Goal: Information Seeking & Learning: Learn about a topic

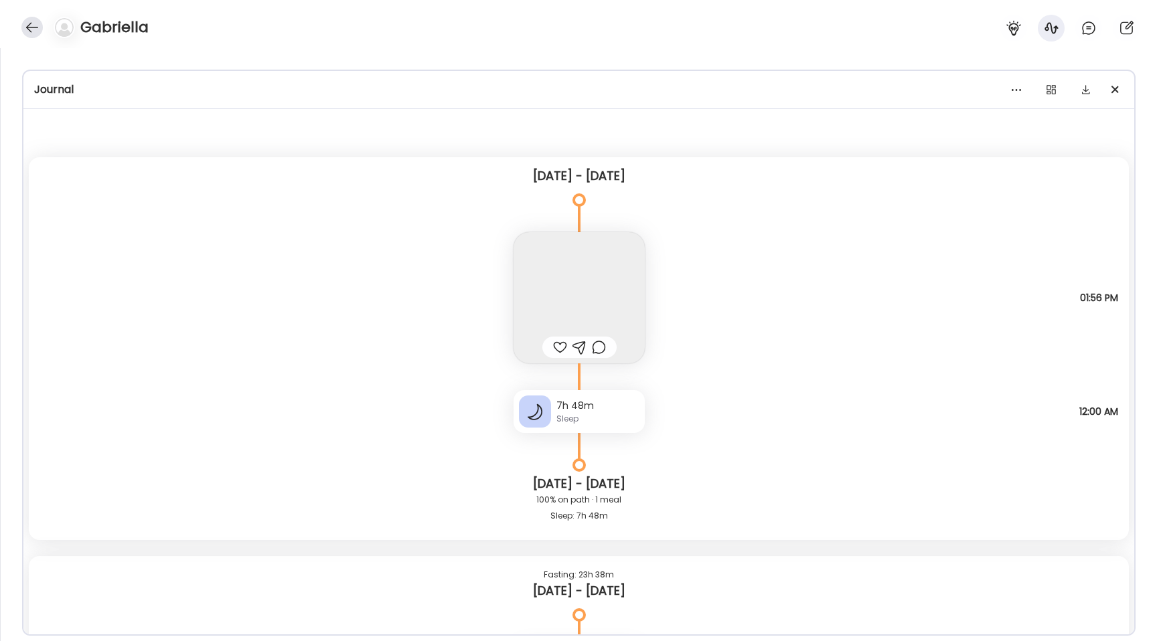
scroll to position [8942, 0]
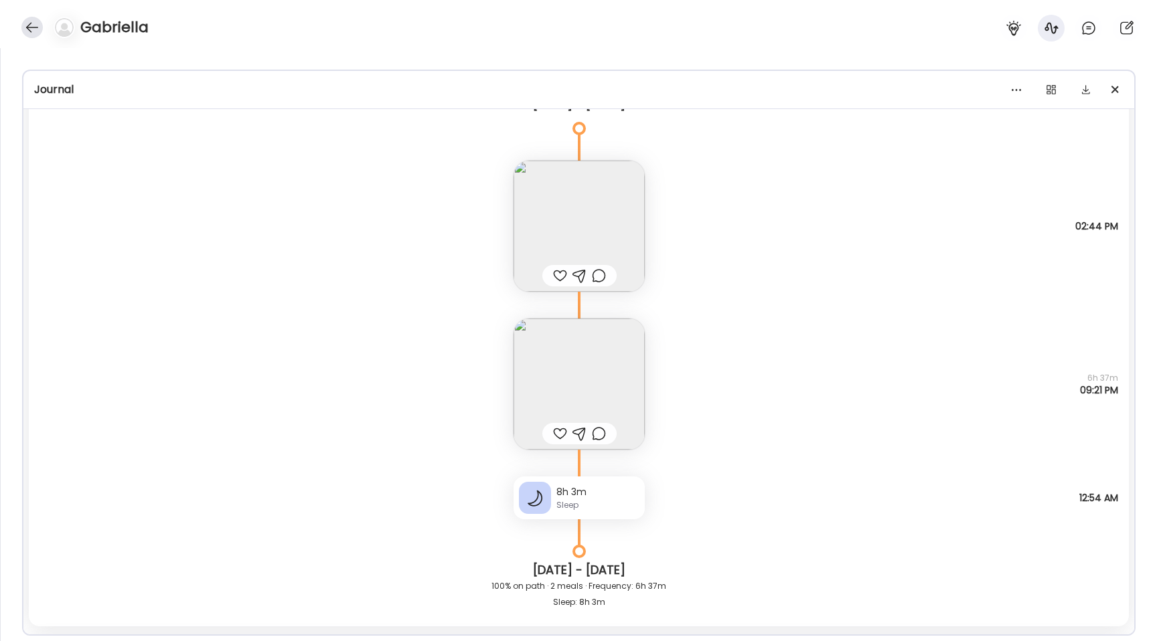
click at [29, 29] on div at bounding box center [31, 27] width 21 height 21
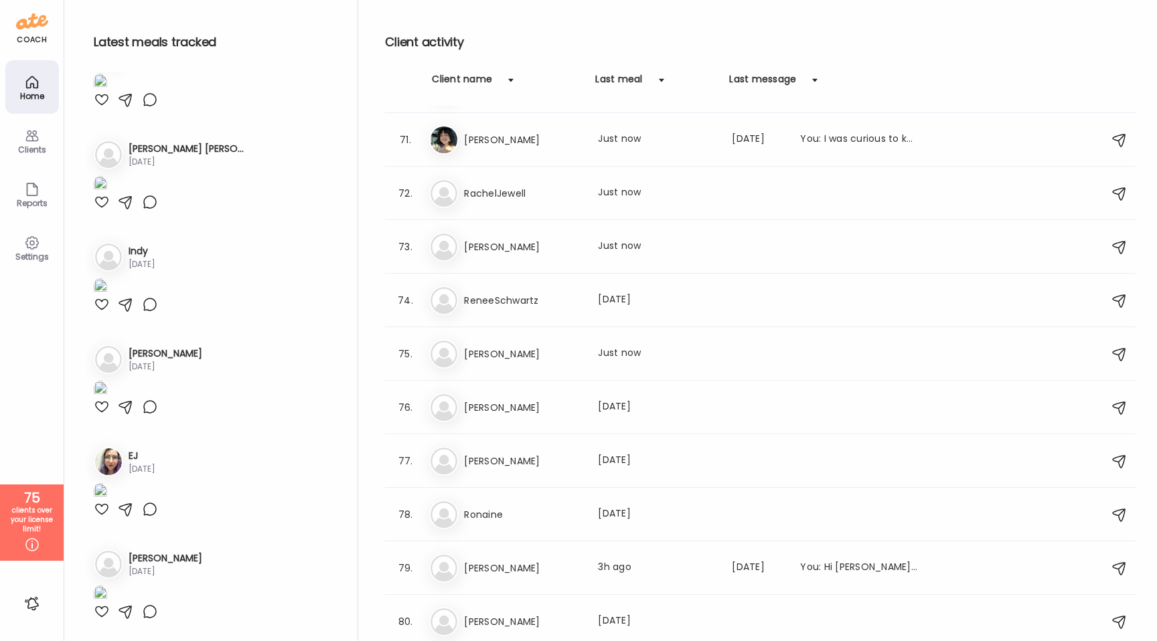
scroll to position [3716, 0]
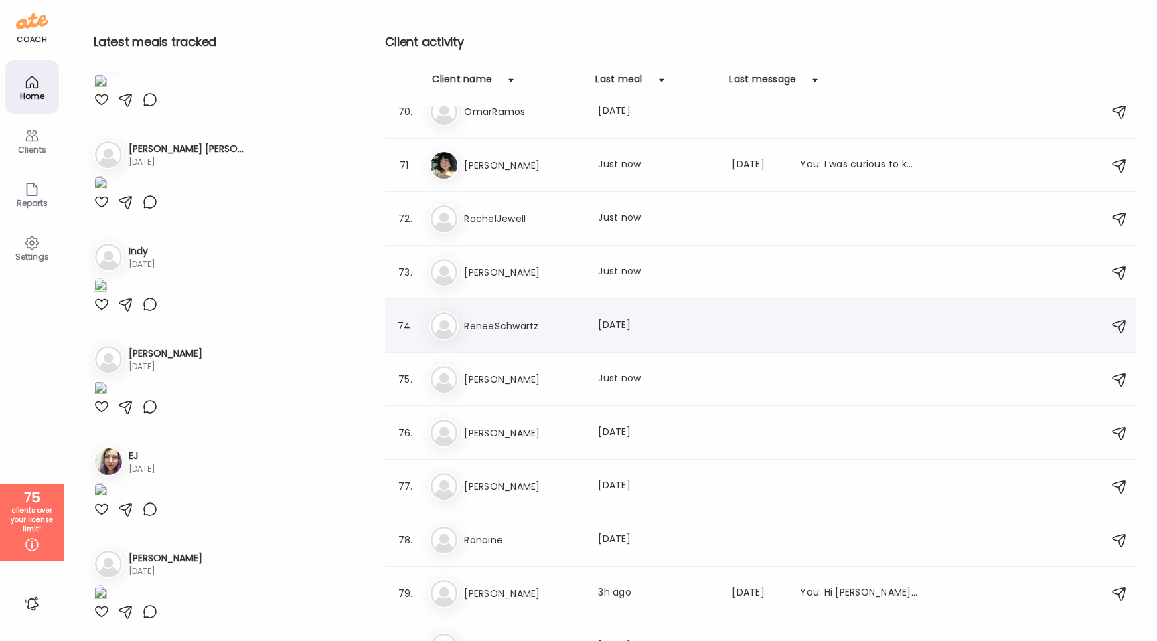
click at [531, 323] on h3 "ReneeSchwartz" at bounding box center [523, 326] width 118 height 16
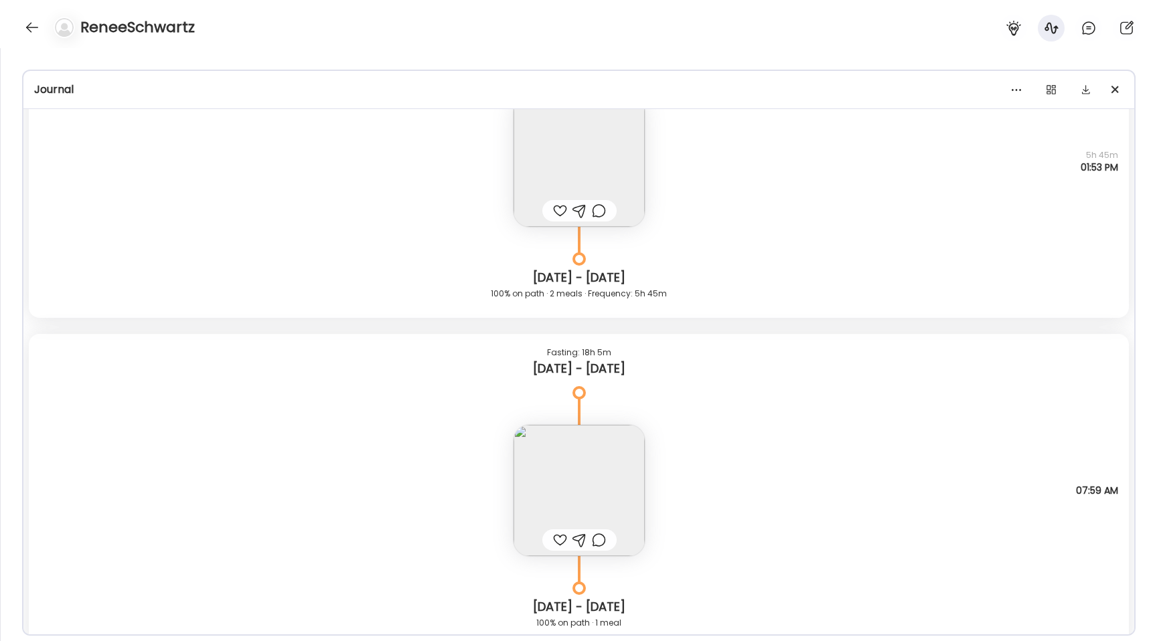
scroll to position [16717, 0]
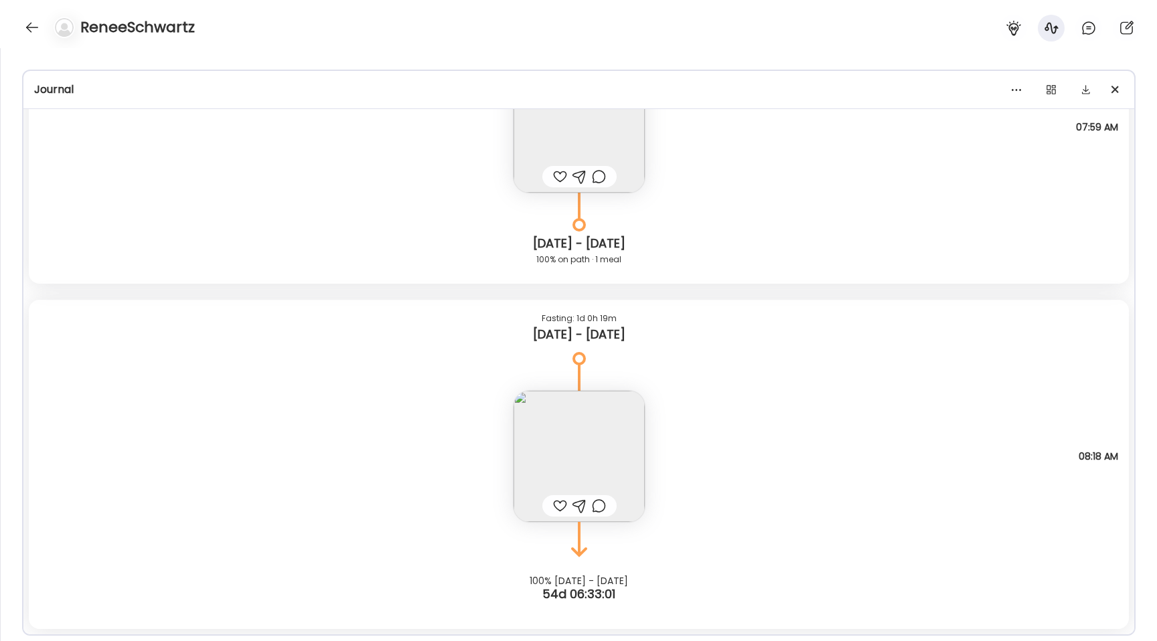
click at [557, 424] on img at bounding box center [578, 456] width 131 height 131
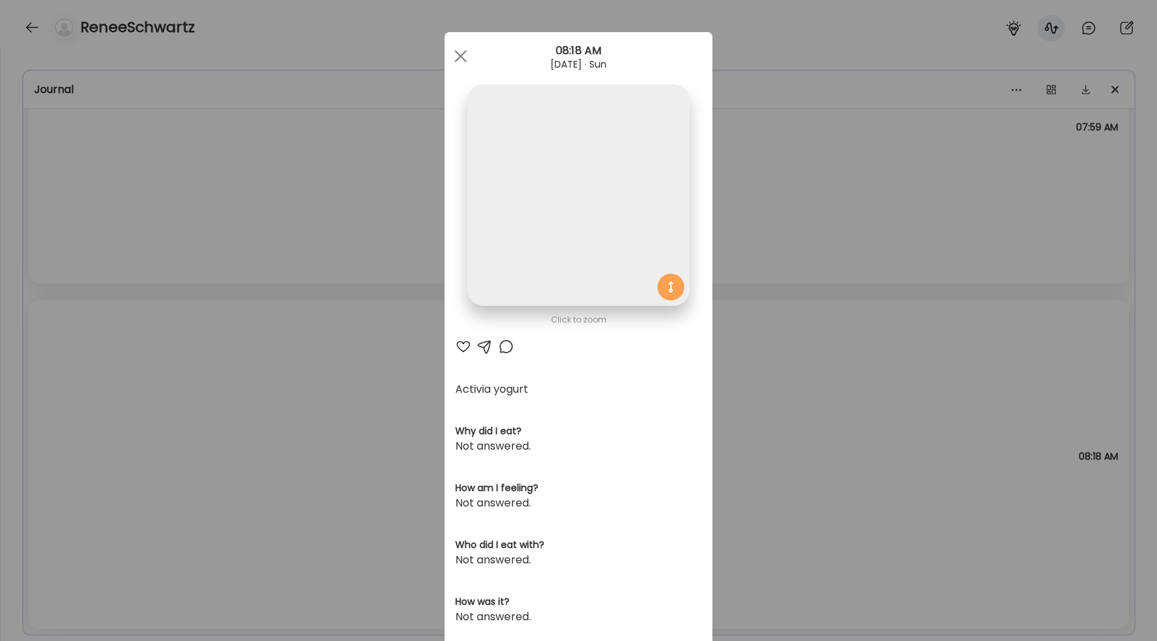
click at [557, 230] on img at bounding box center [578, 195] width 222 height 222
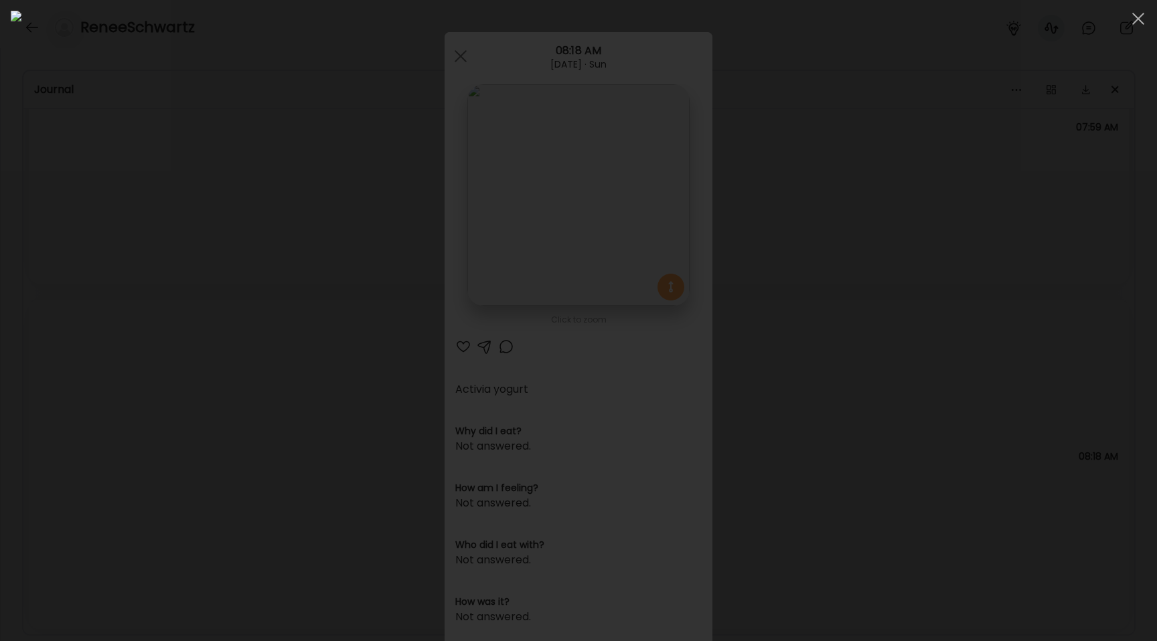
click at [37, 330] on div at bounding box center [578, 321] width 1135 height 620
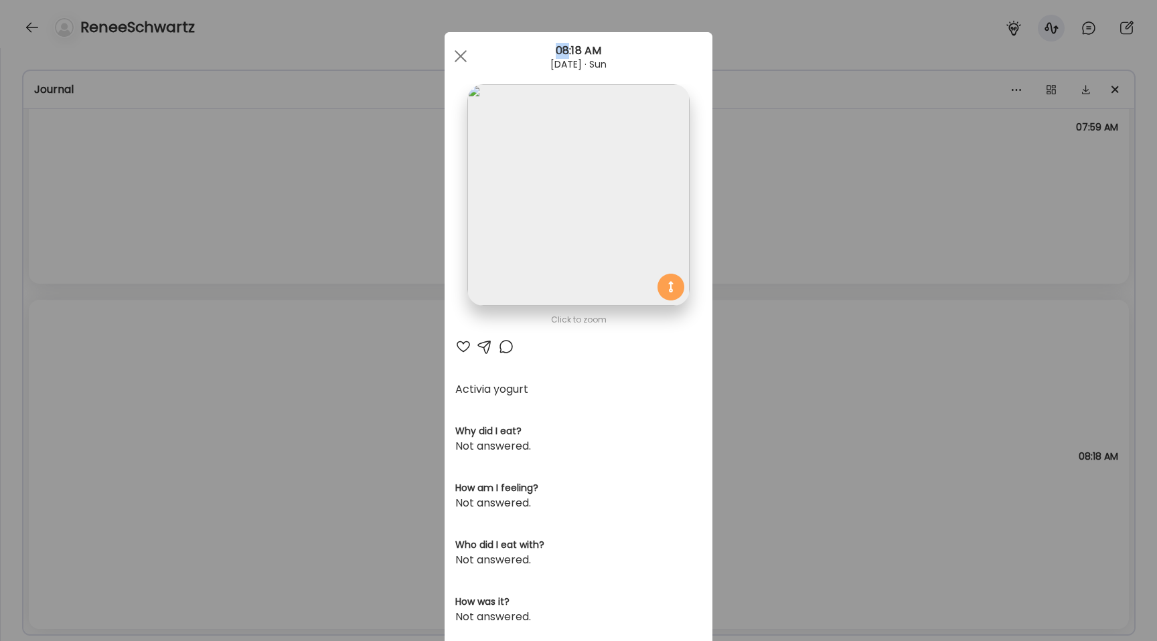
click at [37, 330] on div "Ate Coach Dashboard Wahoo! It’s official Take a moment to set up your Coach Pro…" at bounding box center [578, 320] width 1157 height 641
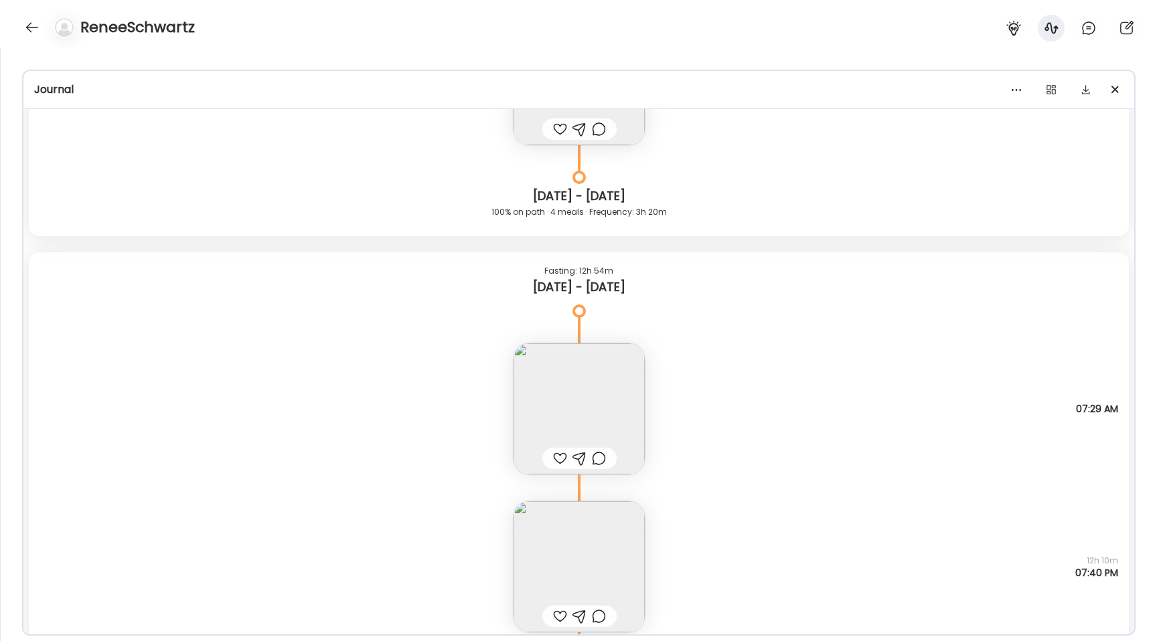
scroll to position [14074, 0]
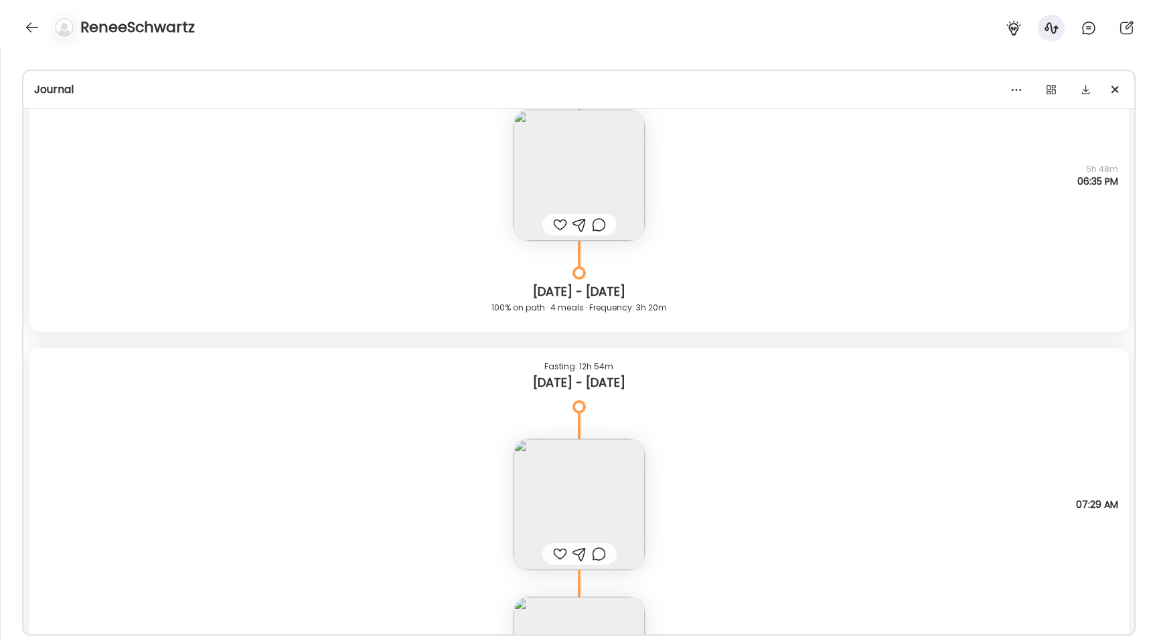
click at [579, 481] on img at bounding box center [578, 504] width 131 height 131
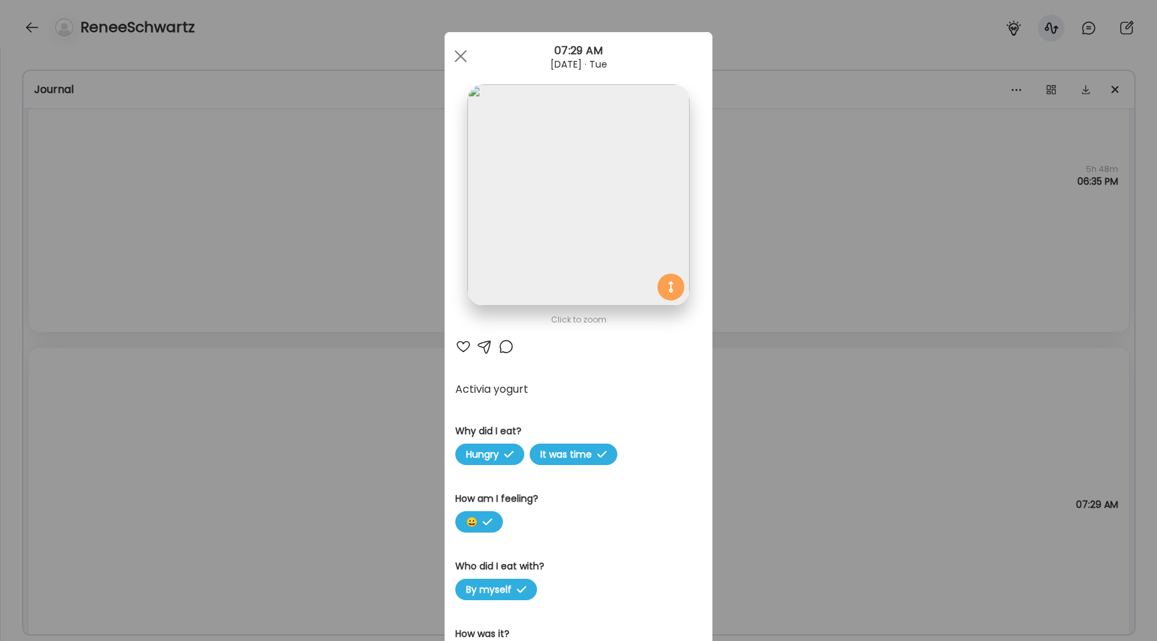
click at [539, 182] on img at bounding box center [578, 195] width 222 height 222
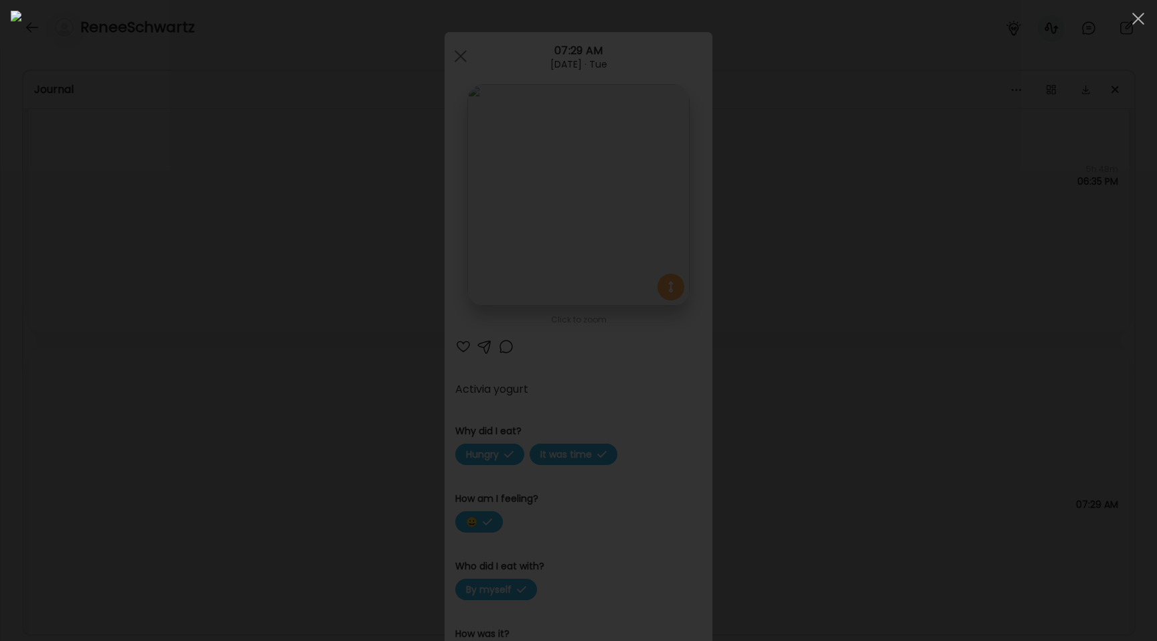
click at [101, 200] on div at bounding box center [578, 321] width 1135 height 620
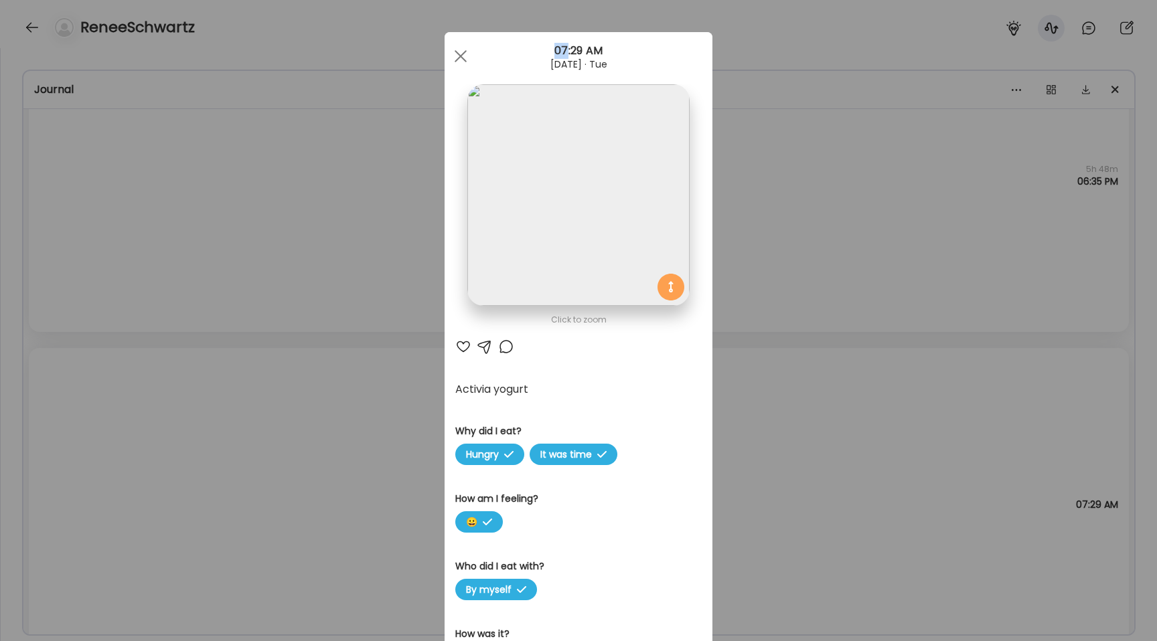
click at [101, 200] on div "Ate Coach Dashboard Wahoo! It’s official Take a moment to set up your Coach Pro…" at bounding box center [578, 320] width 1157 height 641
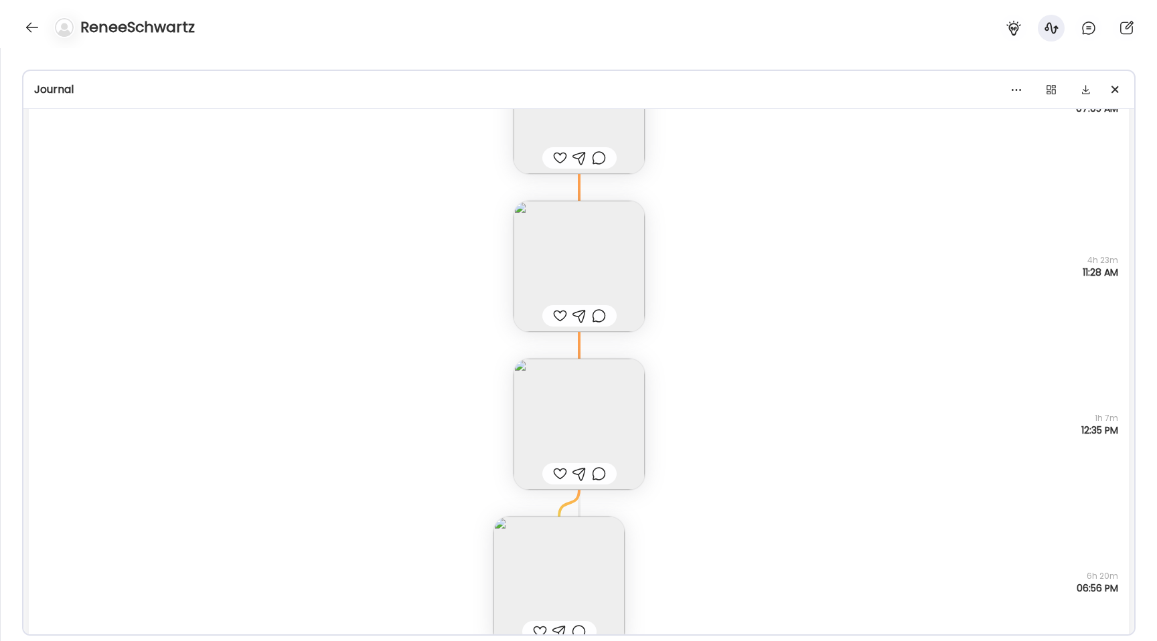
scroll to position [120, 0]
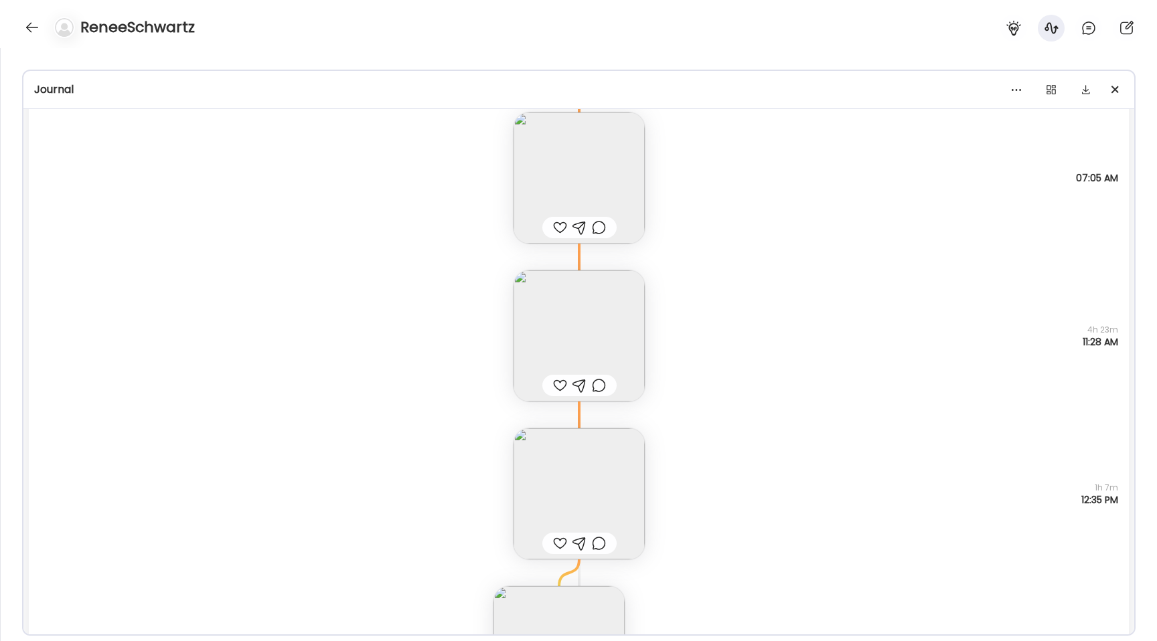
click at [574, 339] on img at bounding box center [578, 335] width 131 height 131
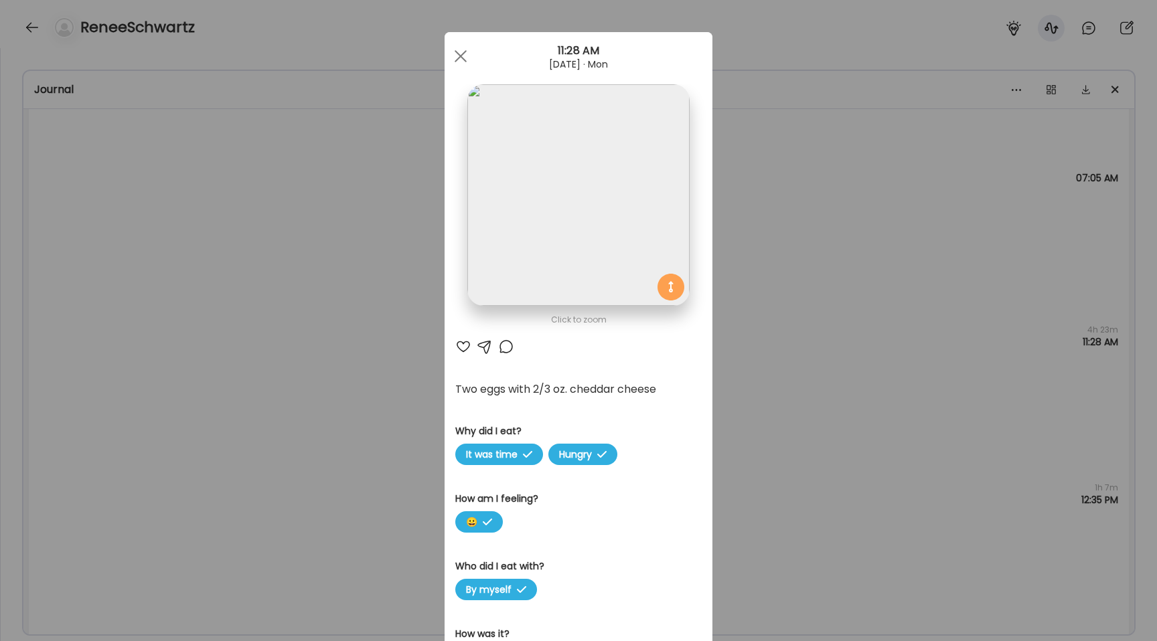
click at [566, 236] on img at bounding box center [578, 195] width 222 height 222
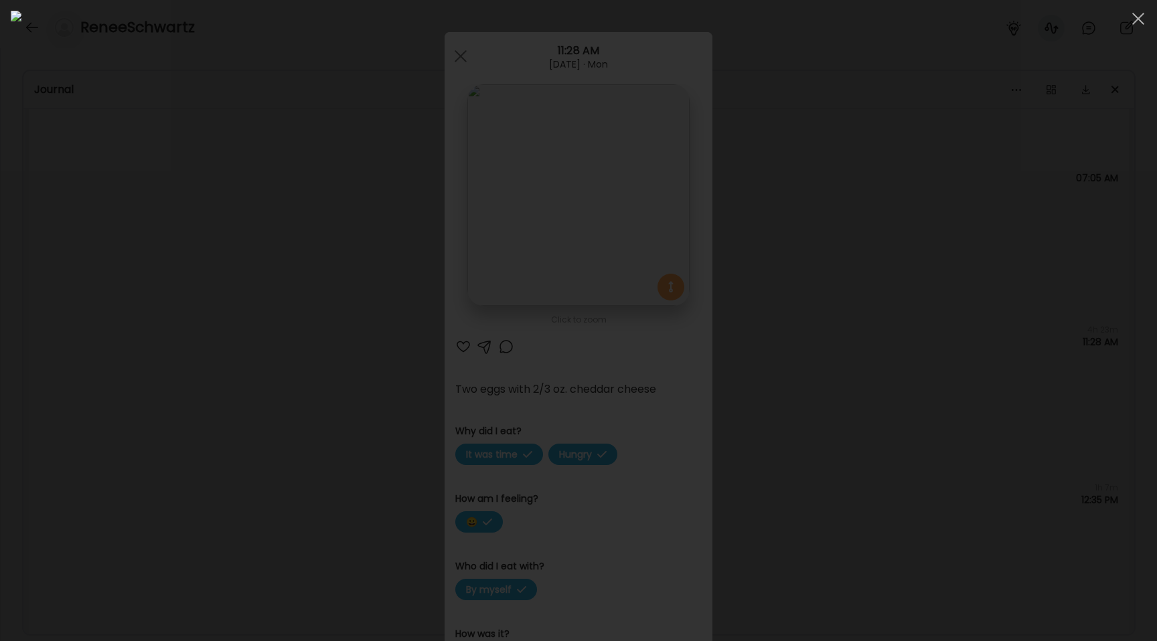
click at [163, 329] on div at bounding box center [578, 321] width 1135 height 620
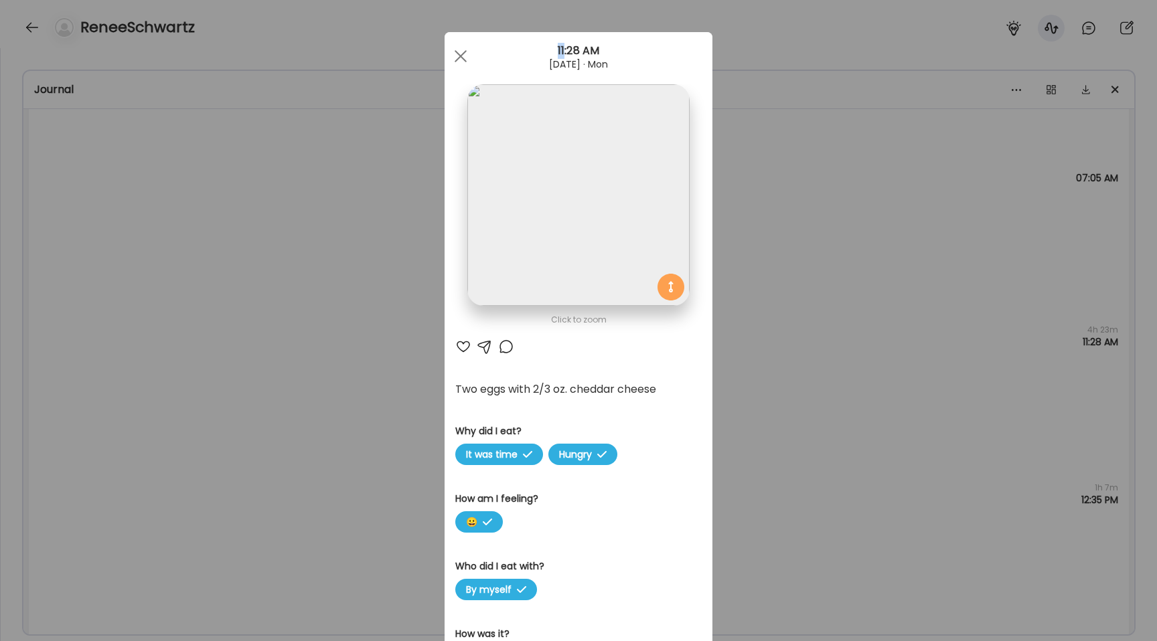
click at [163, 329] on div "Ate Coach Dashboard Wahoo! It’s official Take a moment to set up your Coach Pro…" at bounding box center [578, 320] width 1157 height 641
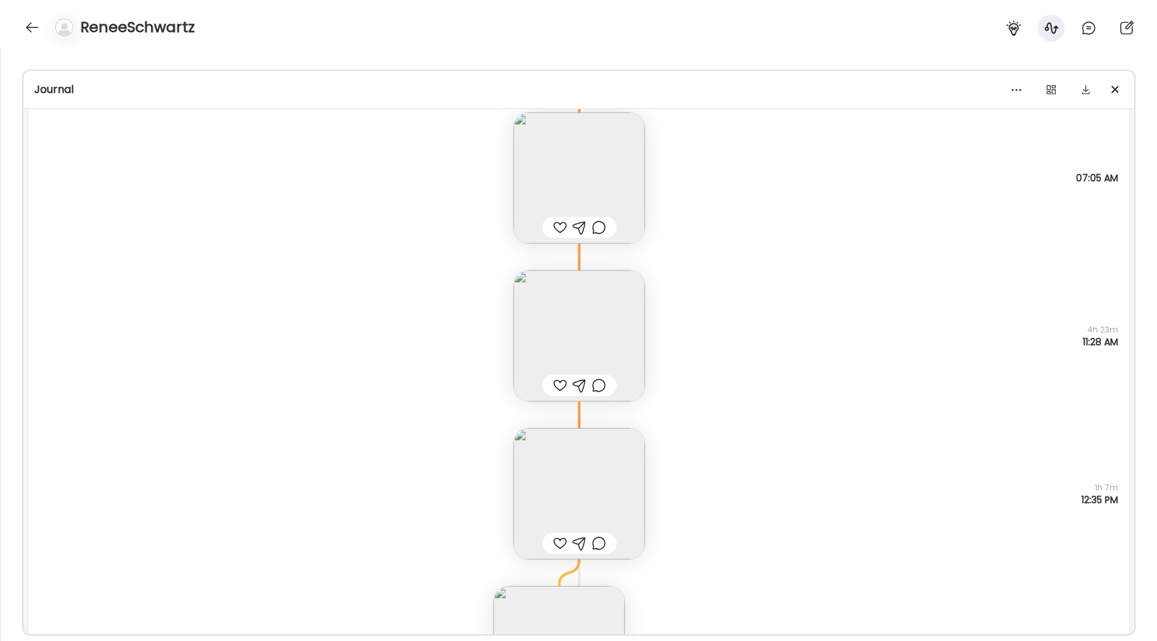
click at [592, 331] on img at bounding box center [578, 335] width 131 height 131
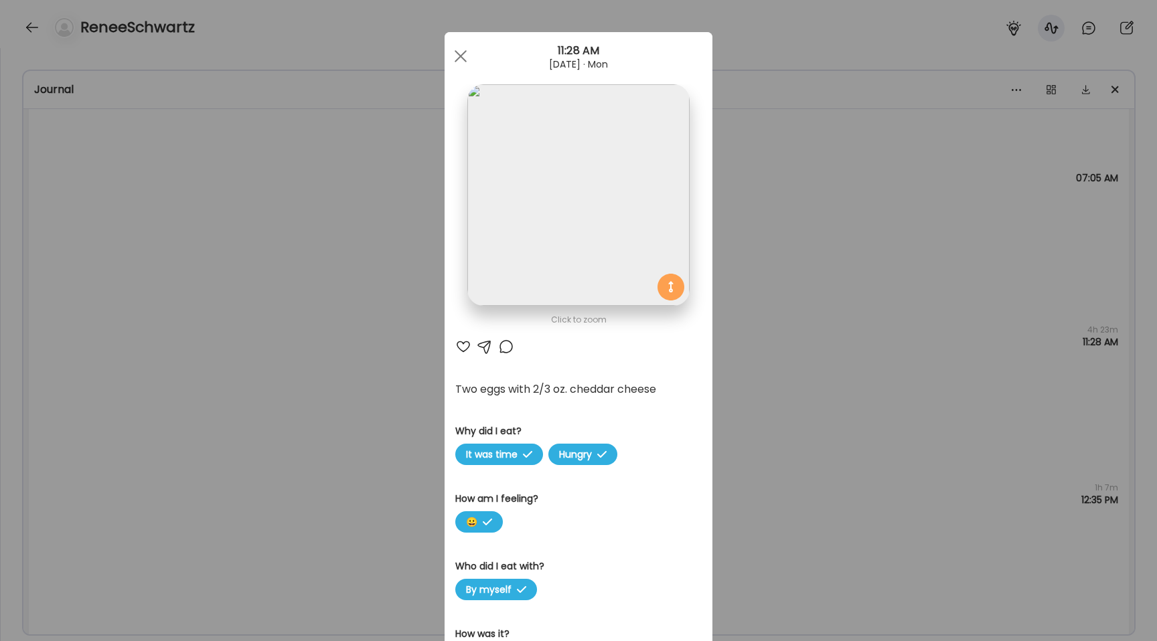
click at [266, 340] on div "Ate Coach Dashboard Wahoo! It’s official Take a moment to set up your Coach Pro…" at bounding box center [578, 320] width 1157 height 641
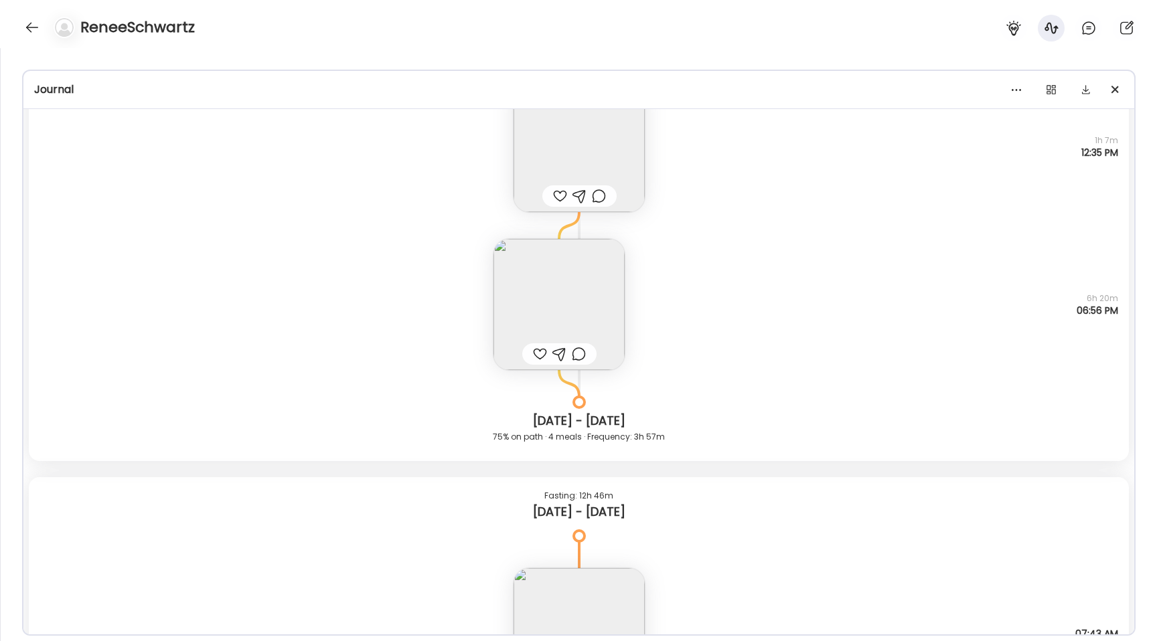
scroll to position [410, 0]
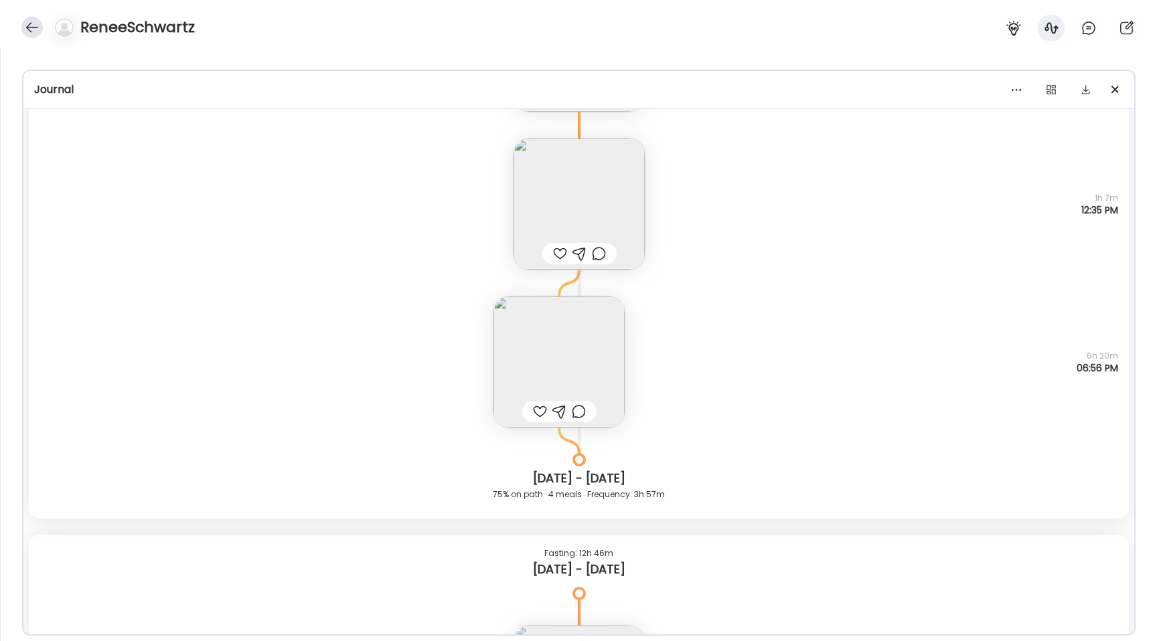
click at [33, 28] on div at bounding box center [31, 27] width 21 height 21
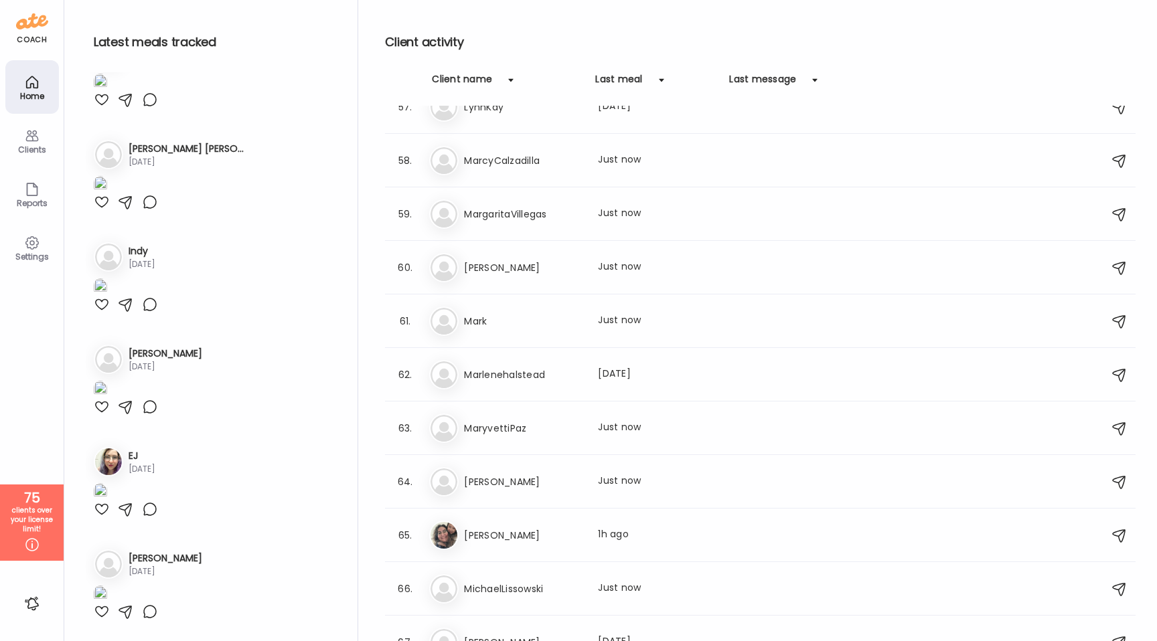
scroll to position [3002, 0]
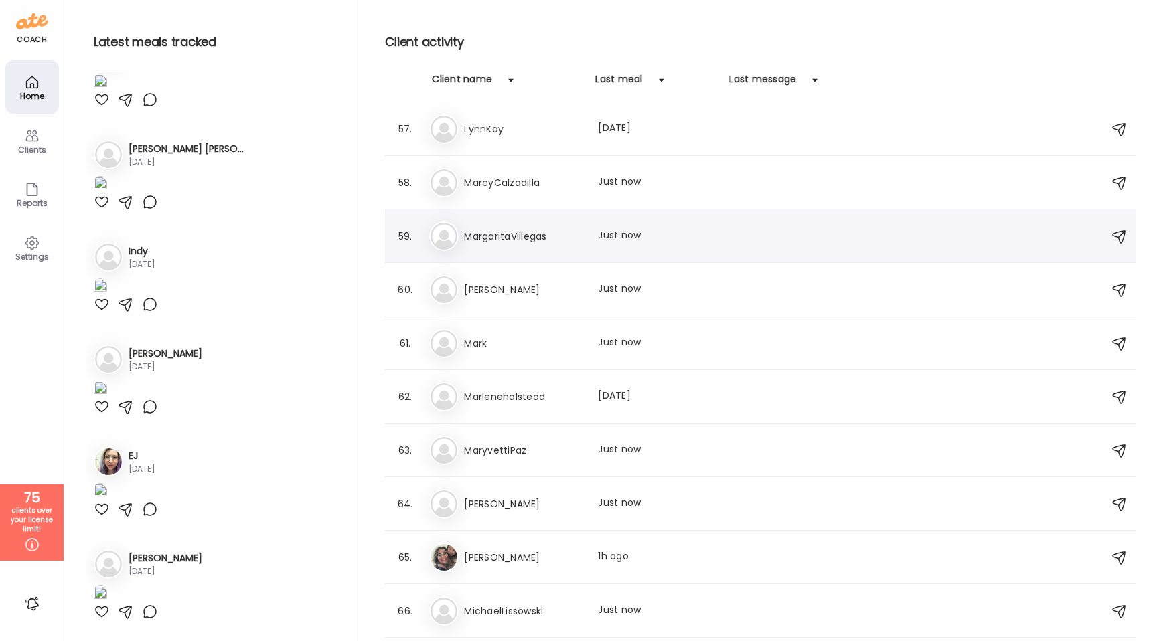
click at [529, 232] on h3 "MargaritaVillegas" at bounding box center [523, 236] width 118 height 16
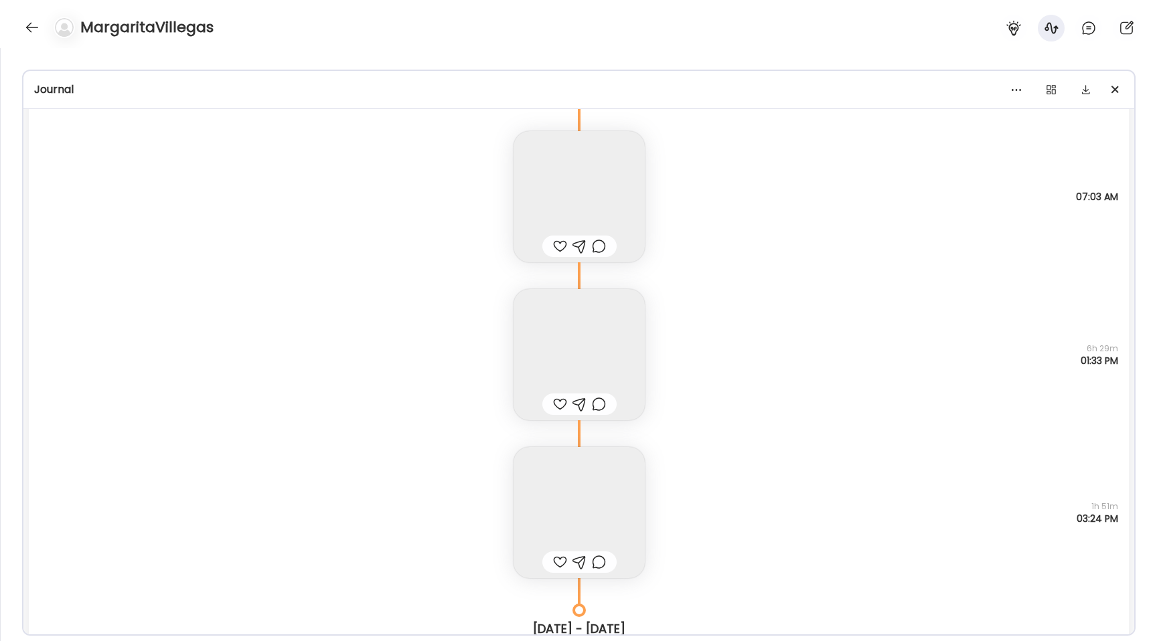
scroll to position [8070, 0]
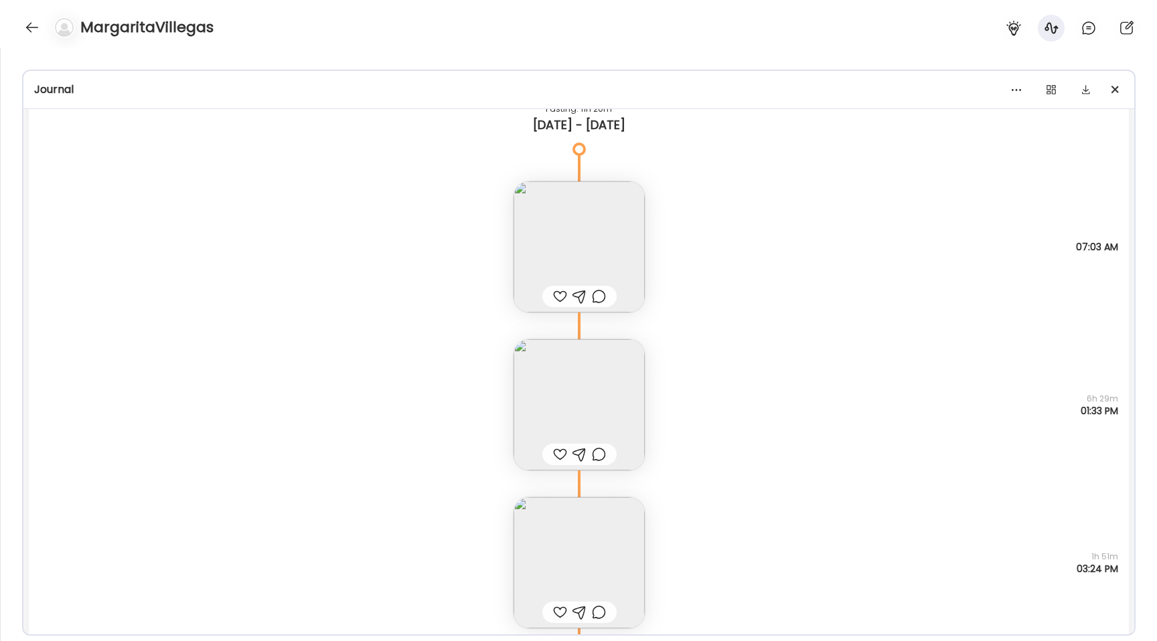
click at [552, 228] on img at bounding box center [578, 246] width 131 height 131
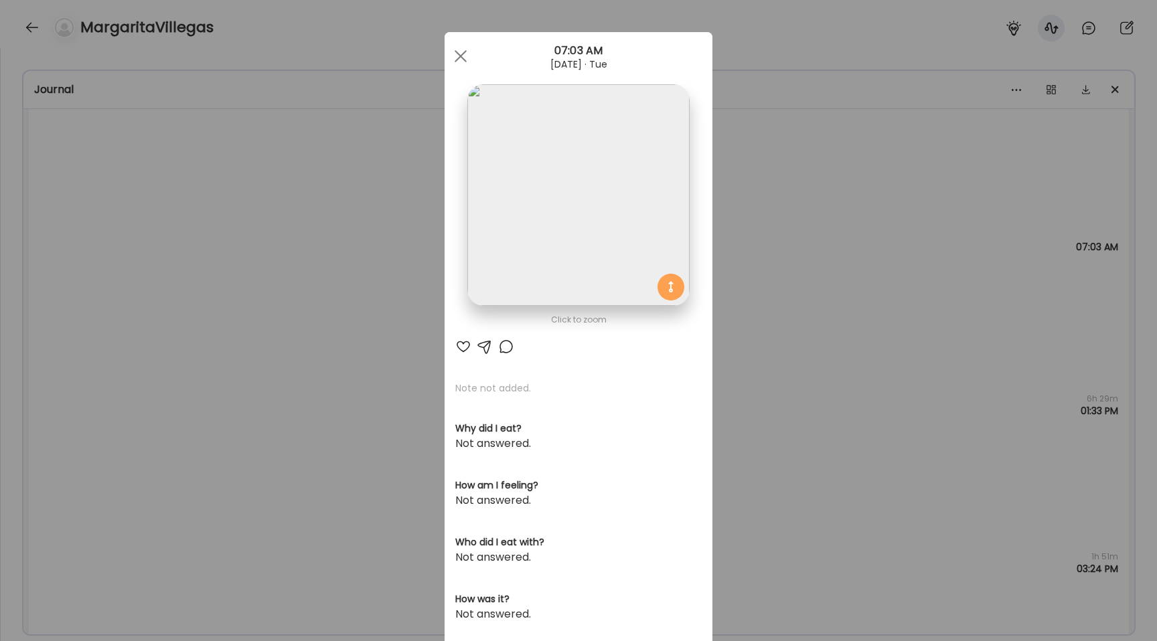
click at [552, 228] on img at bounding box center [578, 195] width 222 height 222
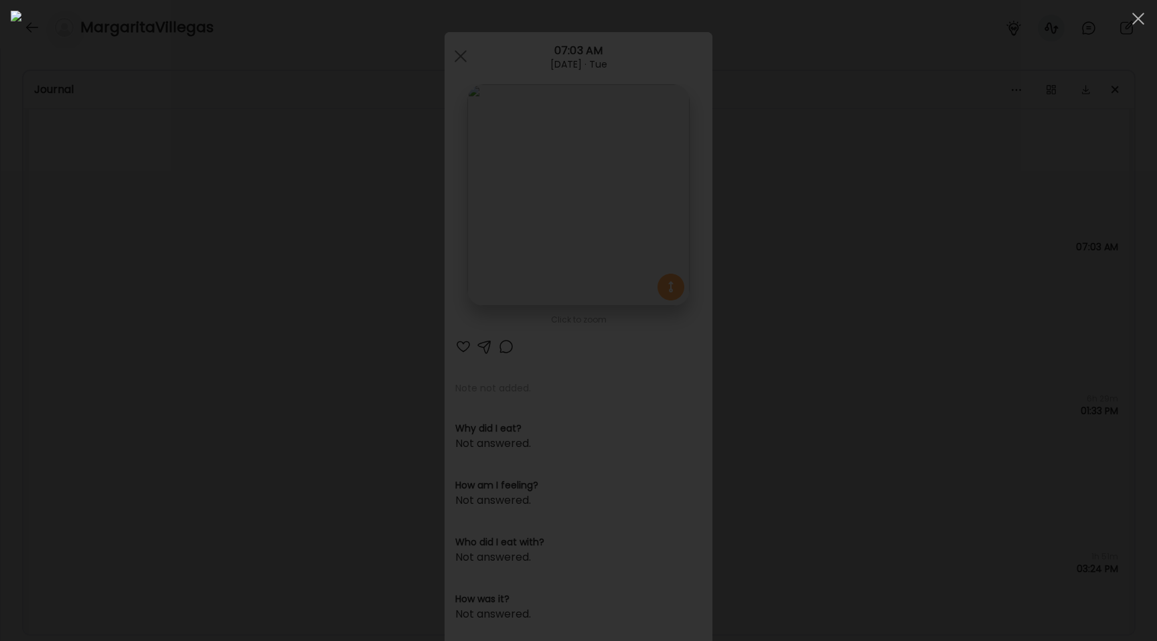
click at [248, 296] on div at bounding box center [578, 321] width 1135 height 620
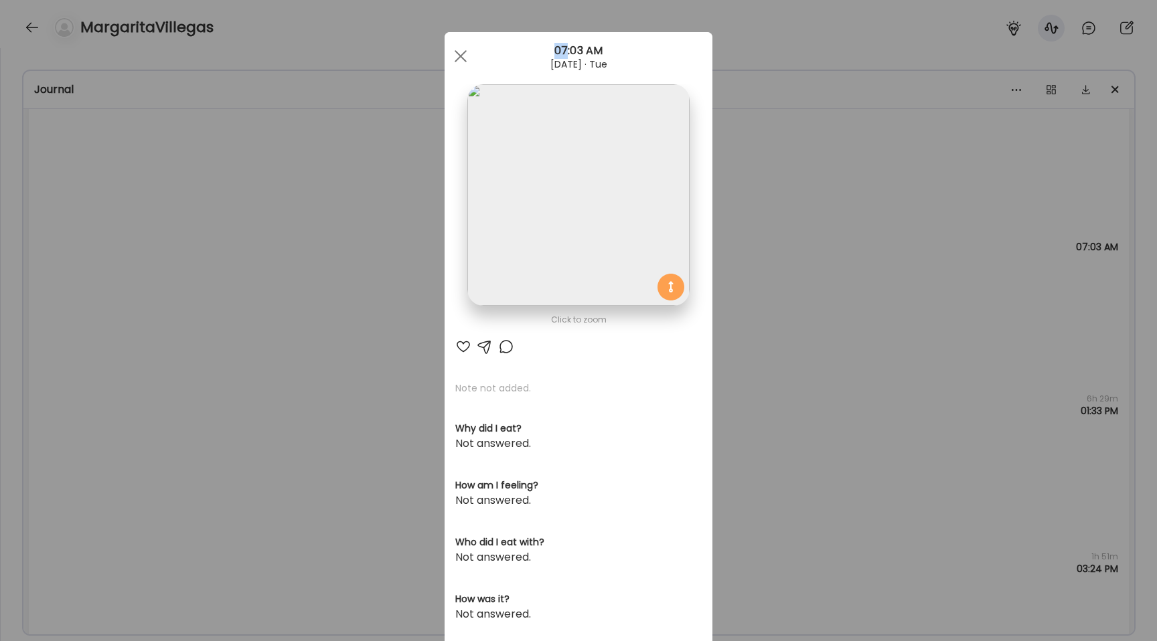
click at [248, 296] on div "Ate Coach Dashboard Wahoo! It’s official Take a moment to set up your Coach Pro…" at bounding box center [578, 320] width 1157 height 641
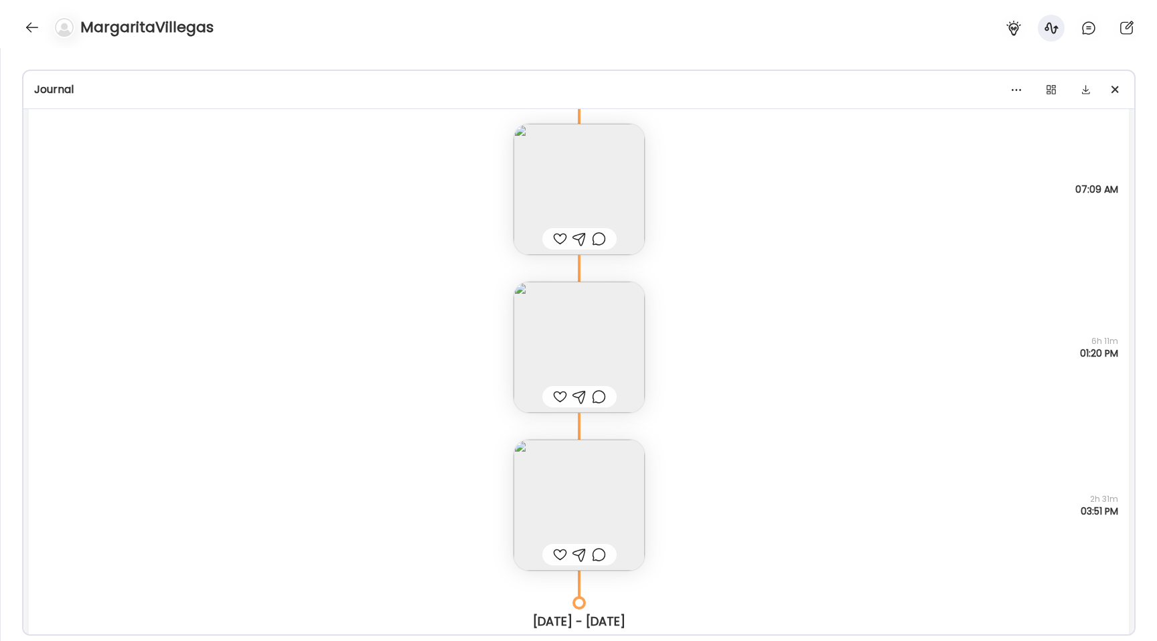
scroll to position [2446, 0]
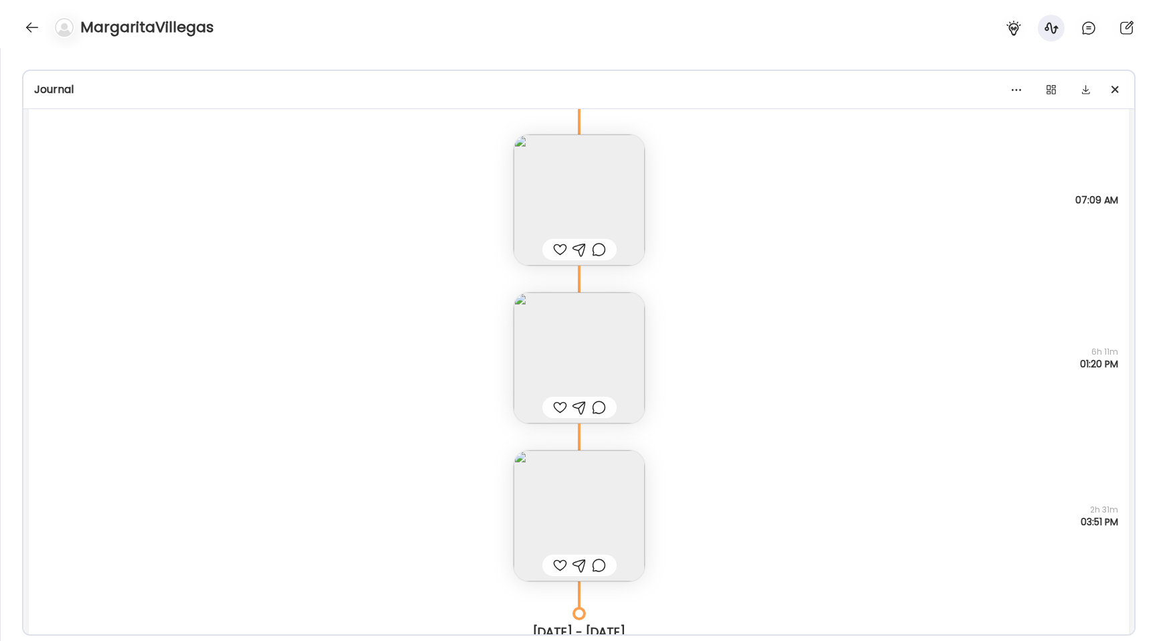
click at [582, 544] on img at bounding box center [578, 515] width 131 height 131
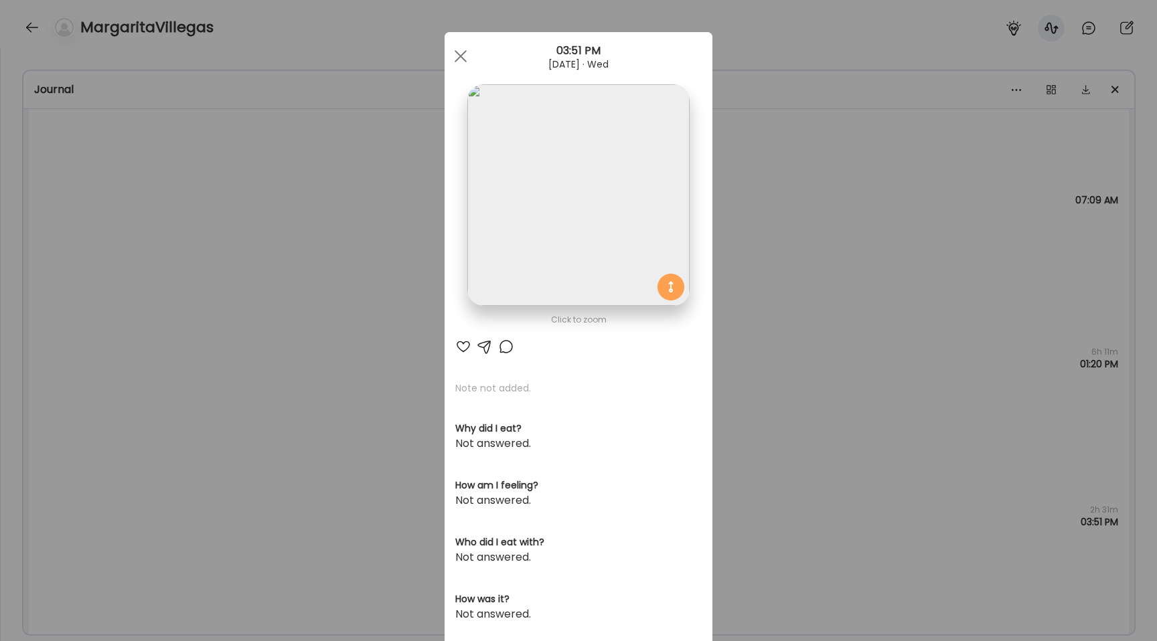
click at [521, 293] on img at bounding box center [578, 195] width 222 height 222
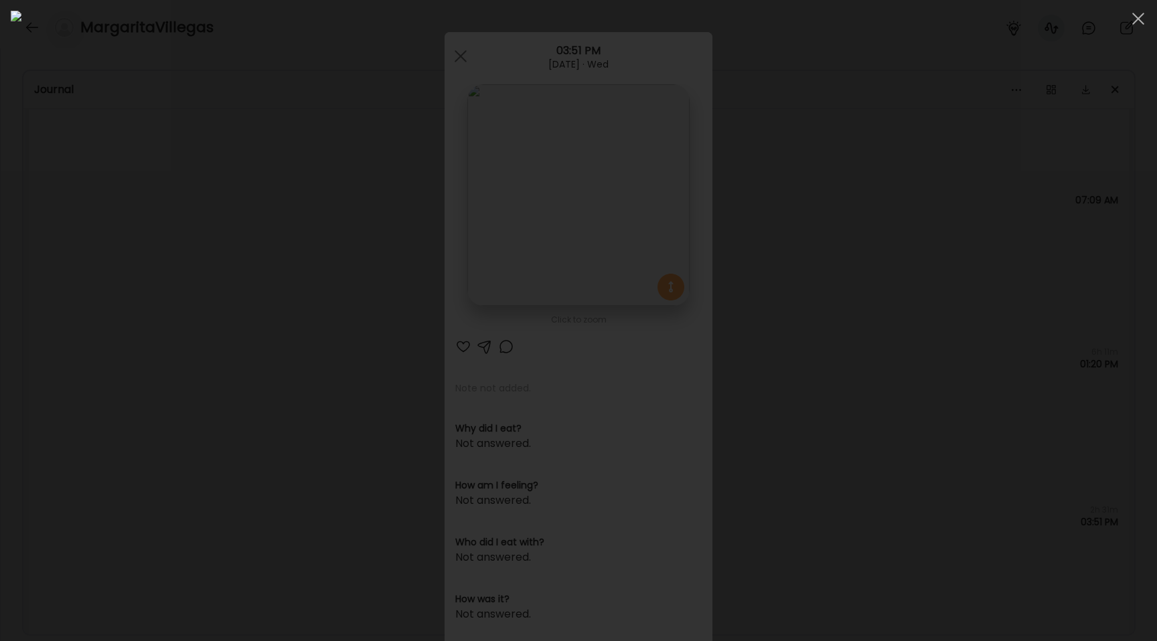
click at [116, 305] on div at bounding box center [578, 321] width 1135 height 620
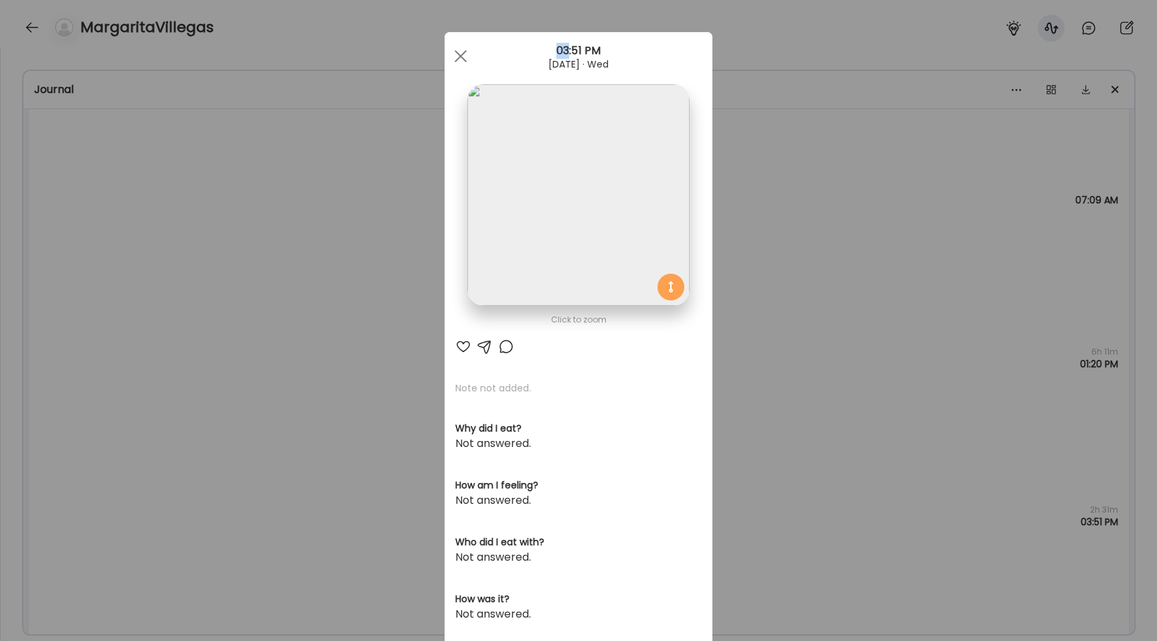
click at [116, 305] on div "Ate Coach Dashboard Wahoo! It’s official Take a moment to set up your Coach Pro…" at bounding box center [578, 320] width 1157 height 641
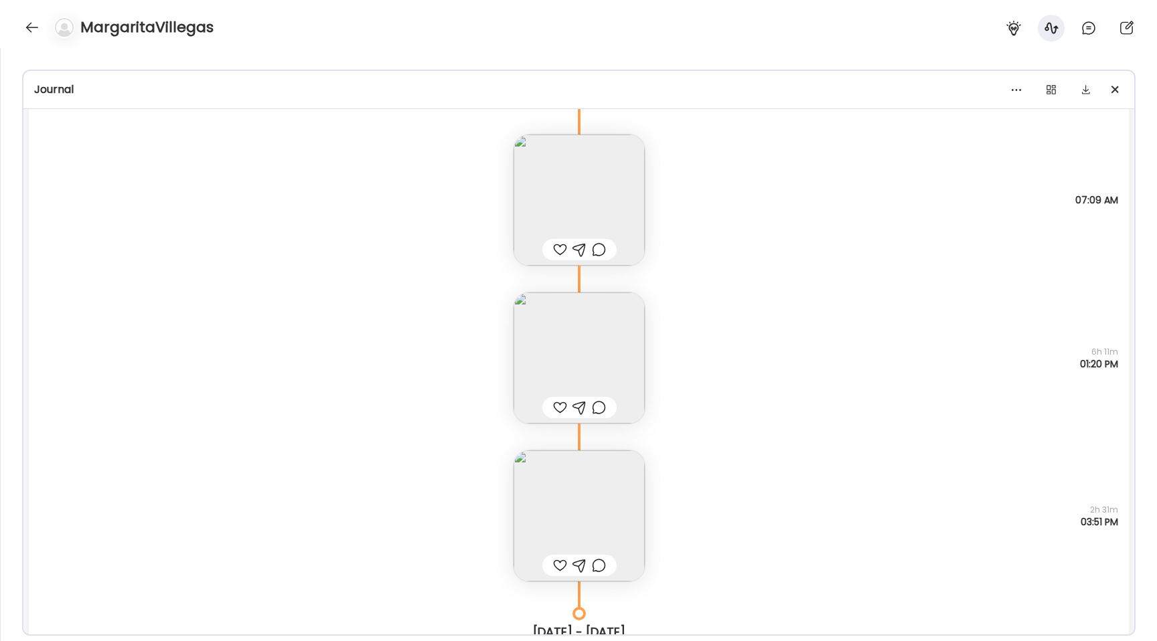
click at [571, 529] on img at bounding box center [578, 515] width 131 height 131
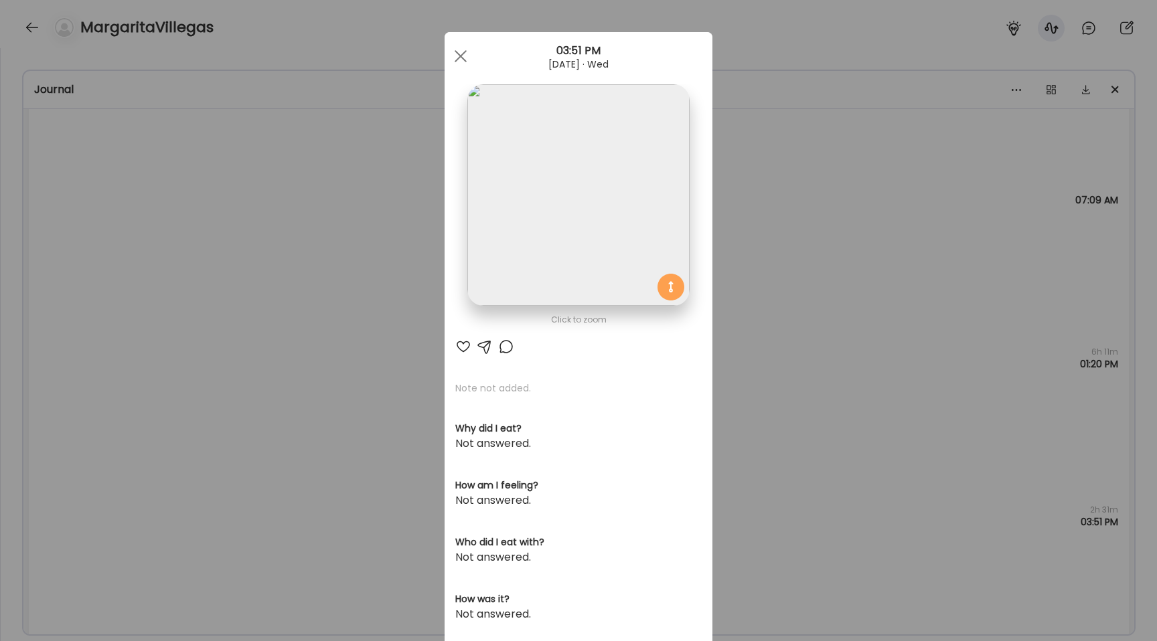
click at [496, 264] on img at bounding box center [578, 195] width 222 height 222
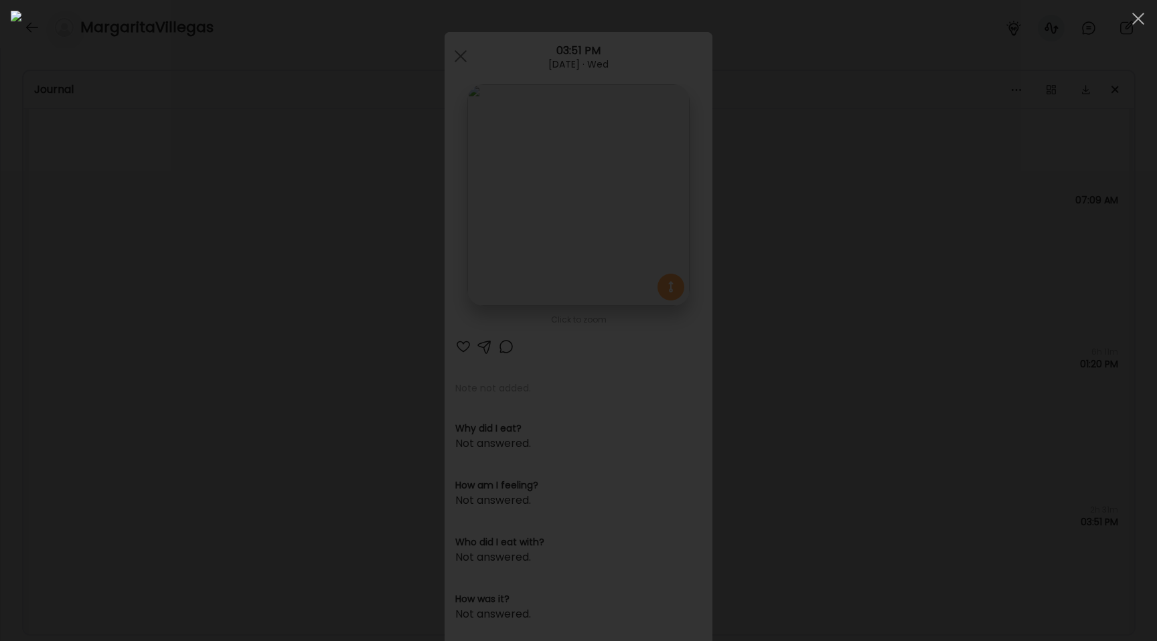
click at [224, 286] on div at bounding box center [578, 321] width 1135 height 620
click at [224, 286] on div "Ate Coach Dashboard Wahoo! It’s official Take a moment to set up your Coach Pro…" at bounding box center [578, 320] width 1157 height 641
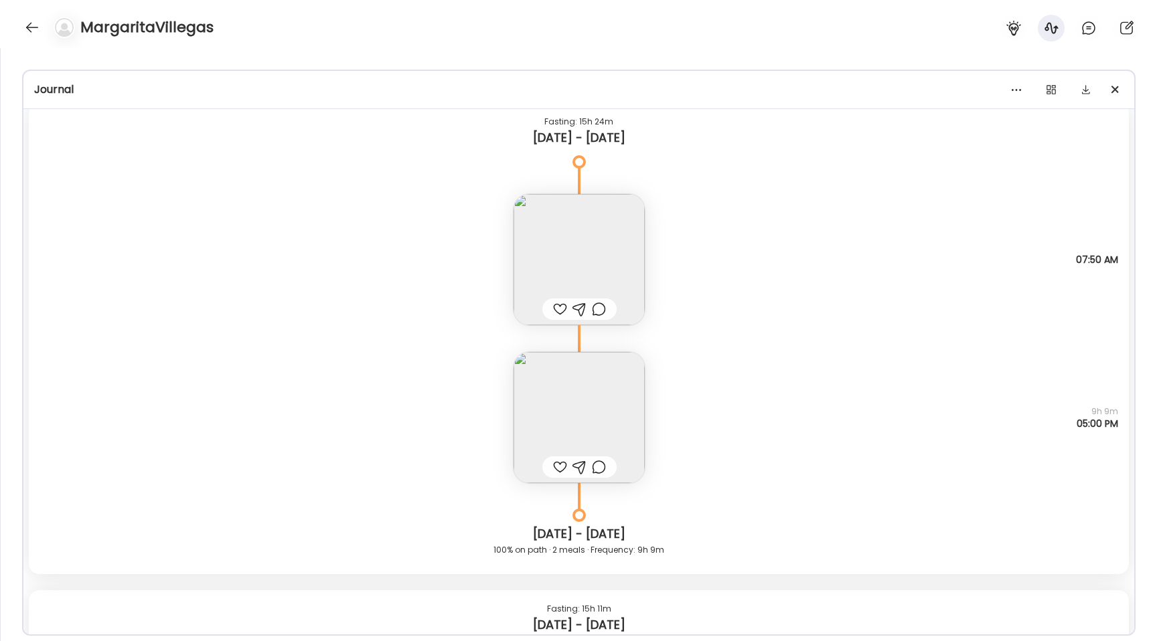
scroll to position [6882, 0]
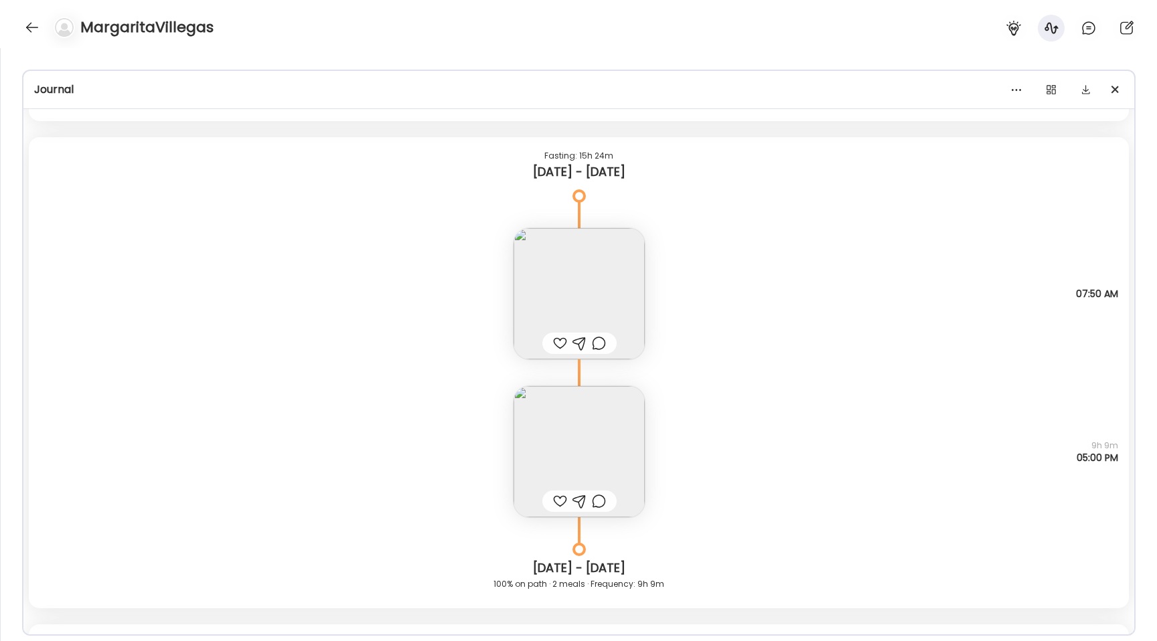
click at [595, 434] on img at bounding box center [578, 451] width 131 height 131
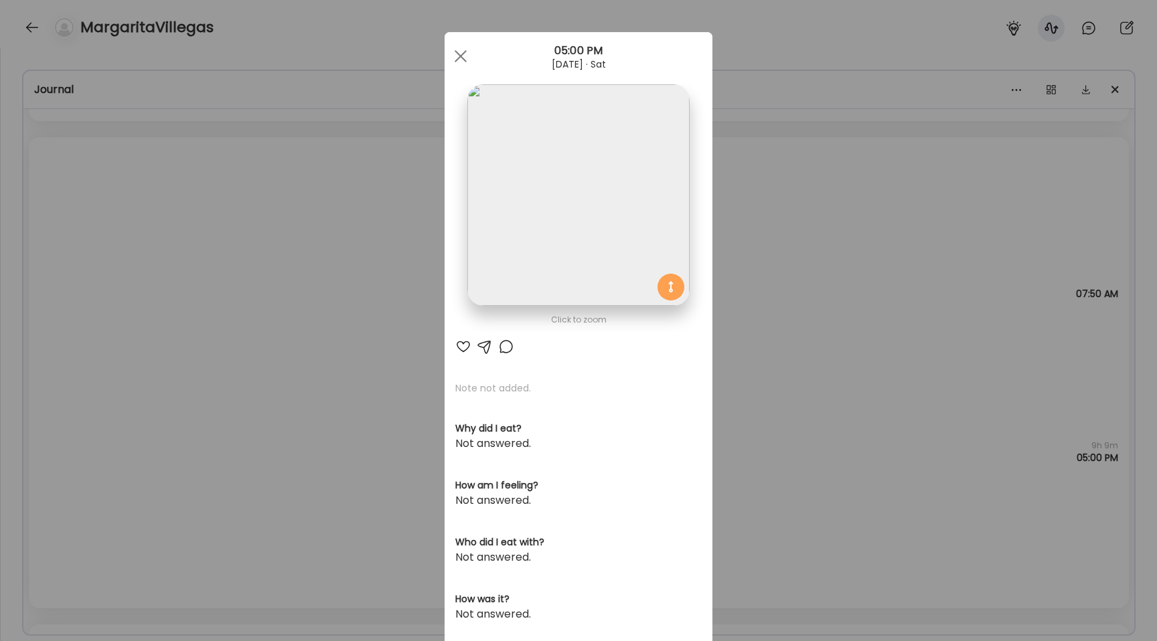
click at [577, 220] on img at bounding box center [578, 195] width 222 height 222
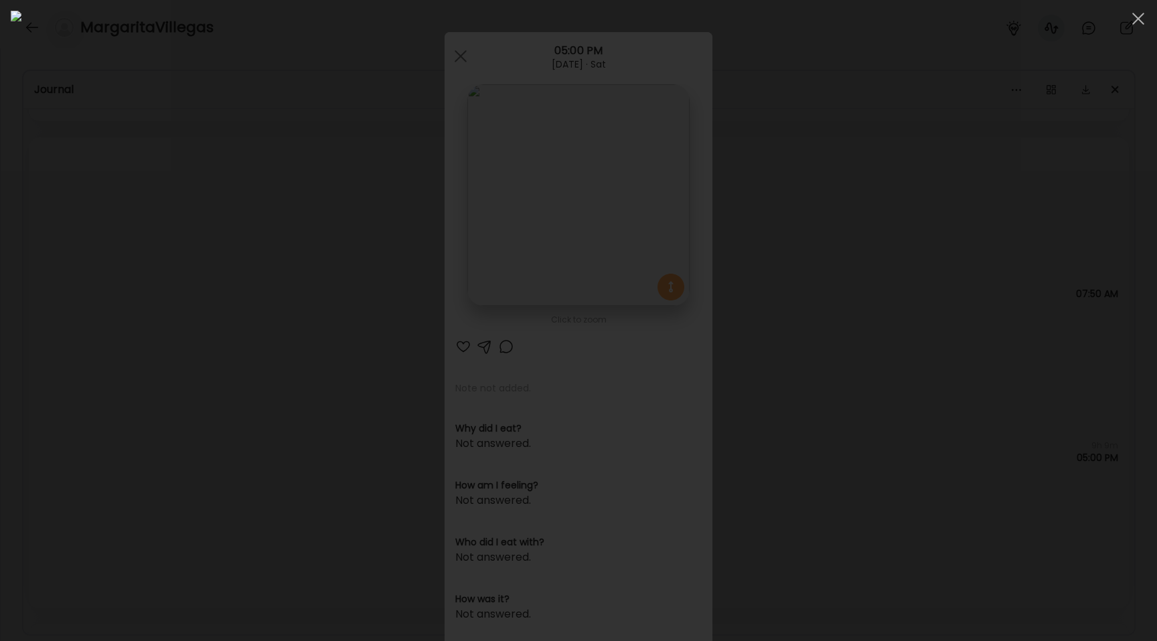
click at [106, 384] on div at bounding box center [578, 321] width 1135 height 620
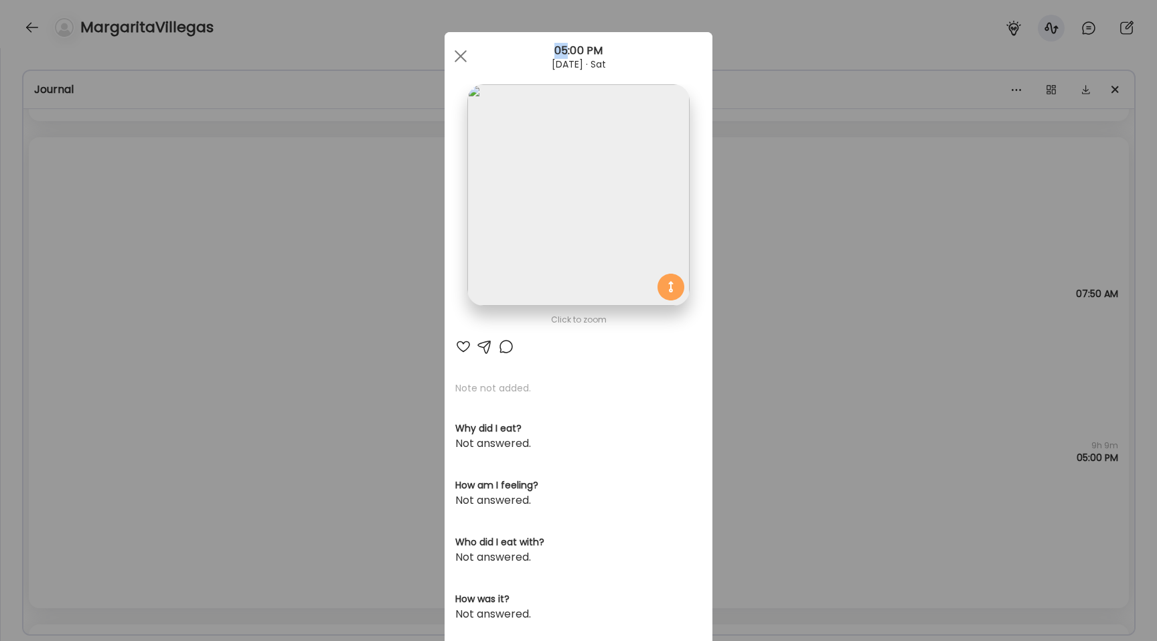
click at [106, 384] on div "Ate Coach Dashboard Wahoo! It’s official Take a moment to set up your Coach Pro…" at bounding box center [578, 320] width 1157 height 641
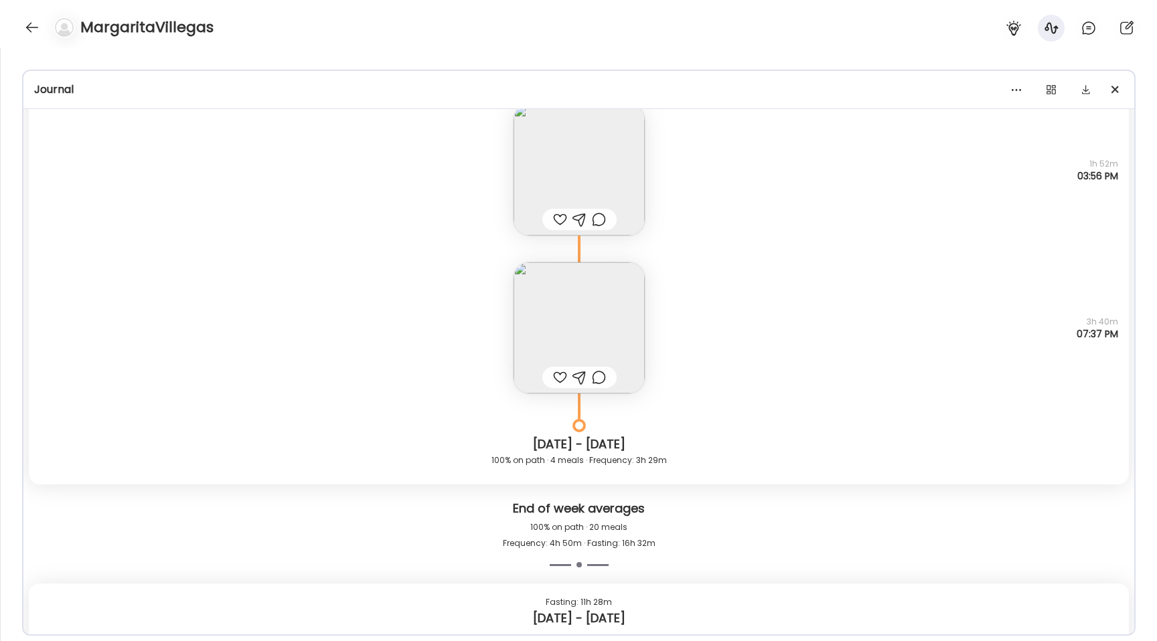
scroll to position [3911, 0]
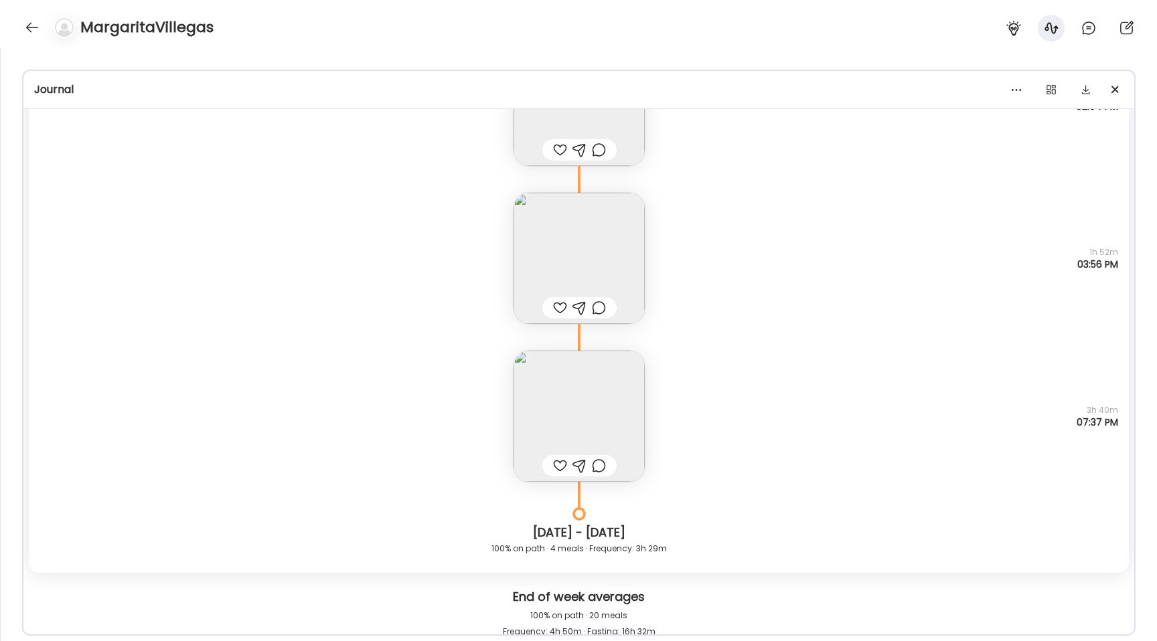
click at [507, 410] on div "Note not added Questions not answered 3h 40m 07:37 PM" at bounding box center [579, 403] width 1100 height 158
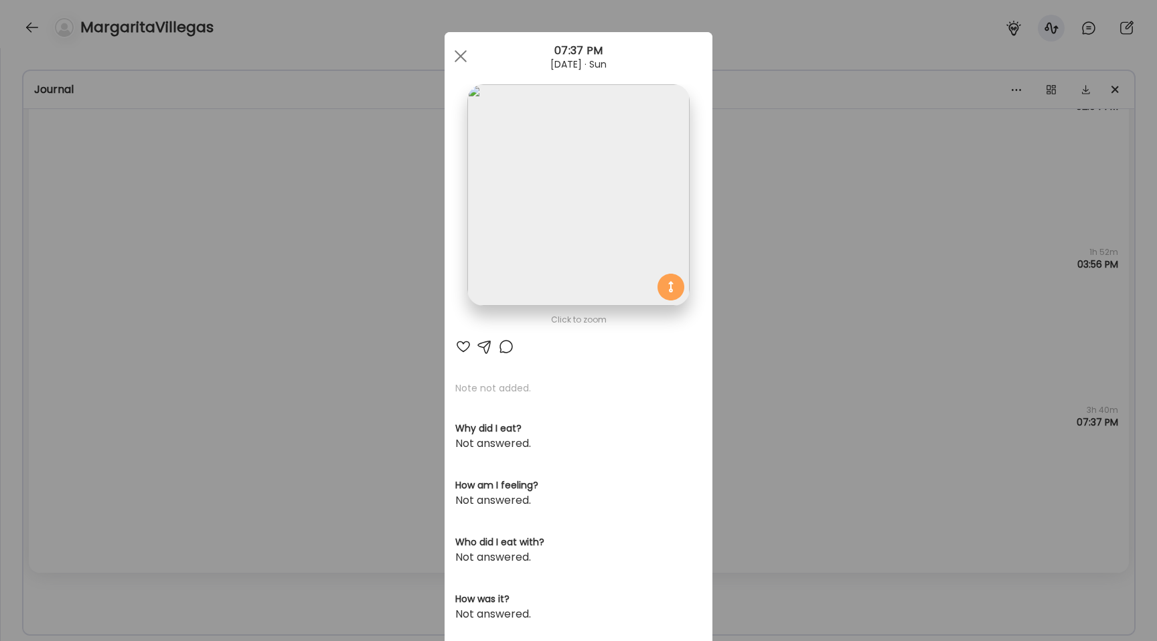
click at [544, 239] on img at bounding box center [578, 195] width 222 height 222
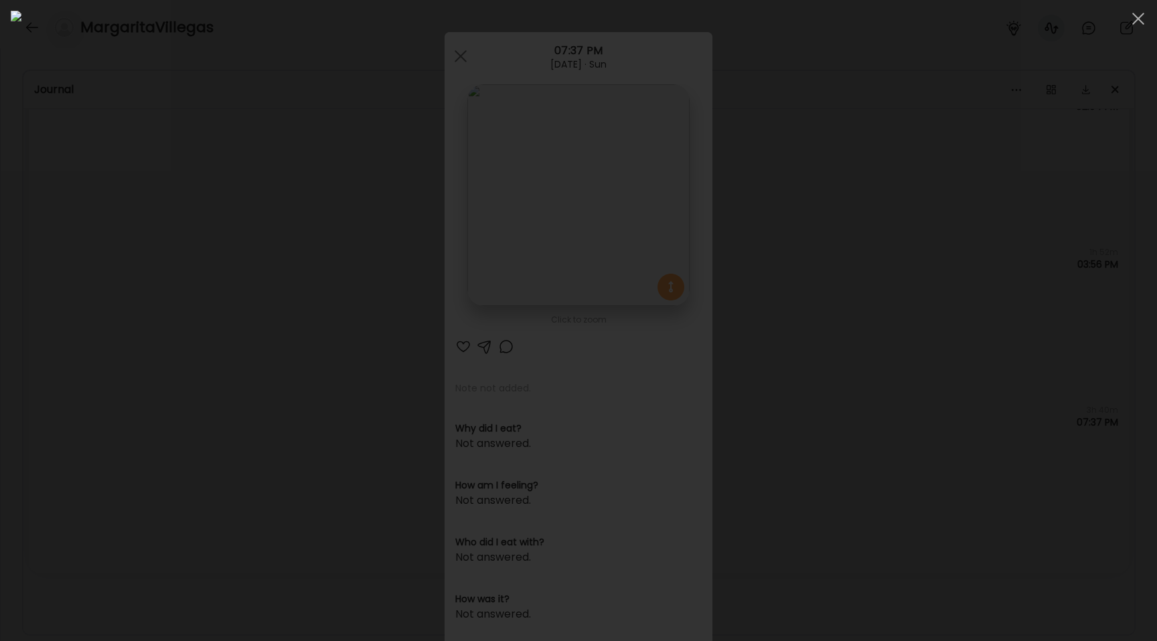
click at [215, 315] on div at bounding box center [578, 321] width 1135 height 620
click at [215, 315] on div "Ate Coach Dashboard Wahoo! It’s official Take a moment to set up your Coach Pro…" at bounding box center [578, 320] width 1157 height 641
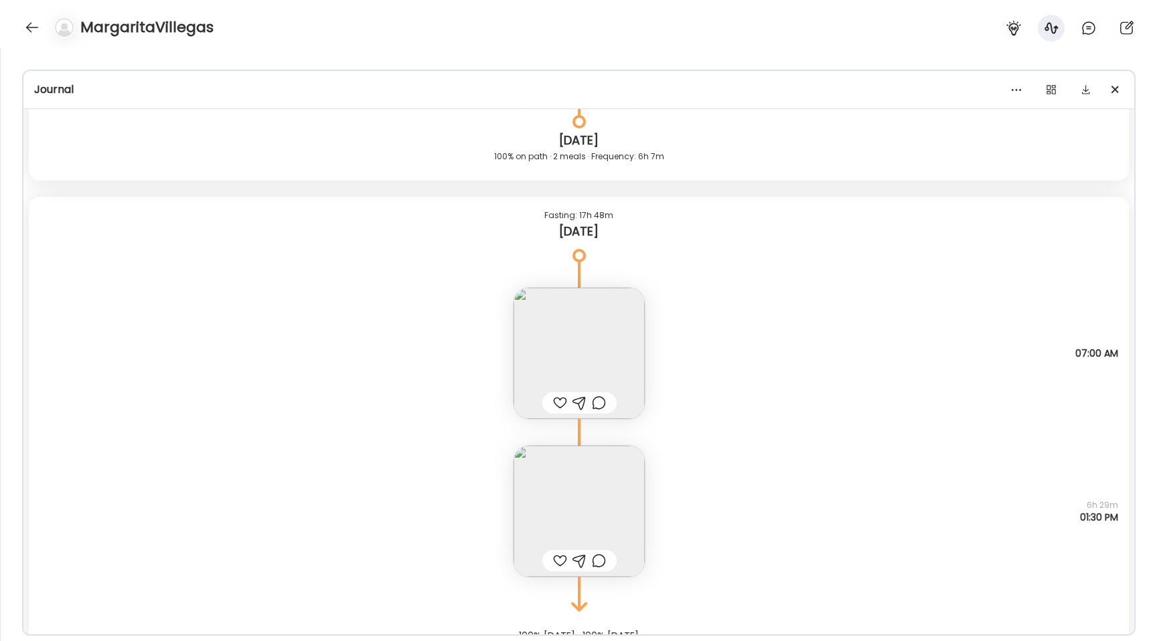
scroll to position [22289, 0]
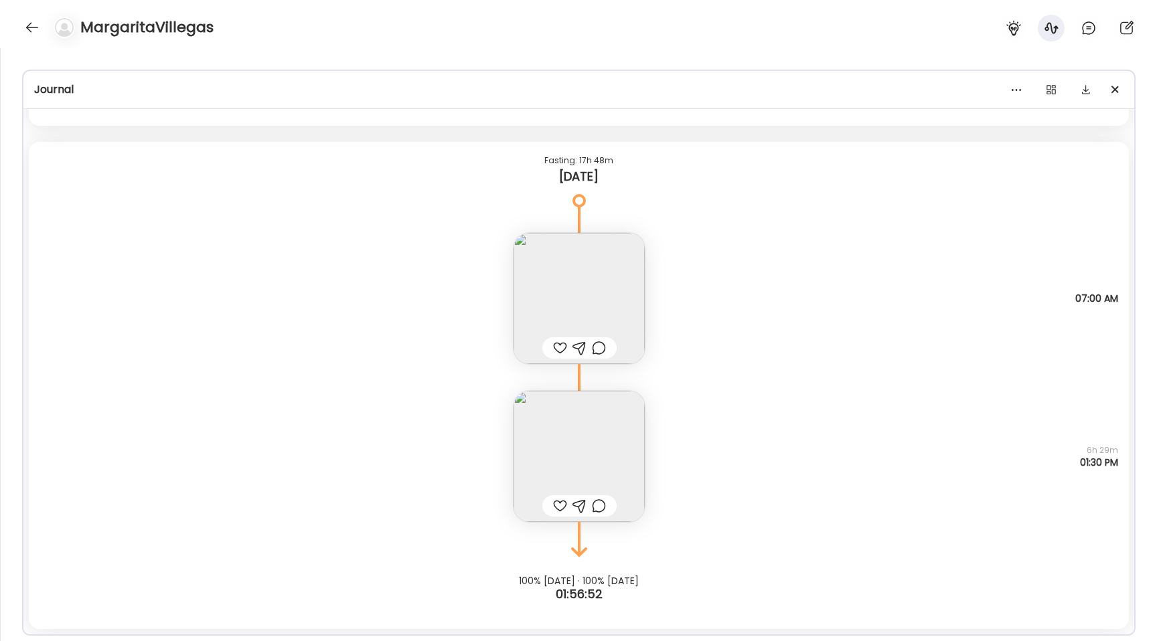
click at [597, 274] on img at bounding box center [578, 298] width 131 height 131
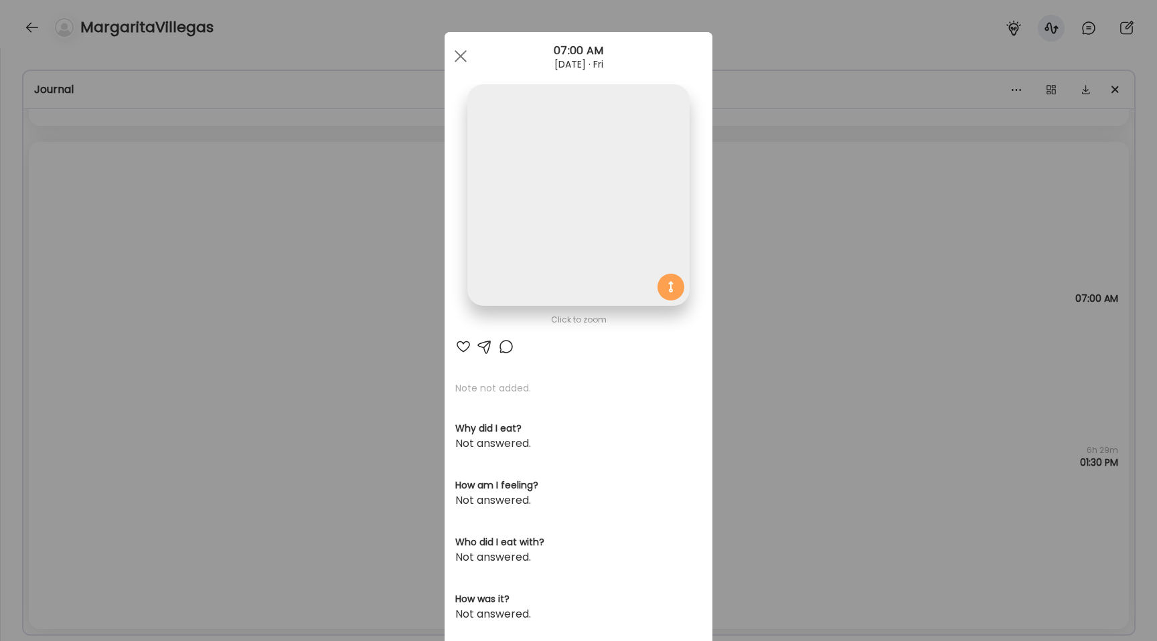
click at [577, 137] on img at bounding box center [578, 195] width 222 height 222
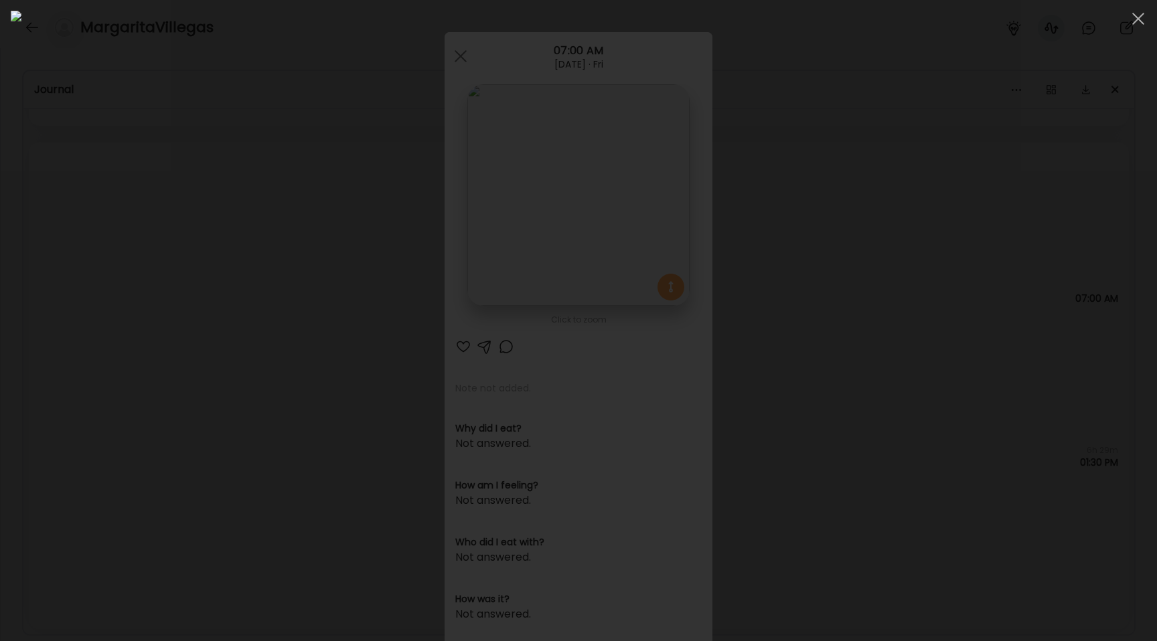
click at [116, 339] on div at bounding box center [578, 321] width 1135 height 620
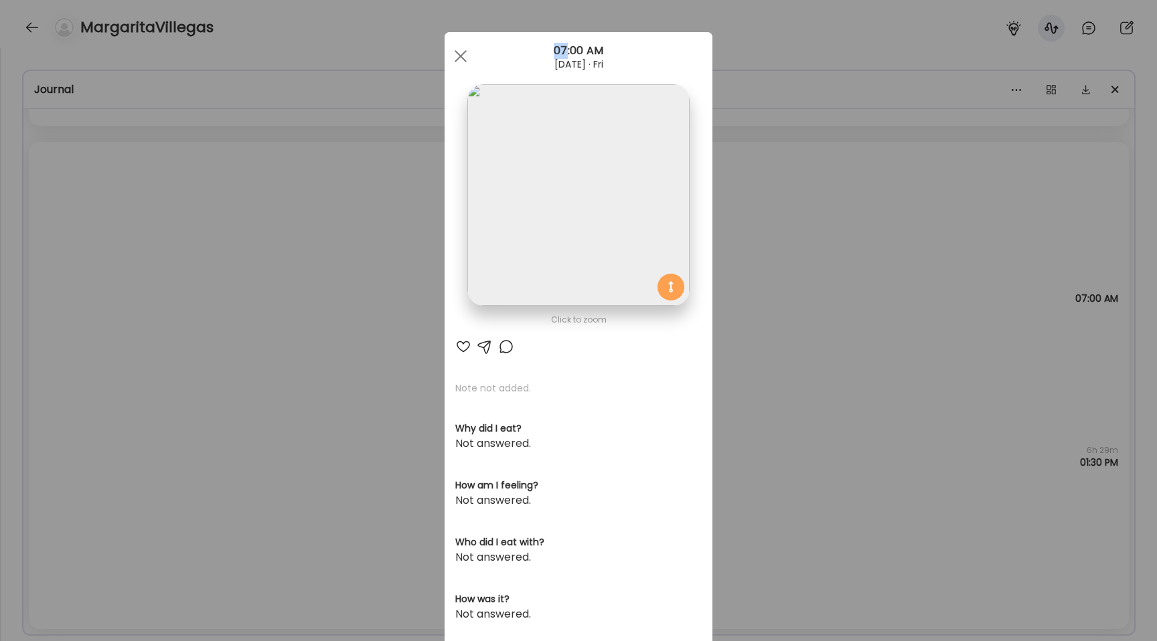
click at [116, 339] on div "Ate Coach Dashboard Wahoo! It’s official Take a moment to set up your Coach Pro…" at bounding box center [578, 320] width 1157 height 641
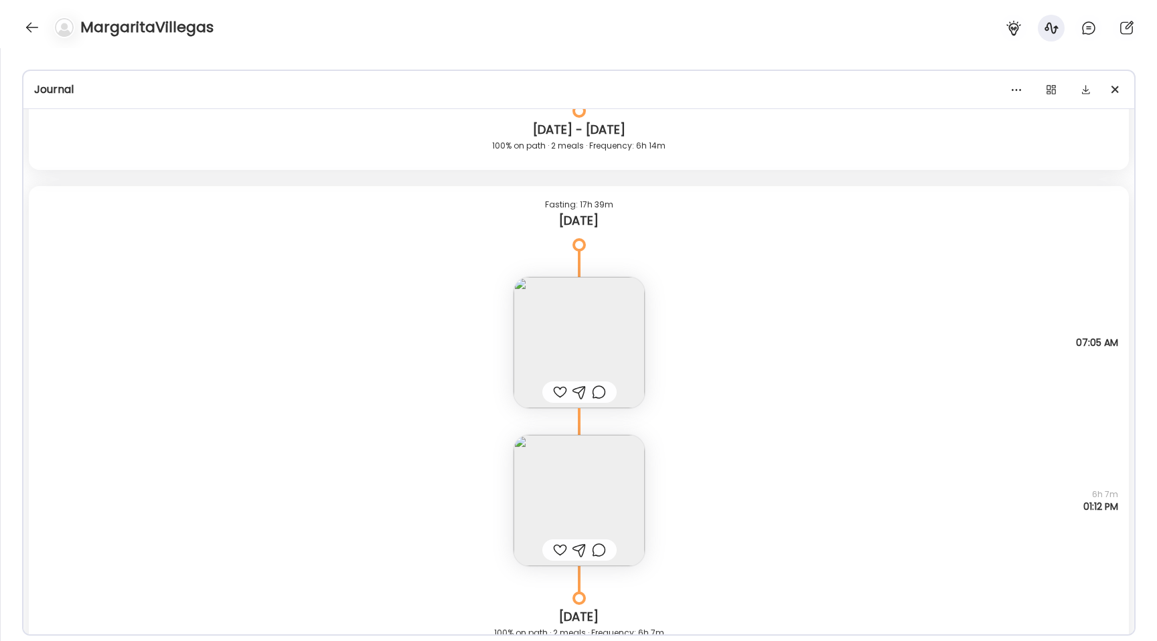
scroll to position [21753, 0]
click at [544, 335] on img at bounding box center [578, 347] width 131 height 131
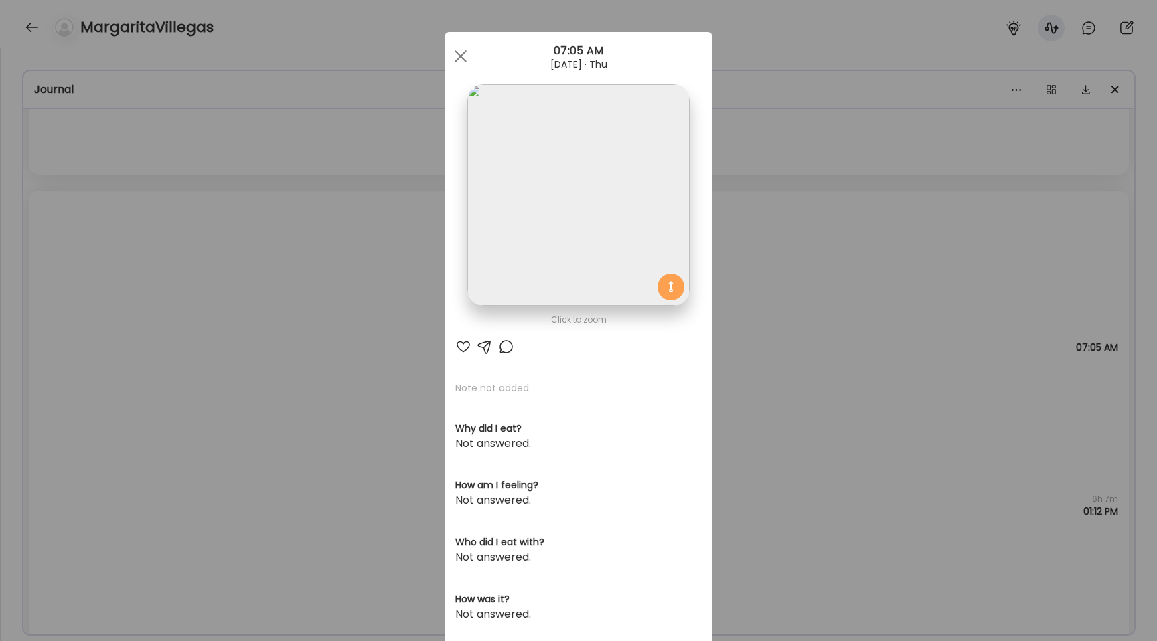
click at [519, 226] on img at bounding box center [578, 195] width 222 height 222
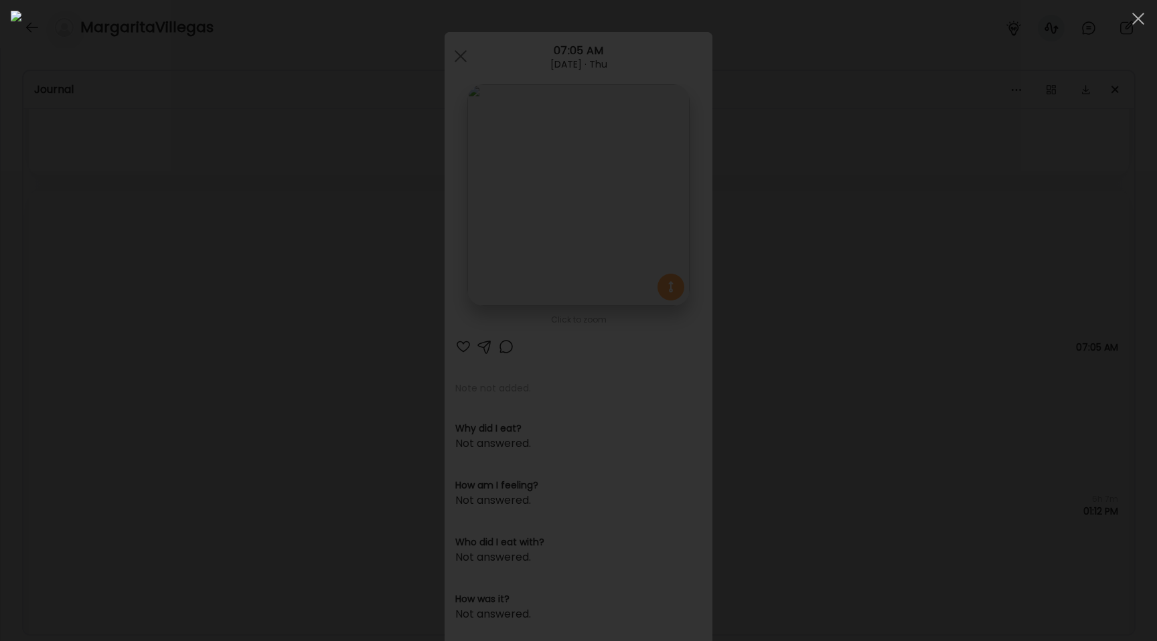
click at [136, 197] on div at bounding box center [578, 321] width 1135 height 620
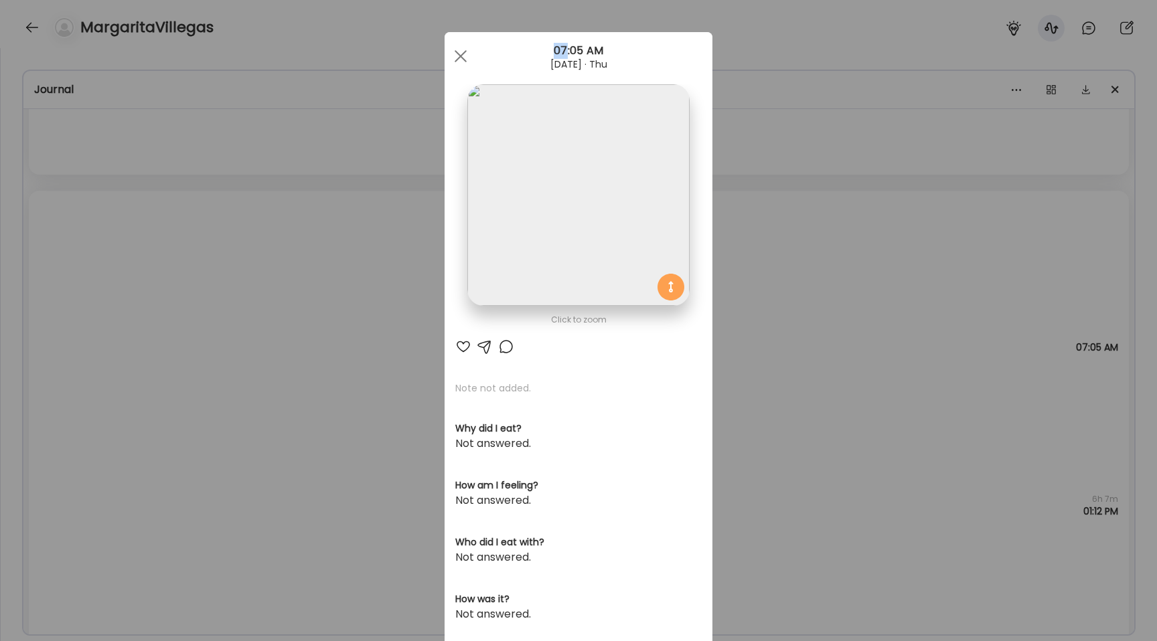
click at [136, 197] on div "Ate Coach Dashboard Wahoo! It’s official Take a moment to set up your Coach Pro…" at bounding box center [578, 320] width 1157 height 641
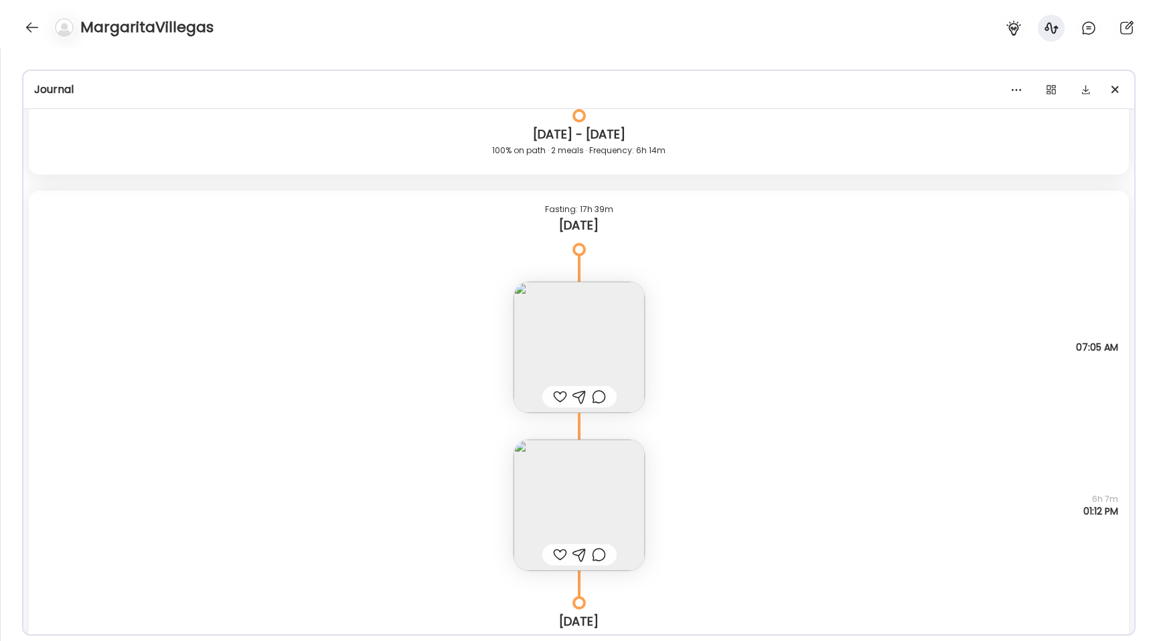
click at [567, 331] on img at bounding box center [578, 347] width 131 height 131
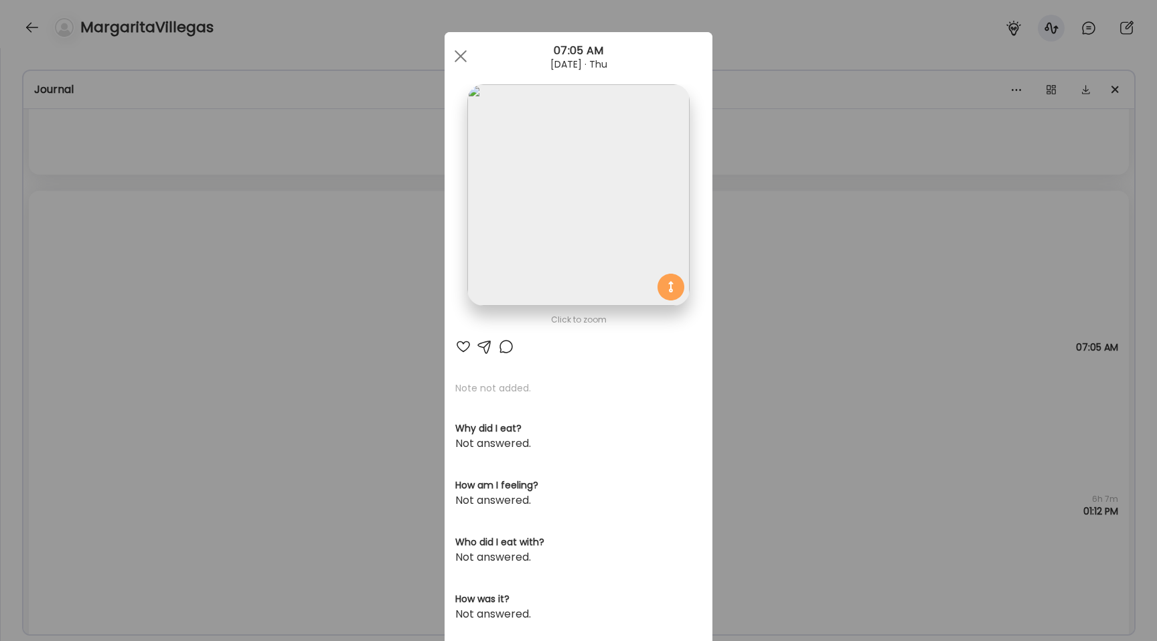
click at [550, 222] on img at bounding box center [578, 195] width 222 height 222
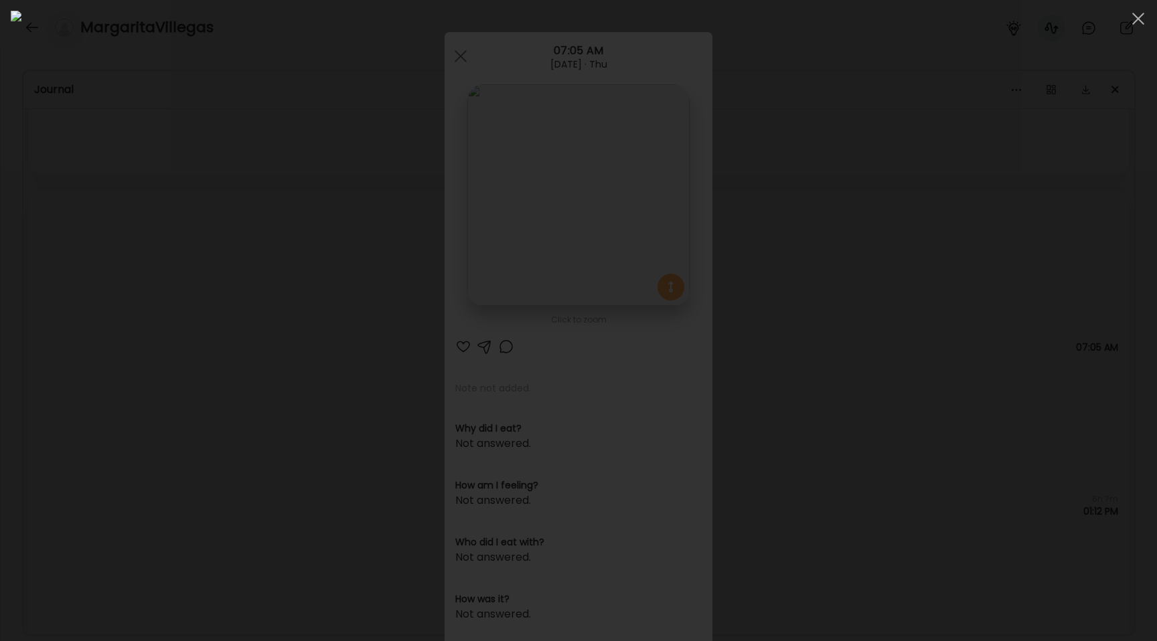
click at [144, 305] on div at bounding box center [578, 321] width 1135 height 620
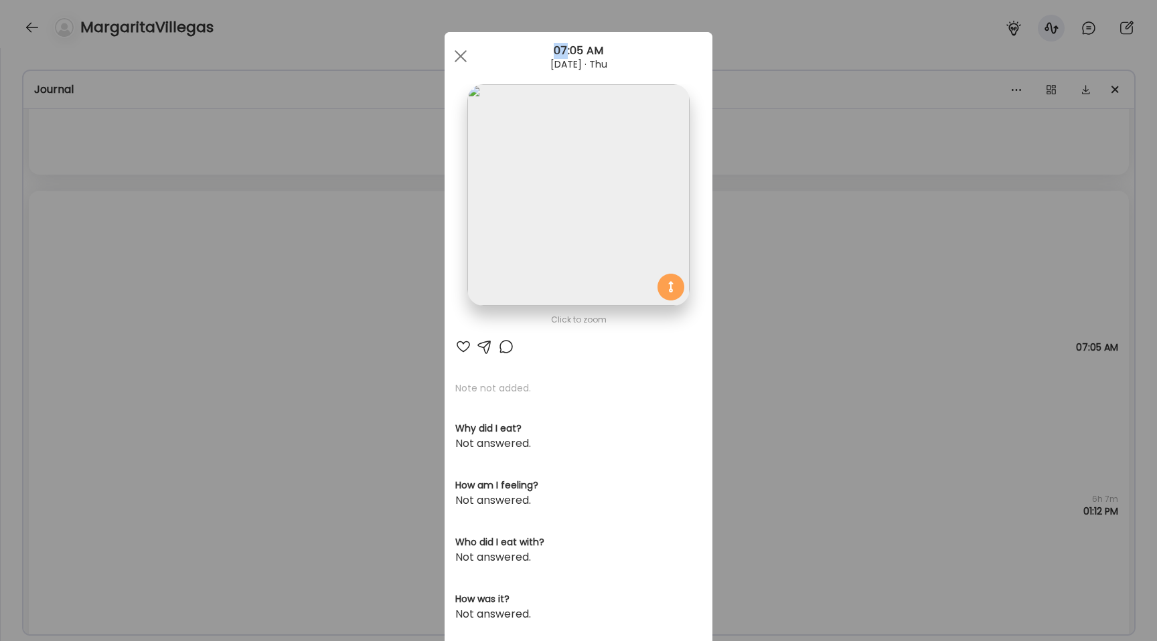
click at [144, 305] on div "Ate Coach Dashboard Wahoo! It’s official Take a moment to set up your Coach Pro…" at bounding box center [578, 320] width 1157 height 641
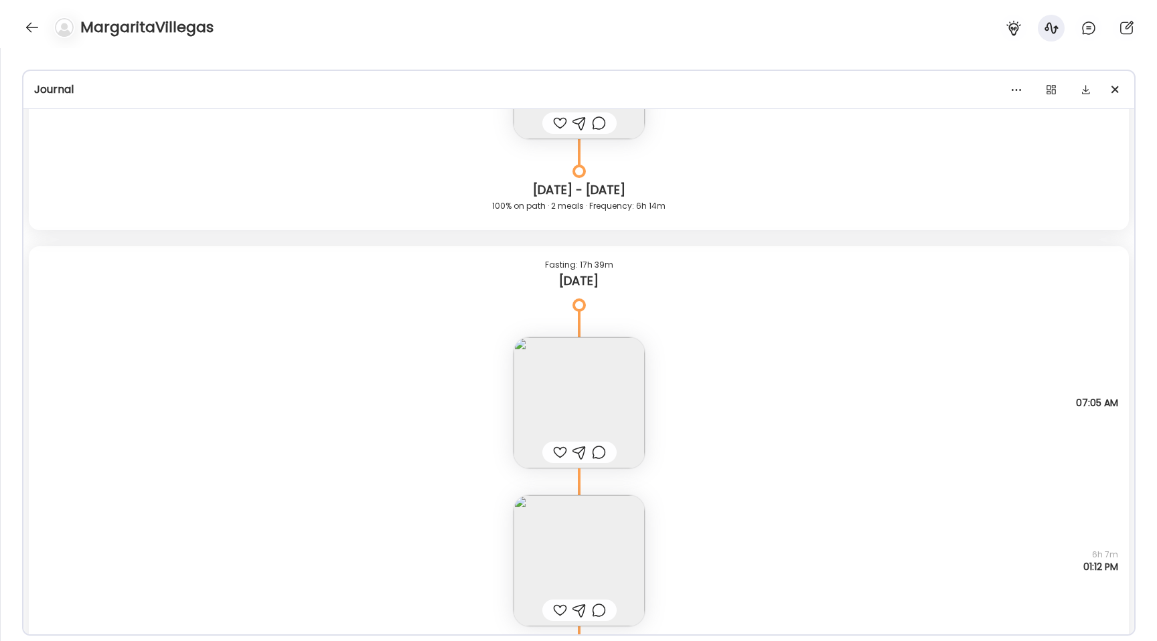
scroll to position [21923, 0]
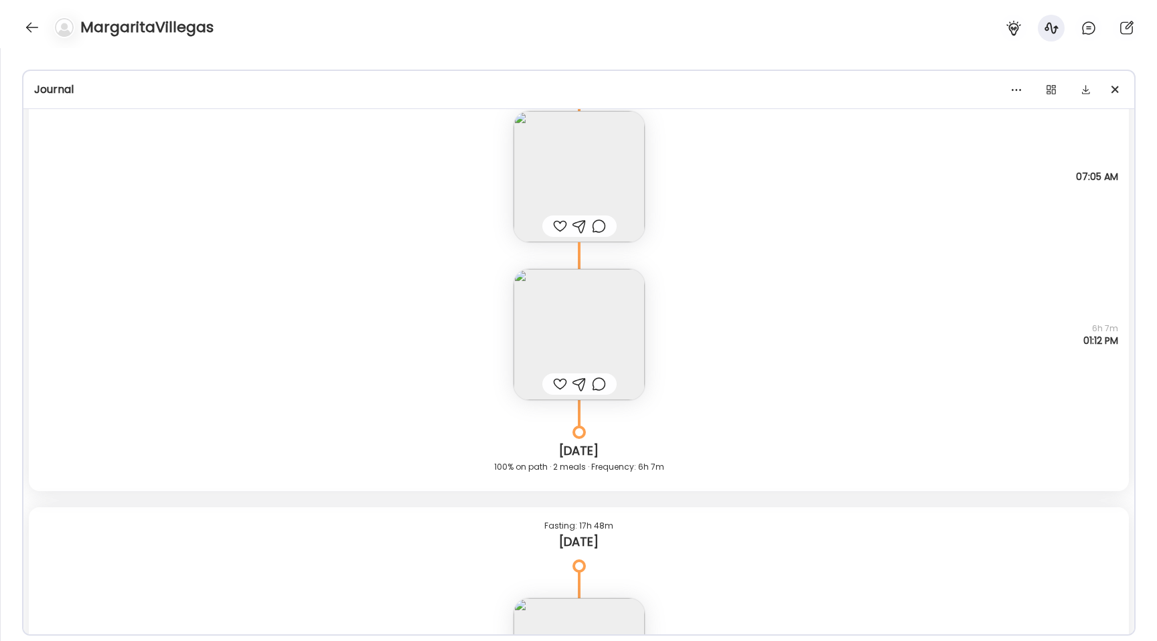
click at [526, 323] on img at bounding box center [578, 334] width 131 height 131
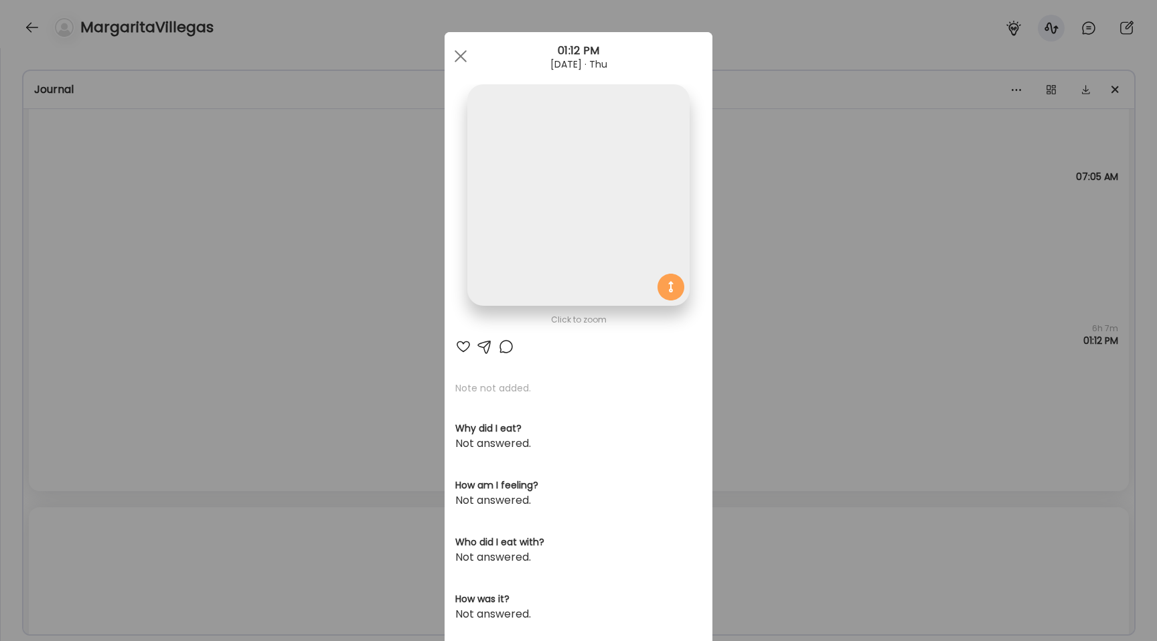
click at [580, 201] on img at bounding box center [578, 195] width 222 height 222
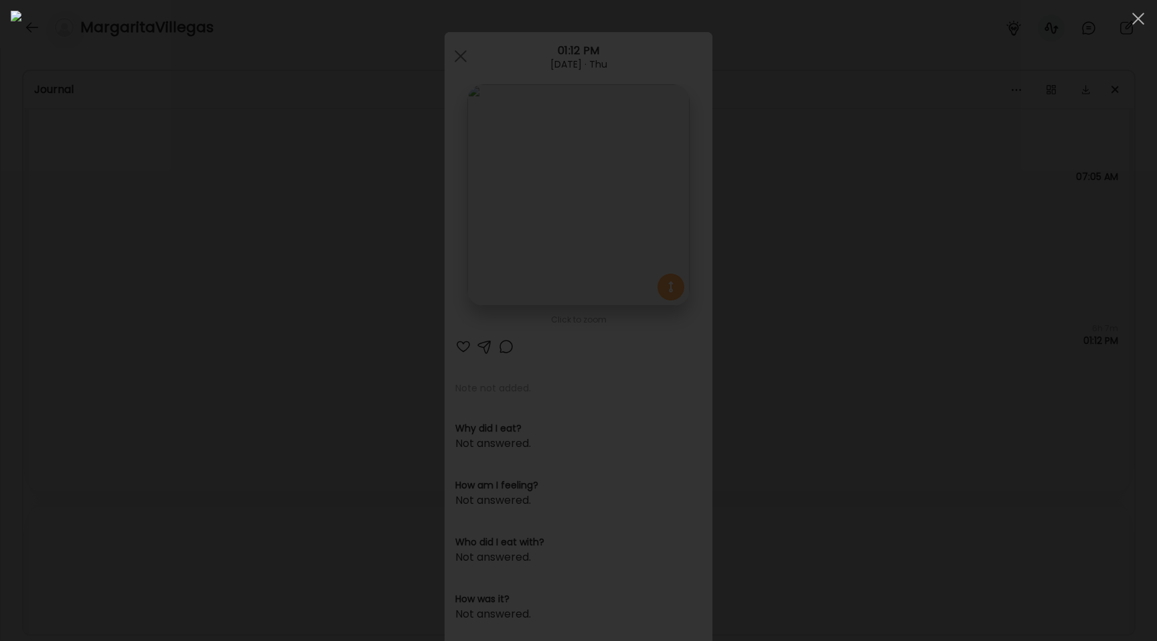
click at [210, 311] on div at bounding box center [578, 321] width 1135 height 620
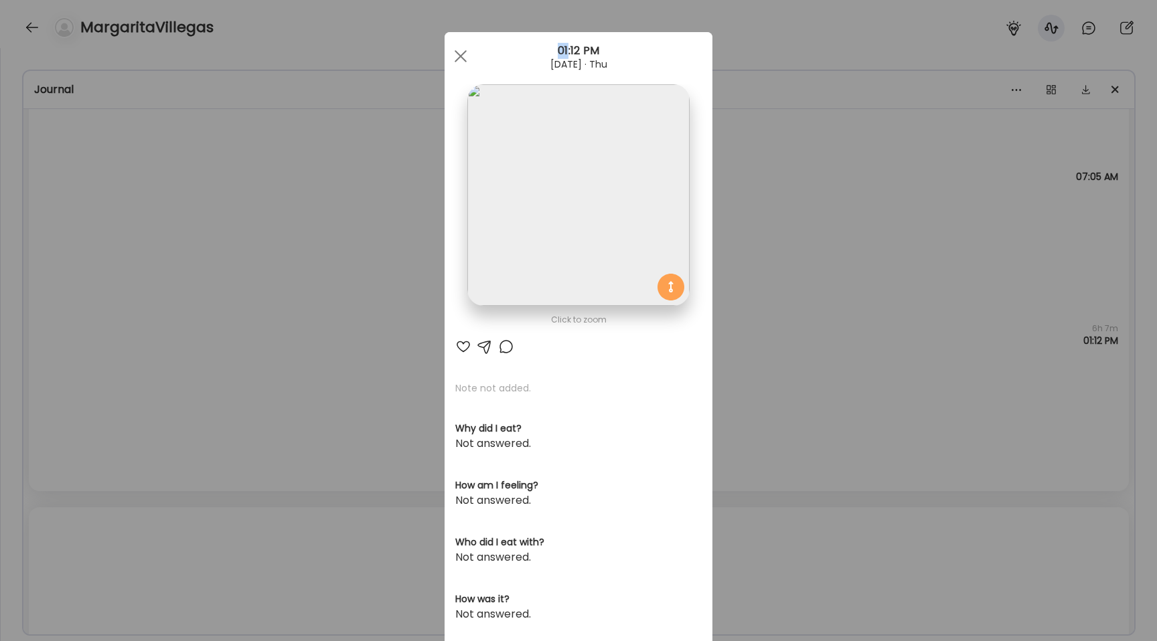
click at [210, 311] on div "Ate Coach Dashboard Wahoo! It’s official Take a moment to set up your Coach Pro…" at bounding box center [578, 320] width 1157 height 641
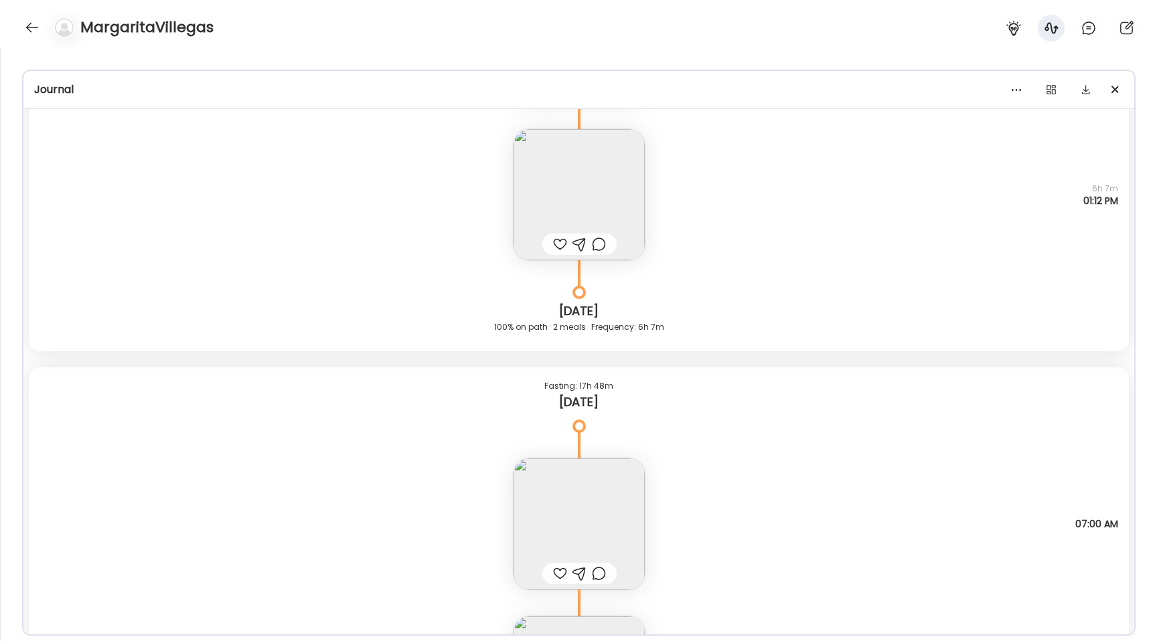
scroll to position [21961, 0]
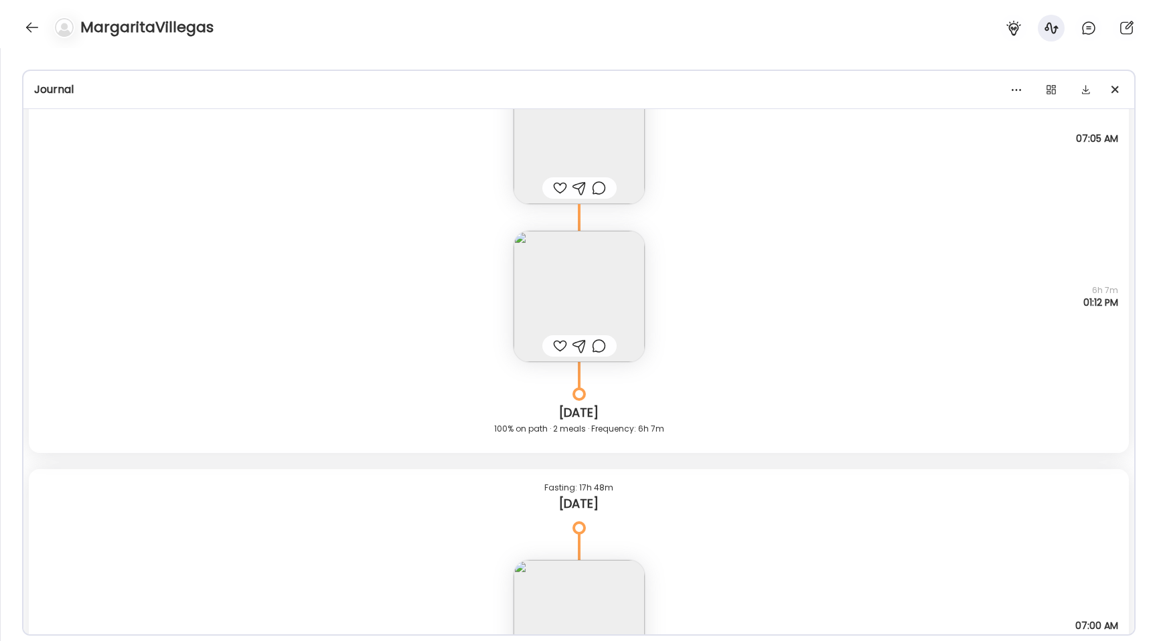
click at [585, 298] on img at bounding box center [578, 296] width 131 height 131
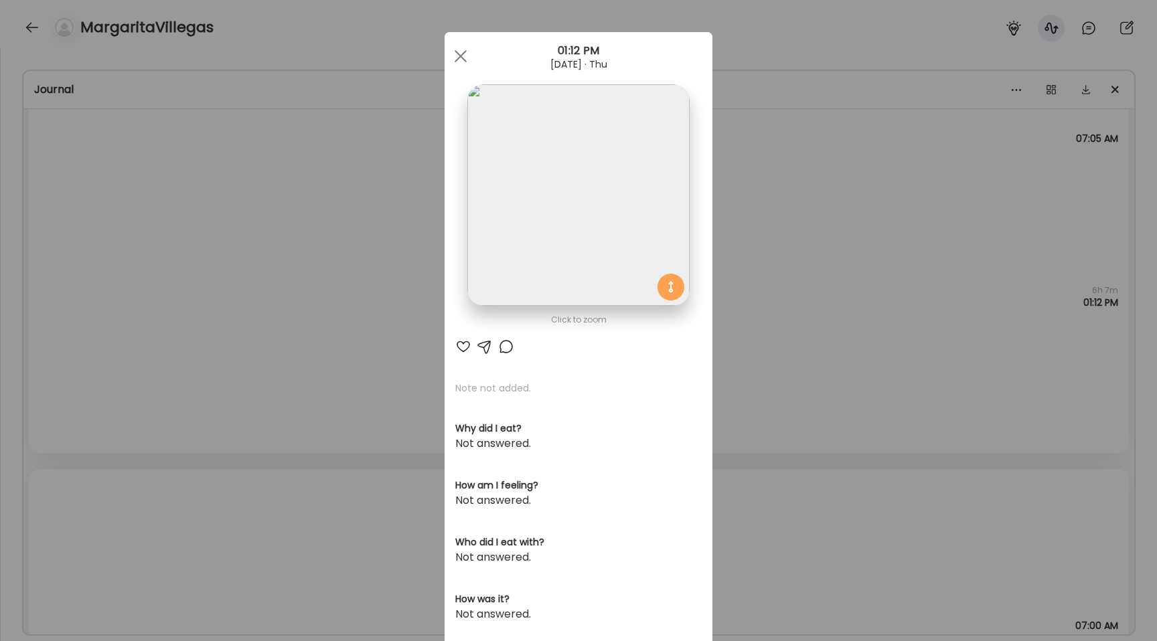
click at [552, 184] on img at bounding box center [578, 195] width 222 height 222
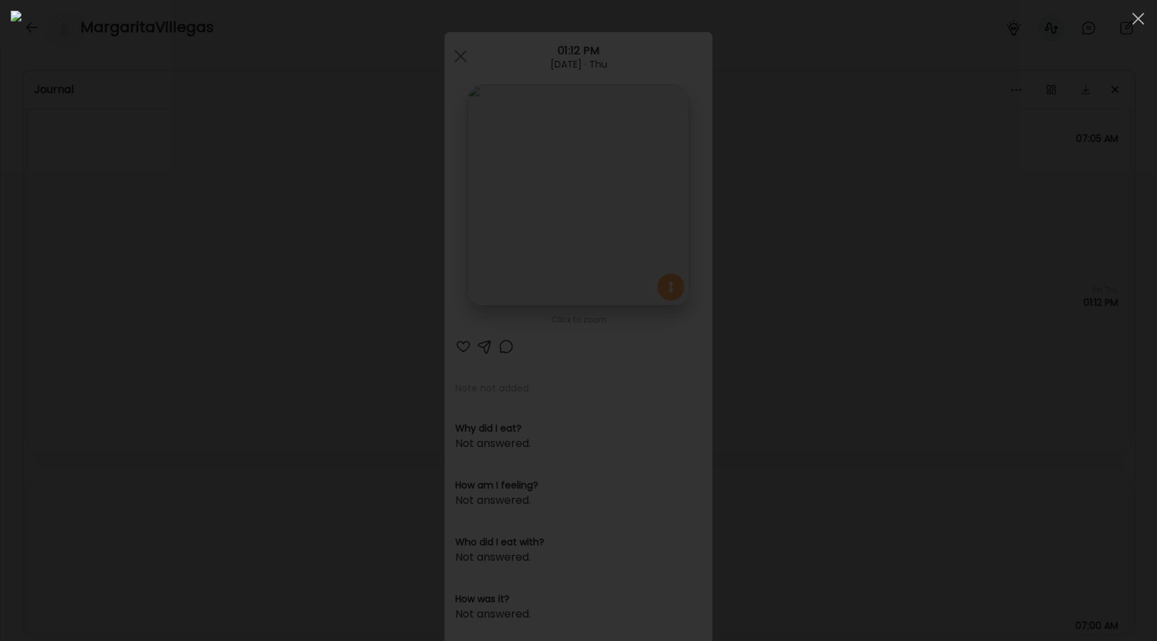
click at [165, 308] on div at bounding box center [578, 321] width 1135 height 620
click at [165, 308] on div "Ate Coach Dashboard Wahoo! It’s official Take a moment to set up your Coach Pro…" at bounding box center [578, 320] width 1157 height 641
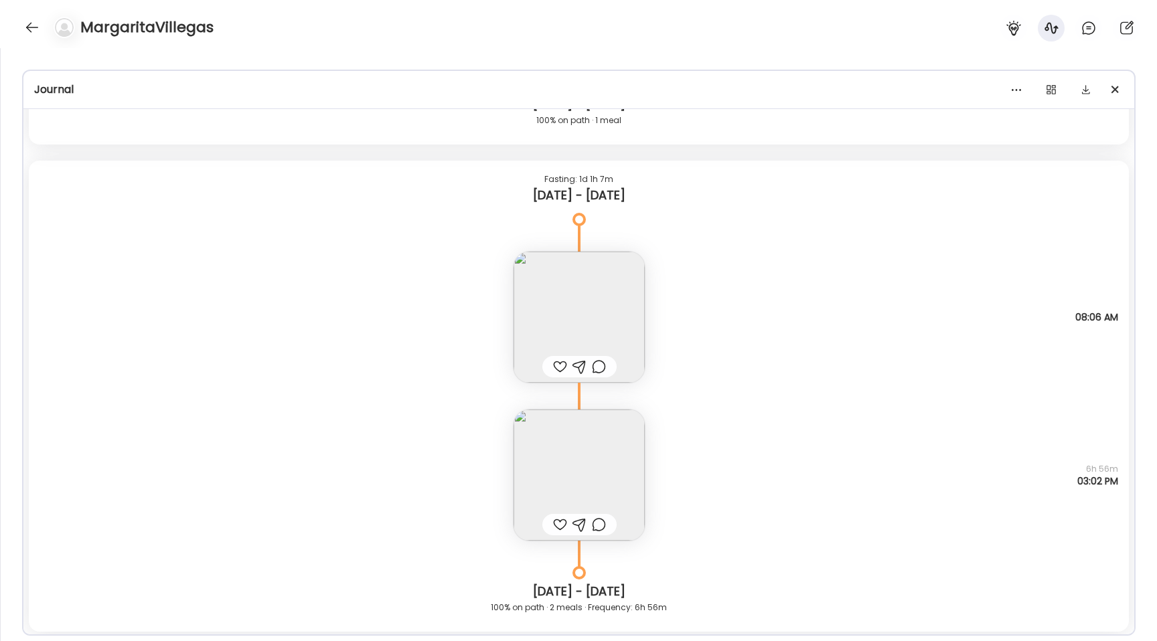
scroll to position [20132, 0]
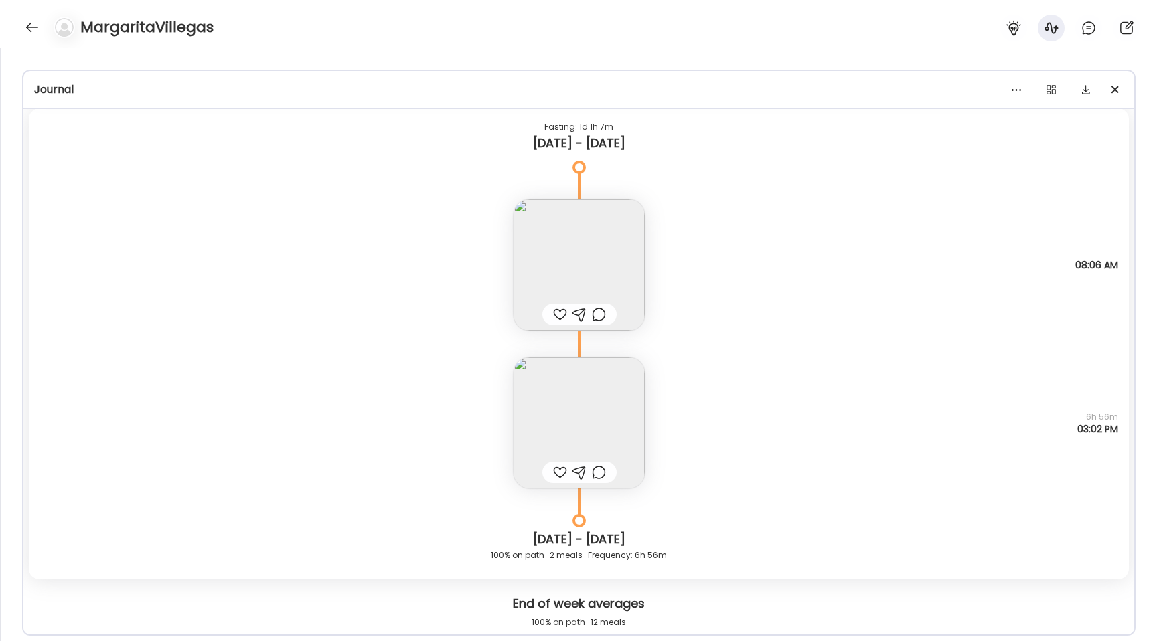
click at [547, 401] on img at bounding box center [578, 422] width 131 height 131
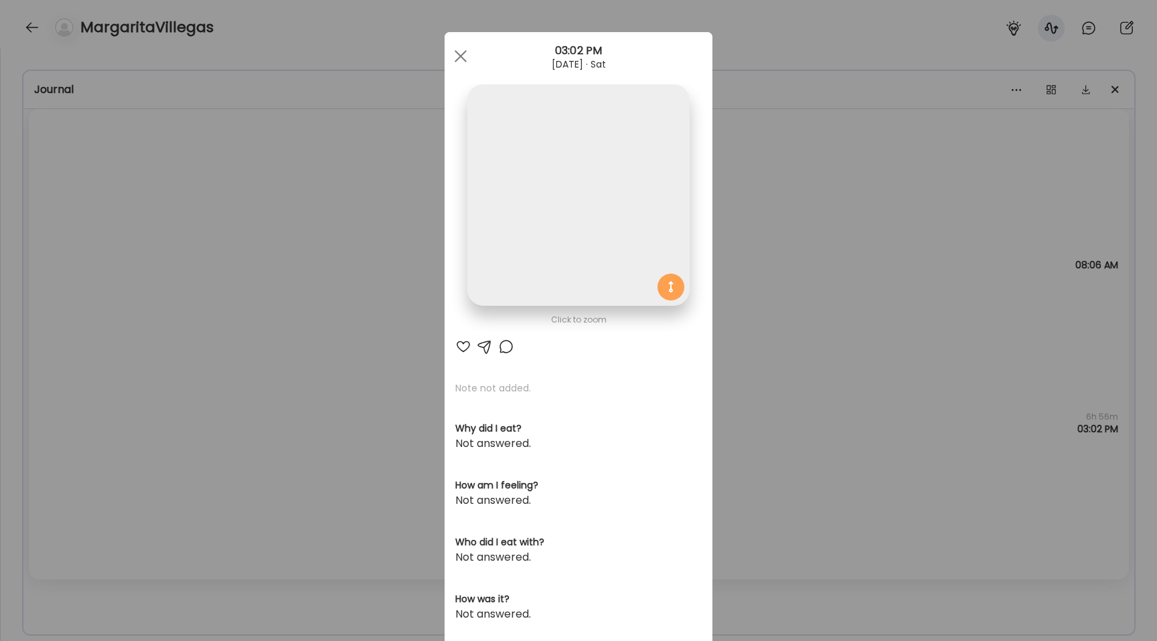
click at [508, 233] on img at bounding box center [578, 195] width 222 height 222
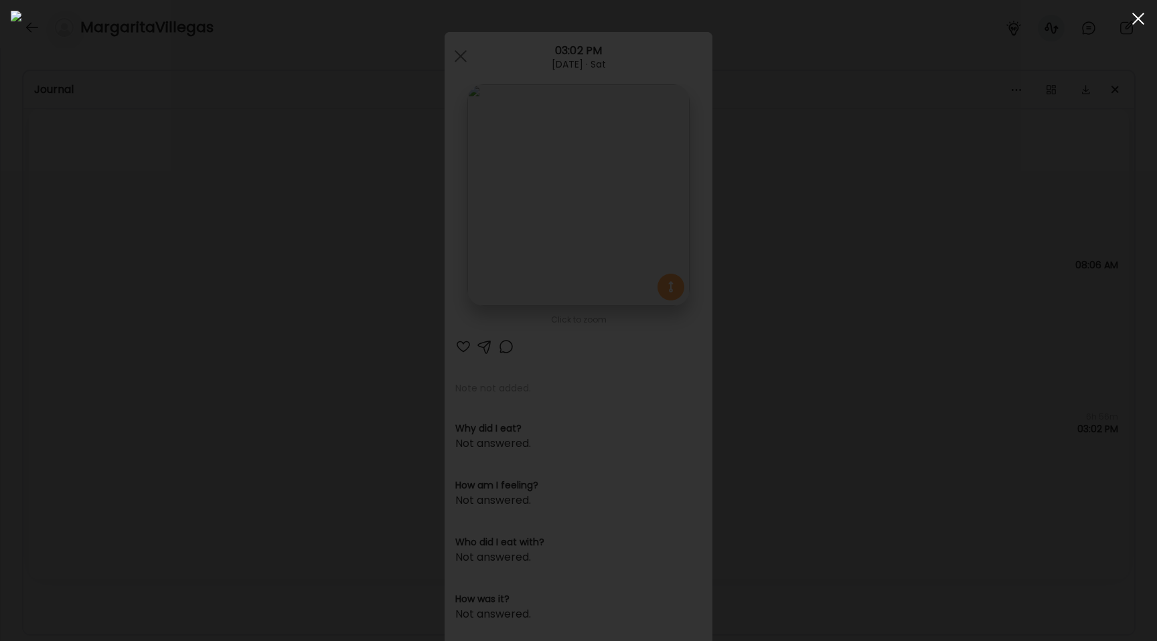
click at [1127, 12] on div at bounding box center [1138, 18] width 27 height 27
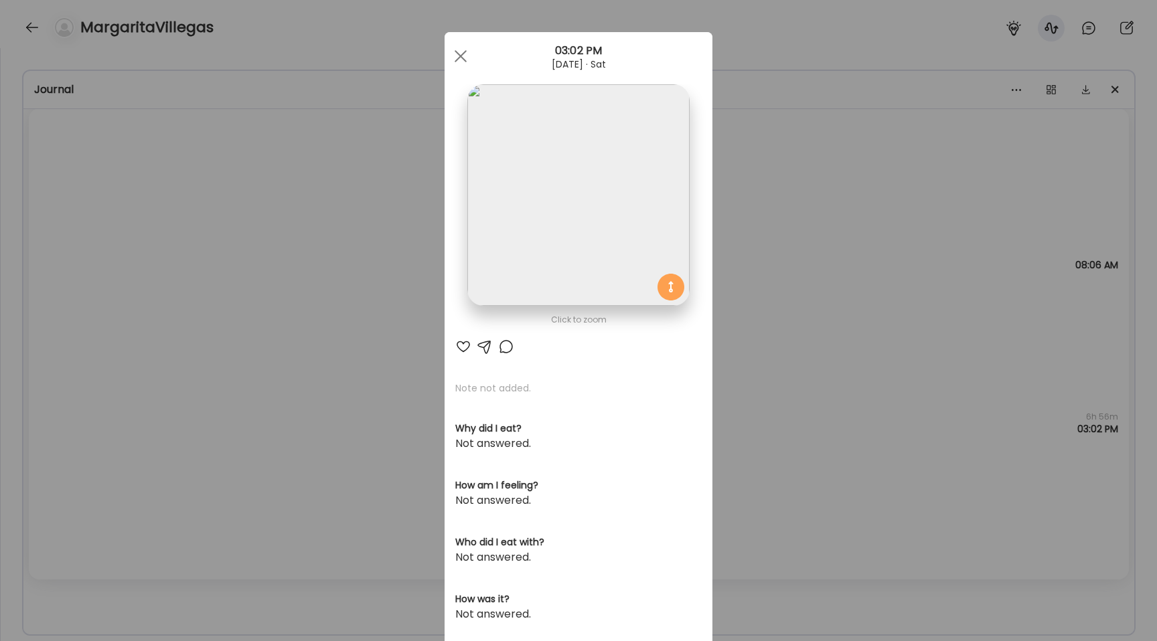
click at [235, 250] on div "Ate Coach Dashboard Wahoo! It’s official Take a moment to set up your Coach Pro…" at bounding box center [578, 320] width 1157 height 641
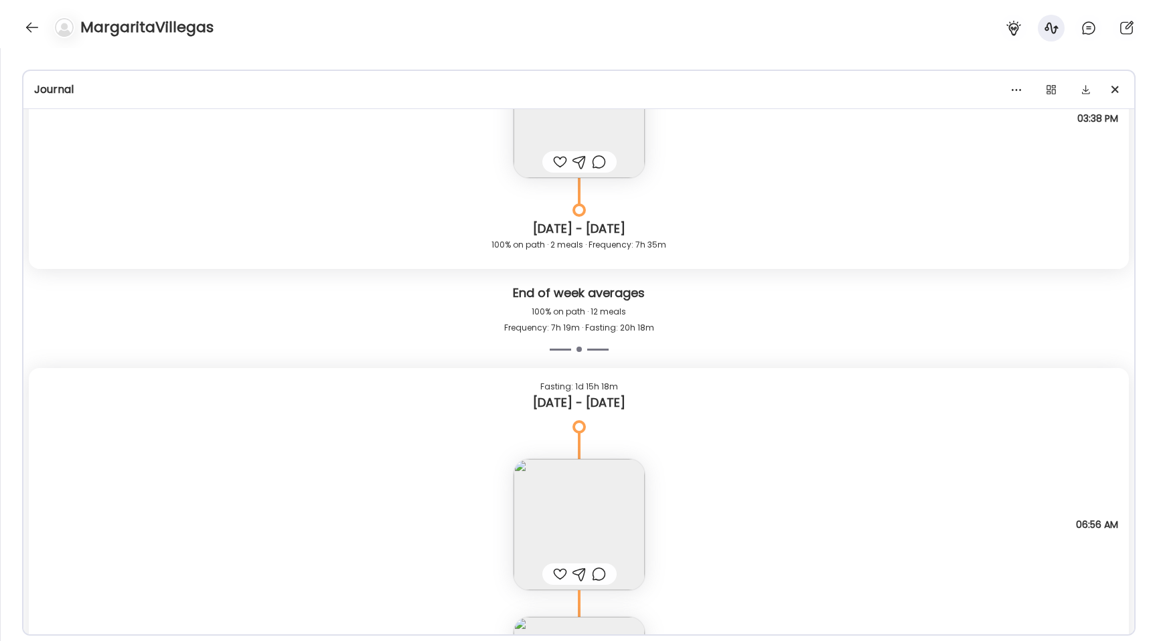
scroll to position [17218, 0]
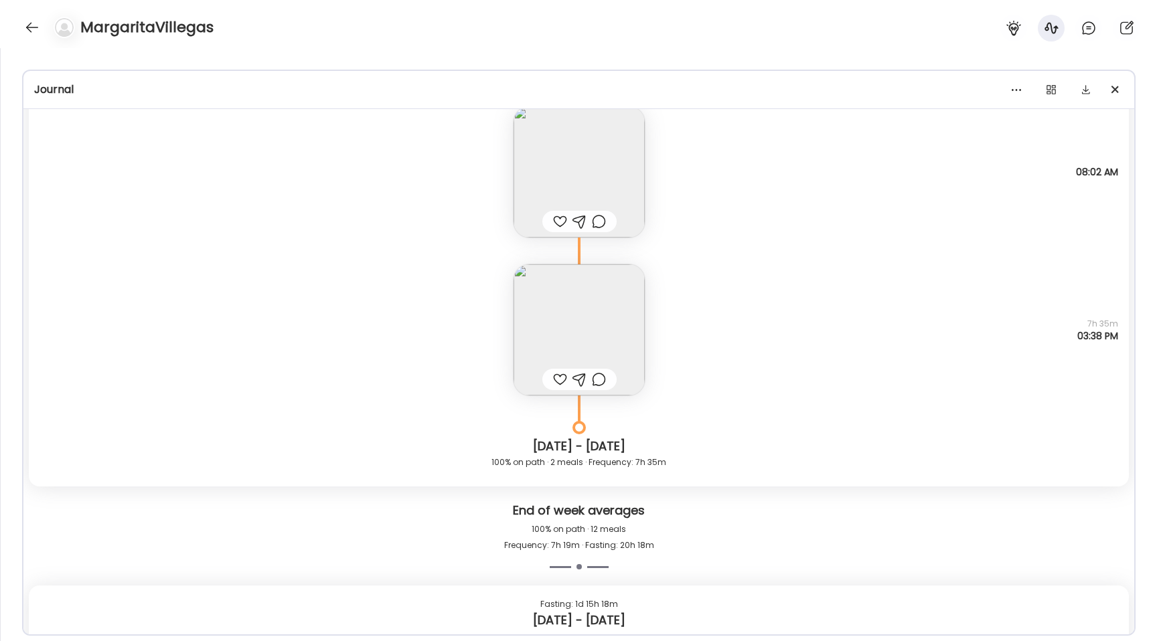
click at [577, 322] on img at bounding box center [578, 329] width 131 height 131
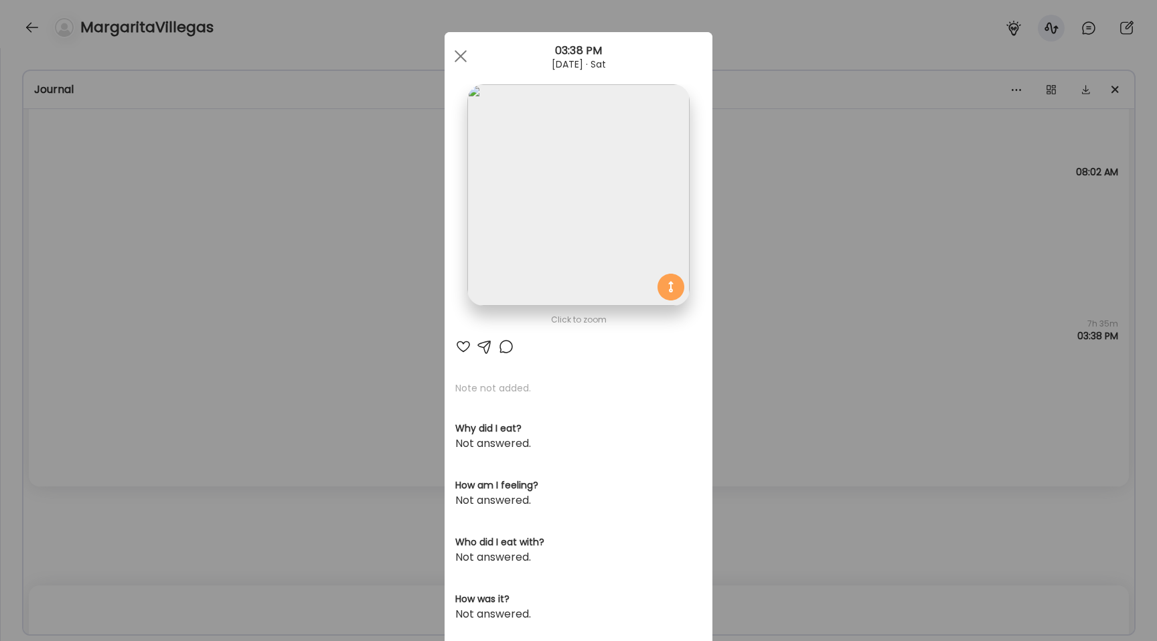
click at [566, 205] on img at bounding box center [578, 195] width 222 height 222
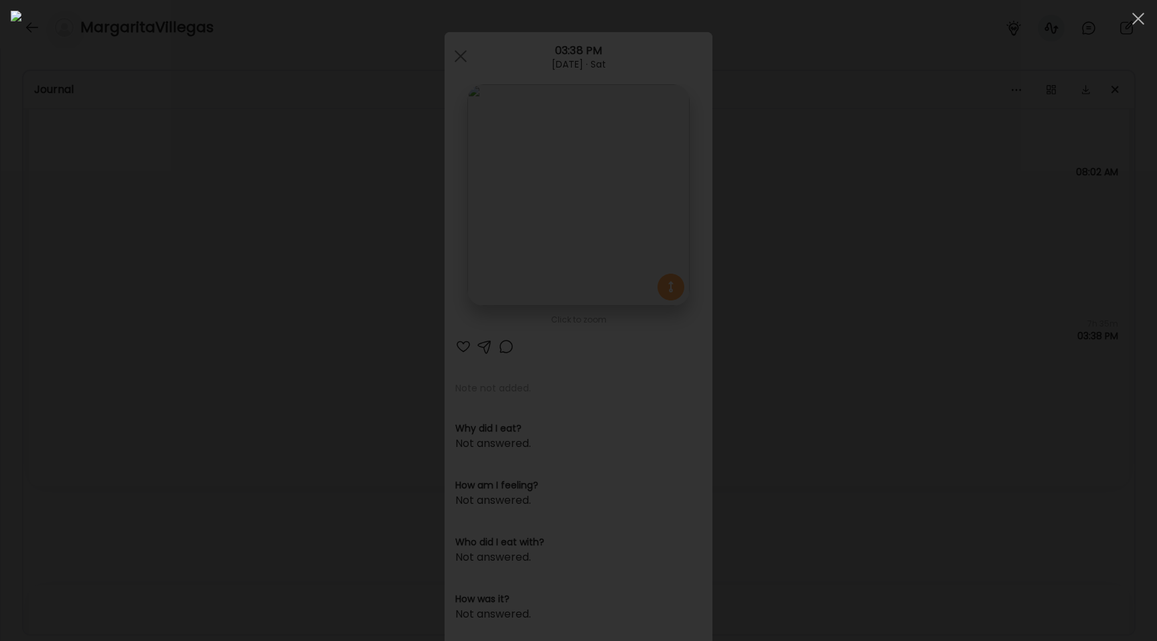
click at [206, 274] on div at bounding box center [578, 321] width 1135 height 620
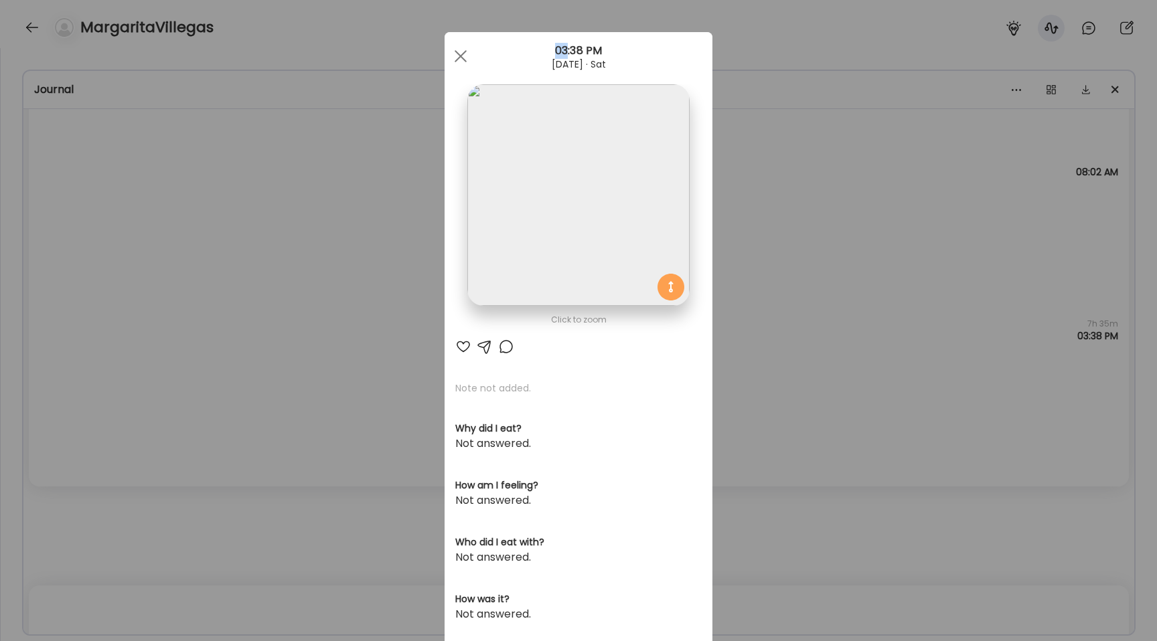
click at [206, 274] on div "Ate Coach Dashboard Wahoo! It’s official Take a moment to set up your Coach Pro…" at bounding box center [578, 320] width 1157 height 641
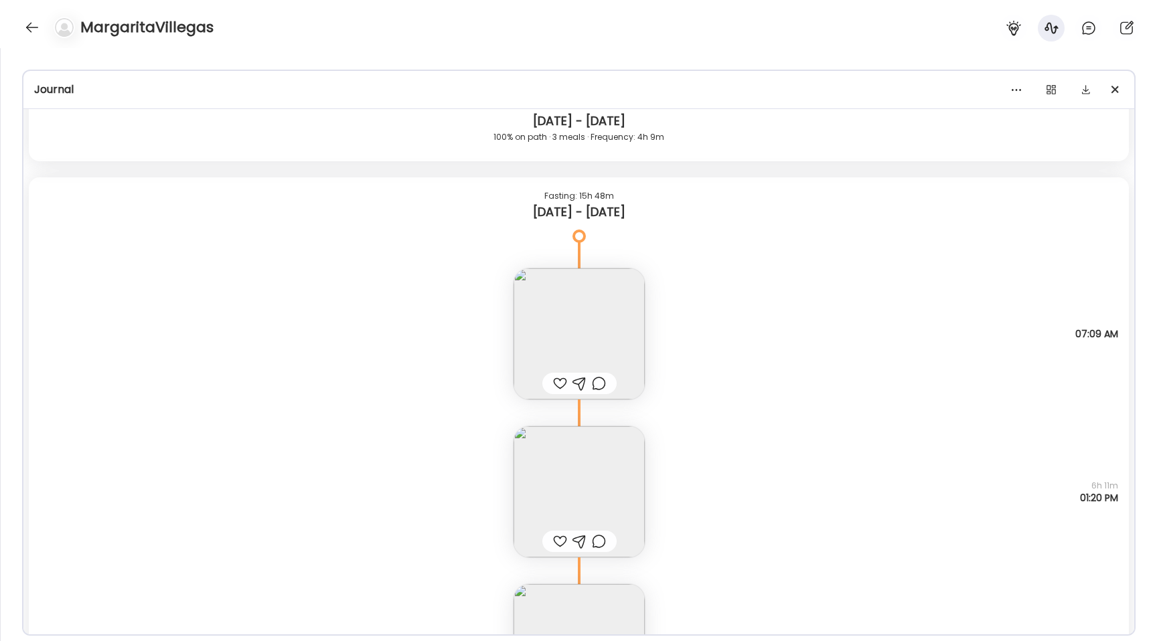
scroll to position [12639, 0]
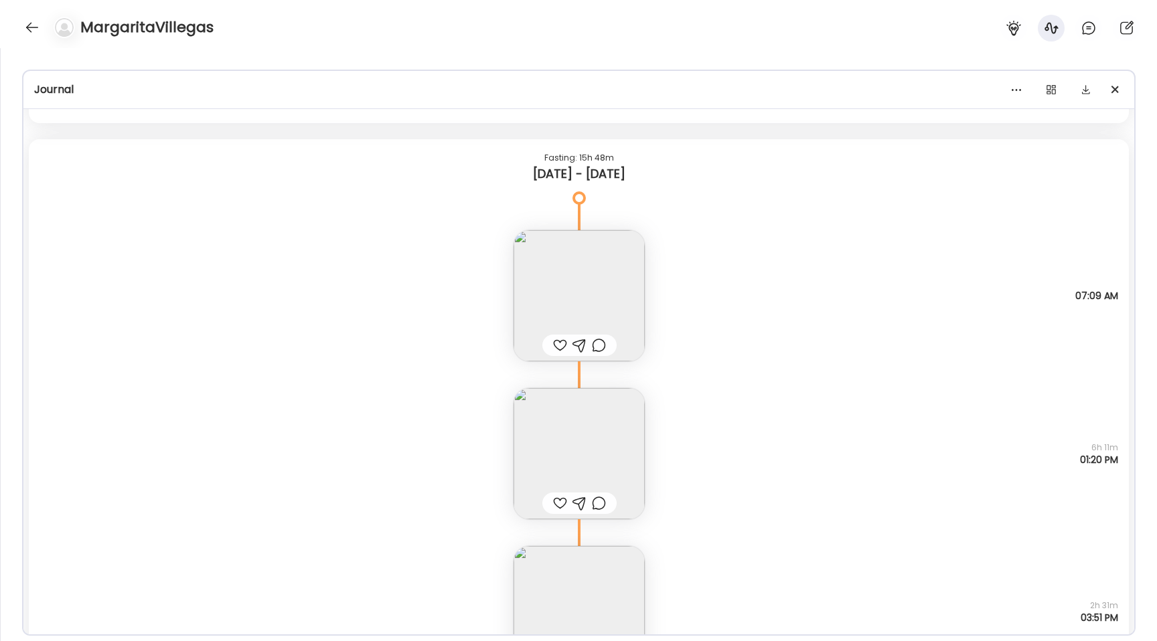
click at [552, 594] on img at bounding box center [578, 611] width 131 height 131
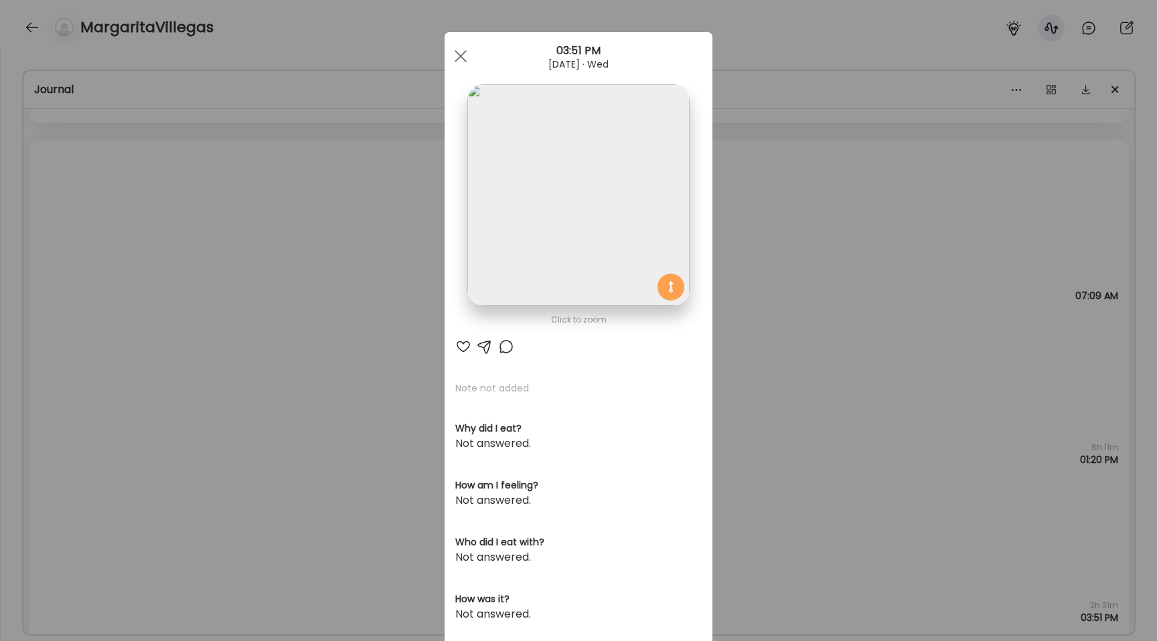
click at [552, 259] on img at bounding box center [578, 195] width 222 height 222
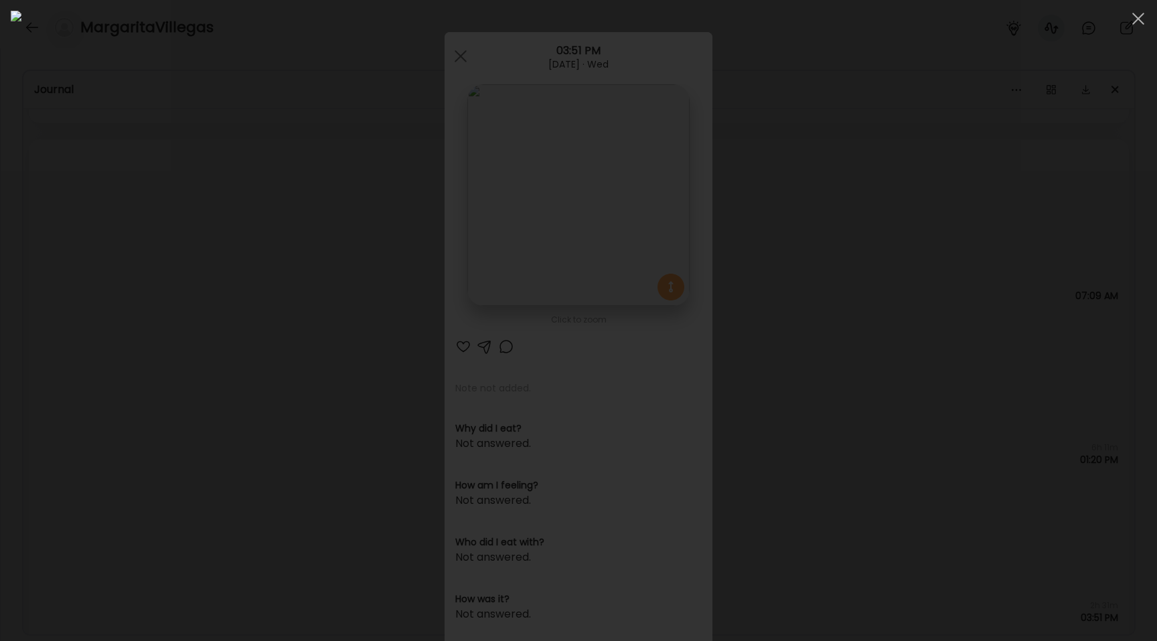
click at [143, 299] on div at bounding box center [578, 321] width 1135 height 620
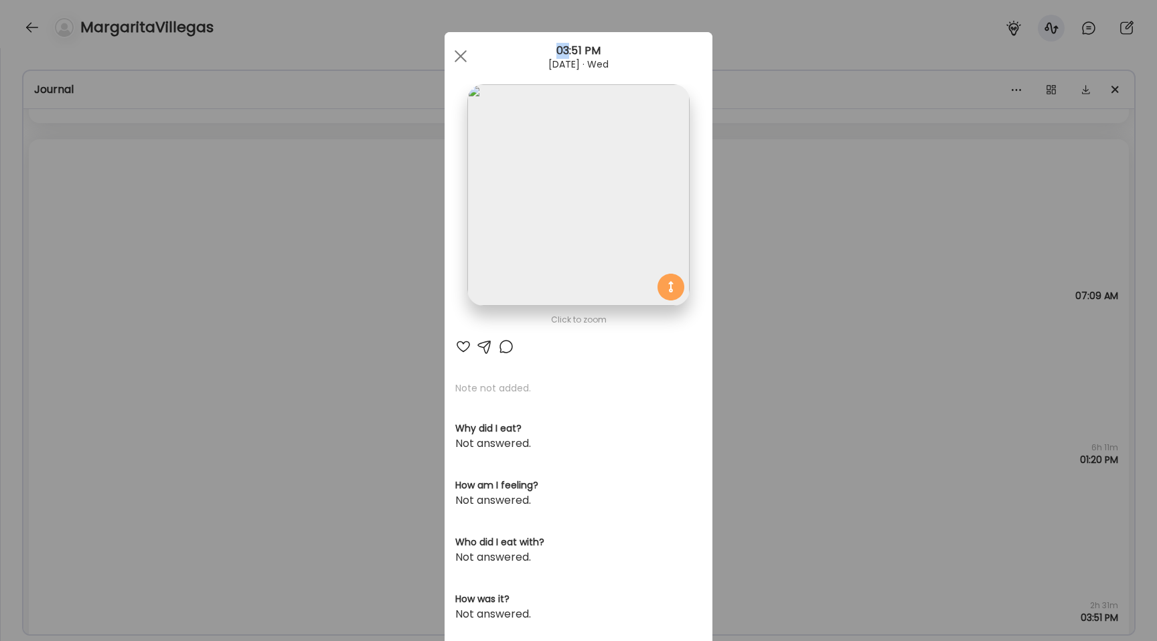
click at [143, 299] on div "Ate Coach Dashboard Wahoo! It’s official Take a moment to set up your Coach Pro…" at bounding box center [578, 320] width 1157 height 641
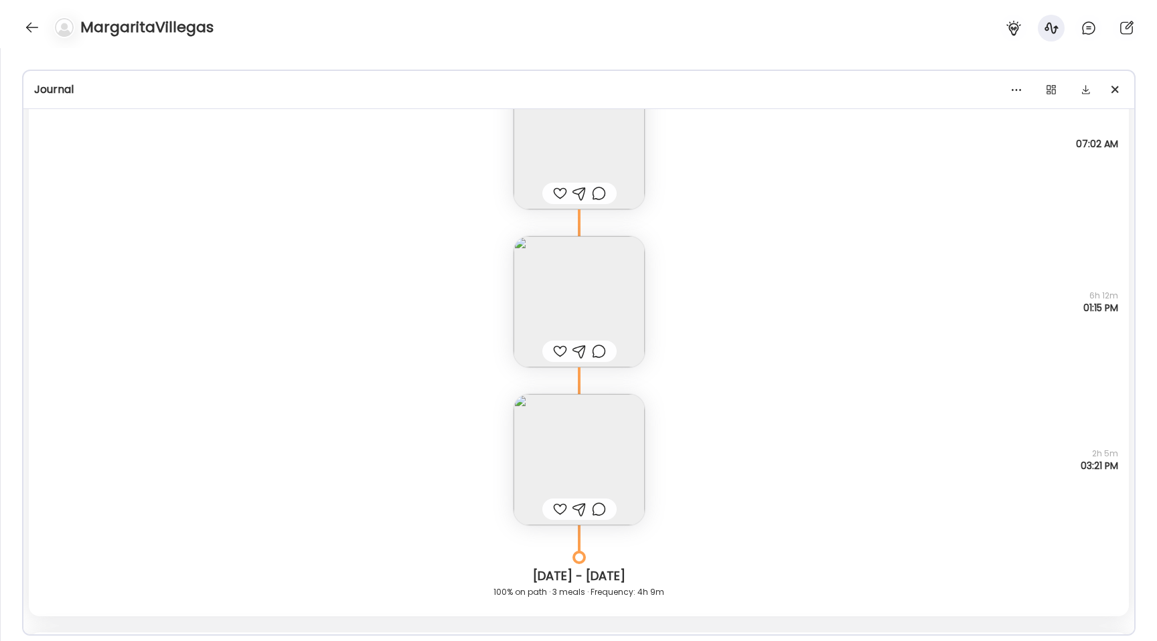
scroll to position [12169, 0]
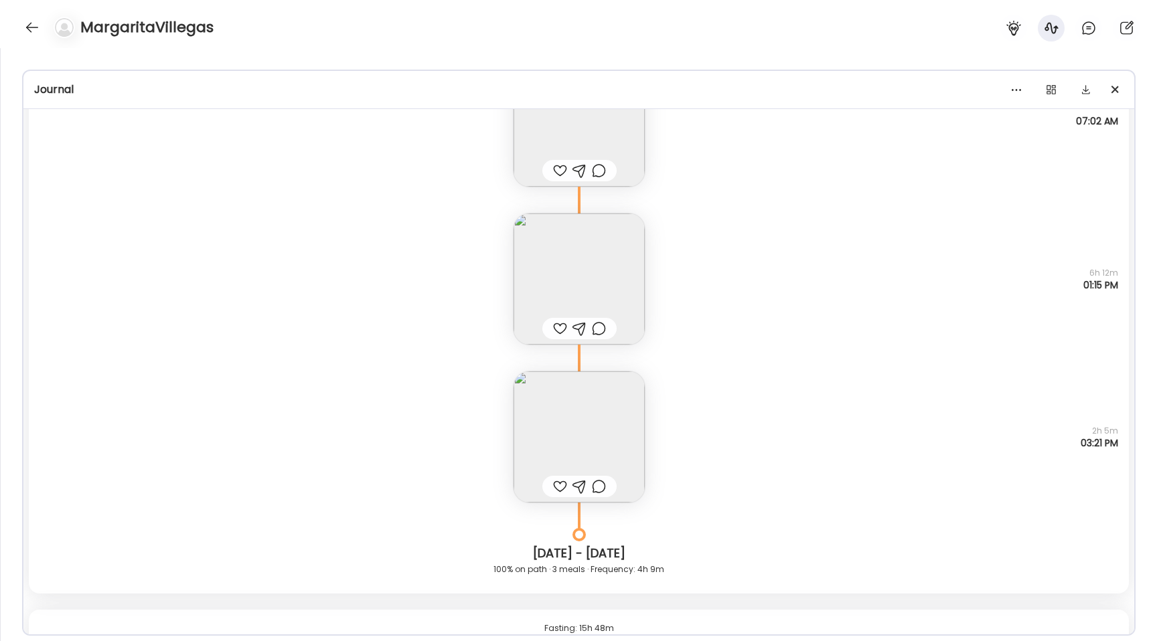
click at [580, 250] on img at bounding box center [578, 279] width 131 height 131
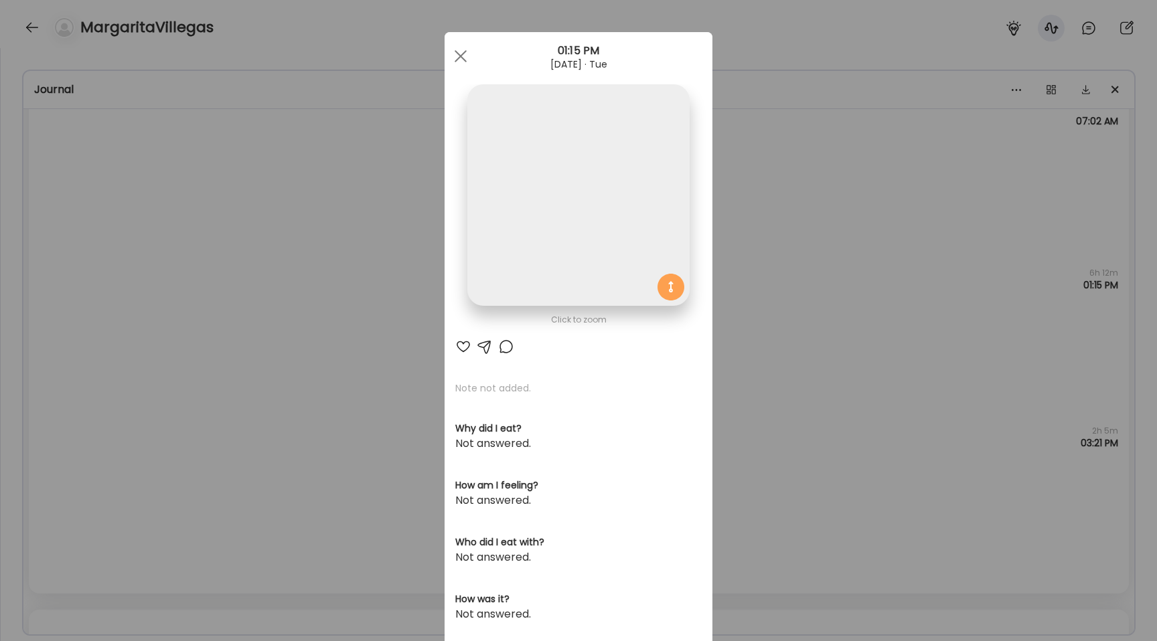
click at [564, 180] on img at bounding box center [578, 195] width 222 height 222
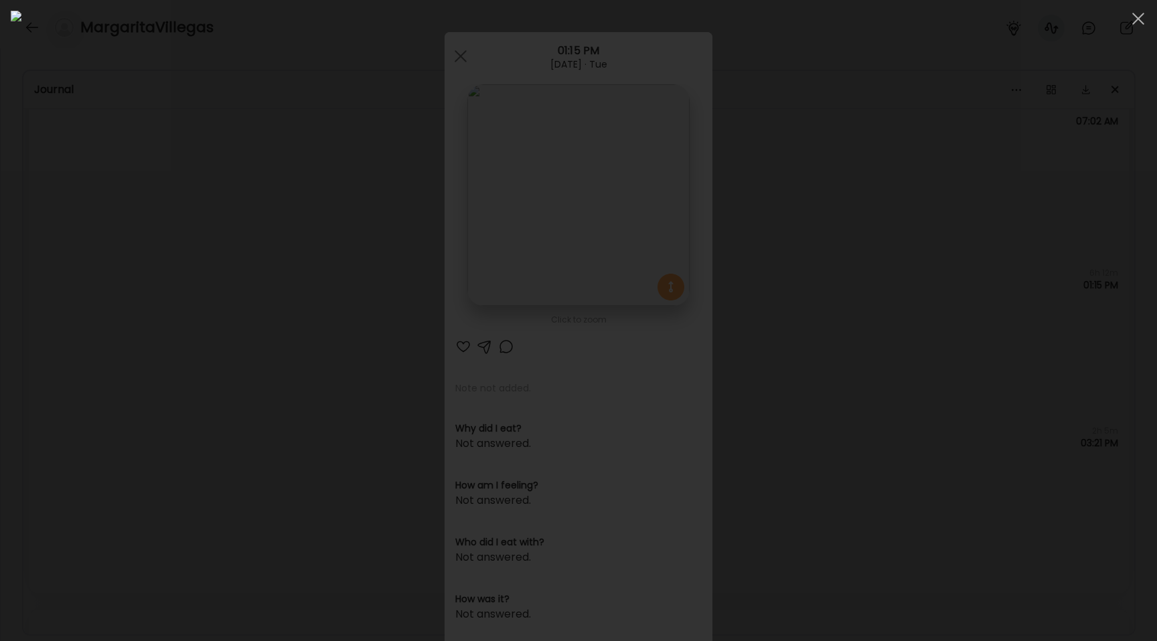
click at [147, 274] on div at bounding box center [578, 321] width 1135 height 620
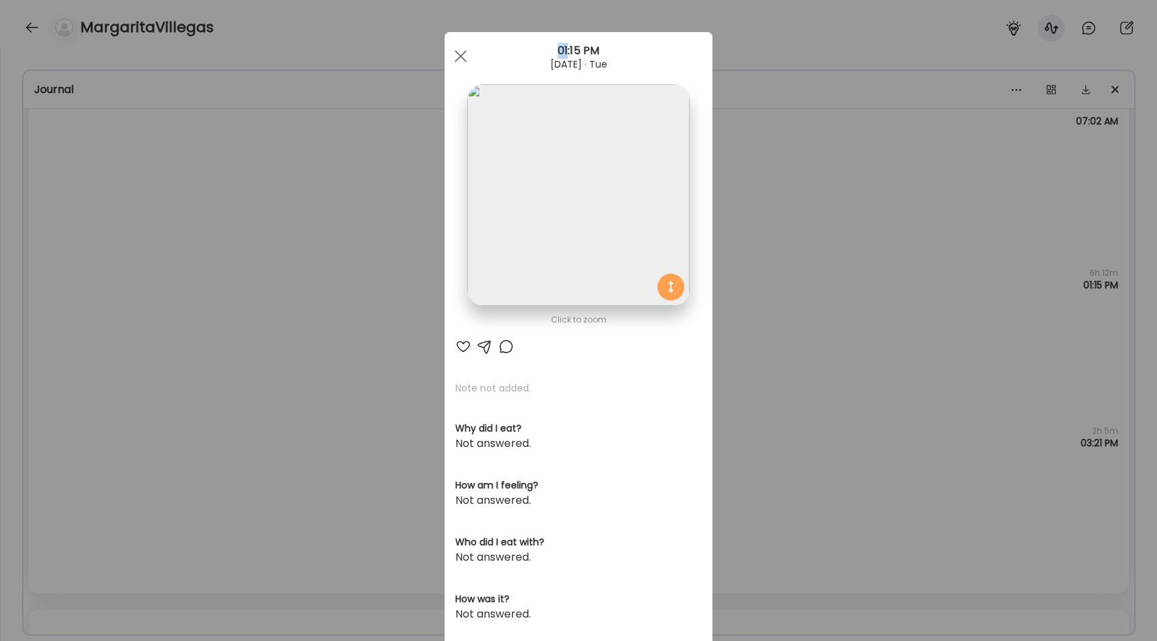
click at [147, 274] on div "Ate Coach Dashboard Wahoo! It’s official Take a moment to set up your Coach Pro…" at bounding box center [578, 320] width 1157 height 641
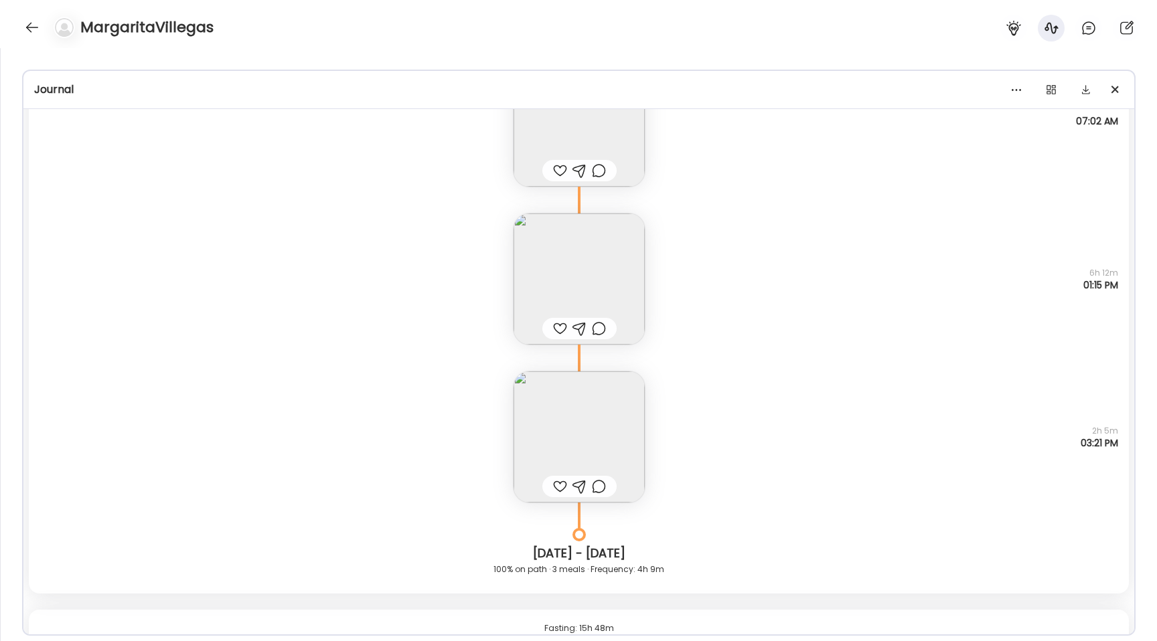
click at [523, 423] on img at bounding box center [578, 436] width 131 height 131
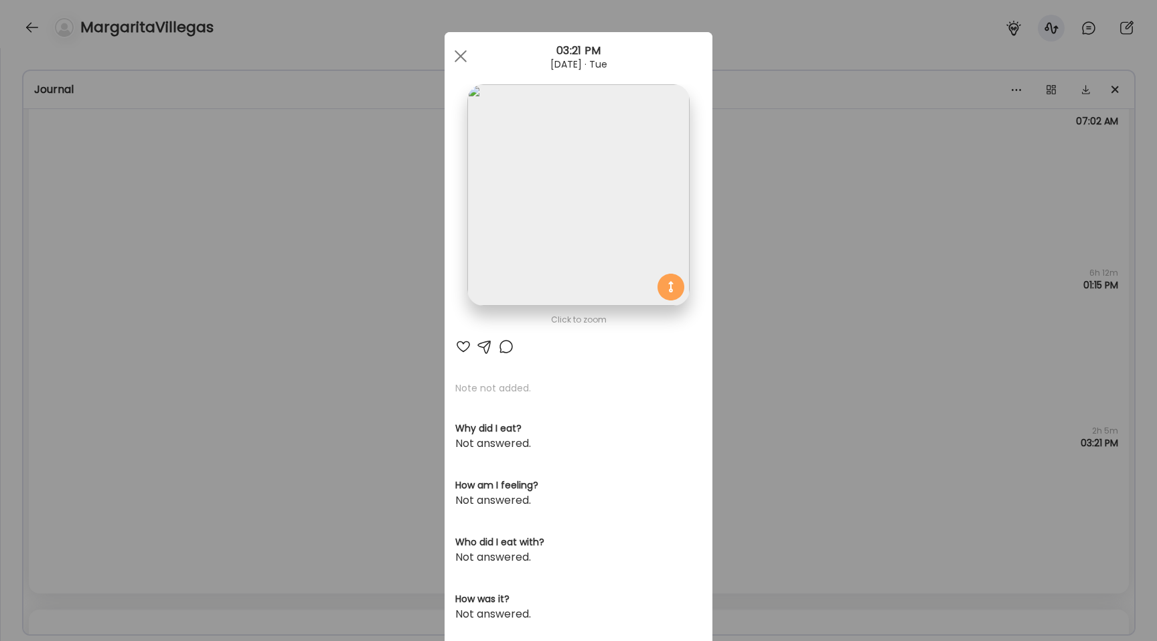
click at [524, 252] on img at bounding box center [578, 195] width 222 height 222
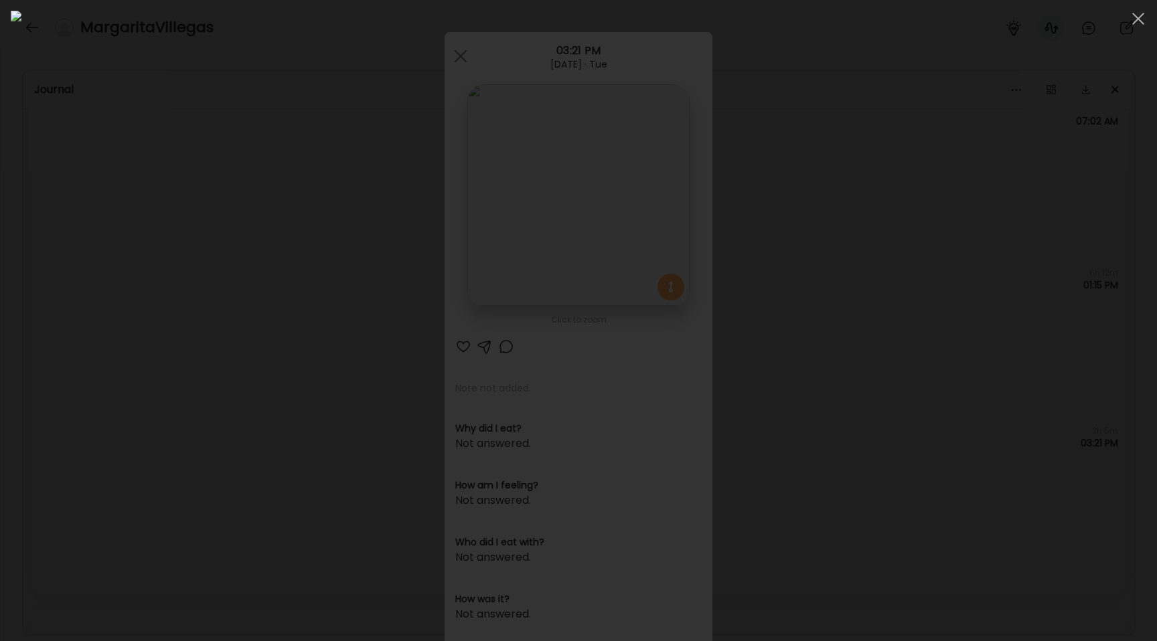
click at [118, 234] on div at bounding box center [578, 321] width 1135 height 620
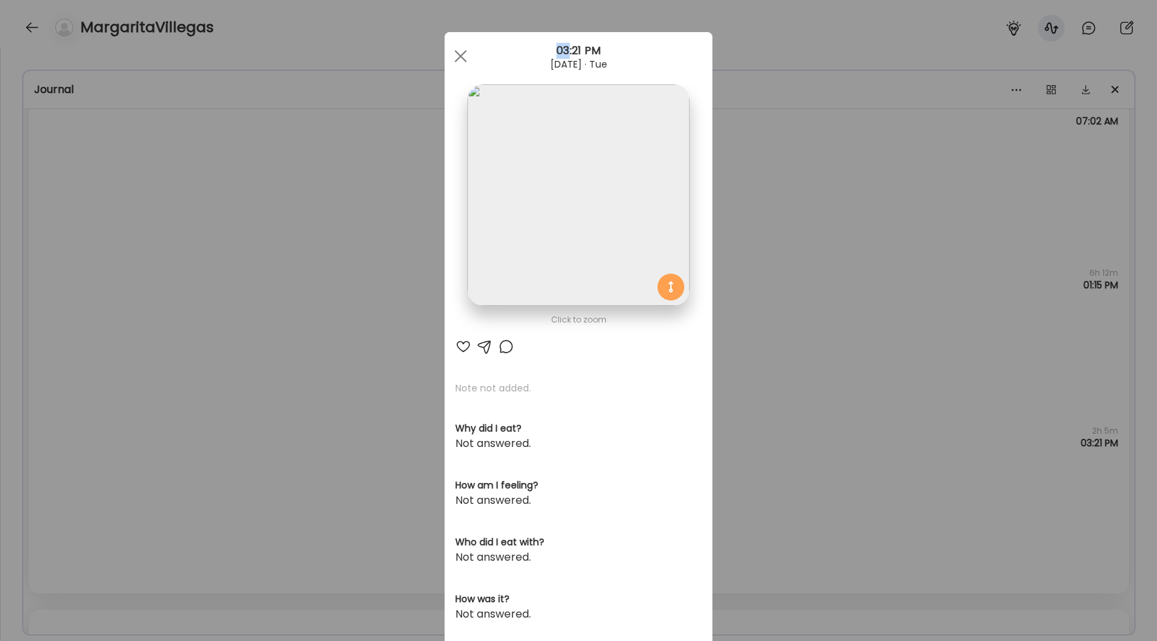
click at [118, 234] on div "Ate Coach Dashboard Wahoo! It’s official Take a moment to set up your Coach Pro…" at bounding box center [578, 320] width 1157 height 641
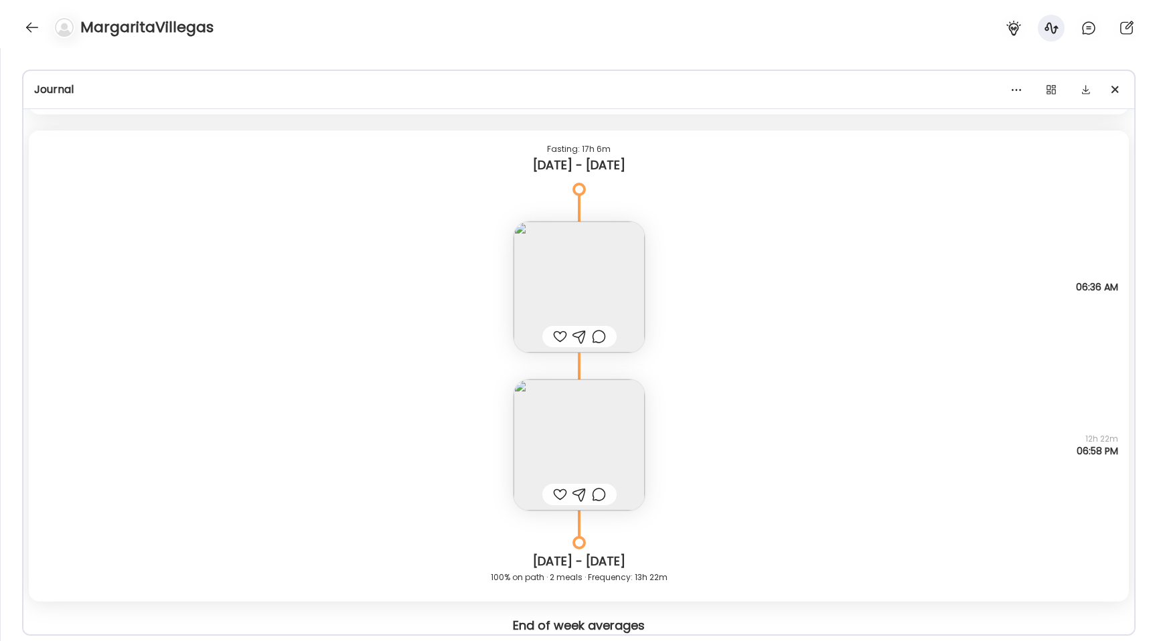
scroll to position [10665, 0]
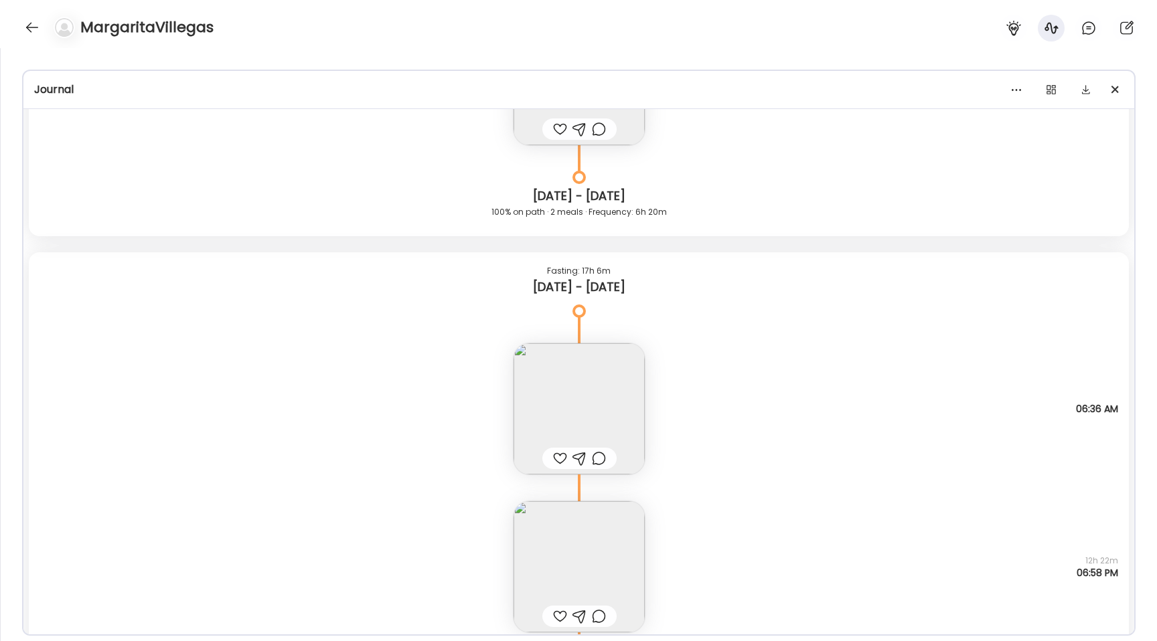
click at [575, 540] on img at bounding box center [578, 566] width 131 height 131
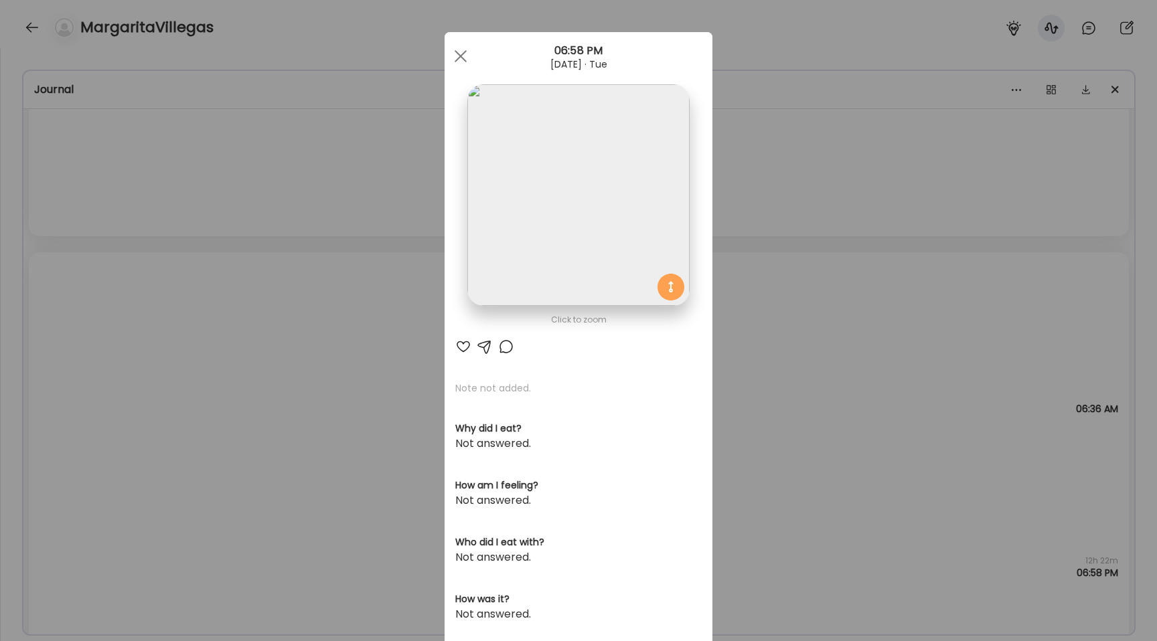
click at [549, 216] on img at bounding box center [578, 195] width 222 height 222
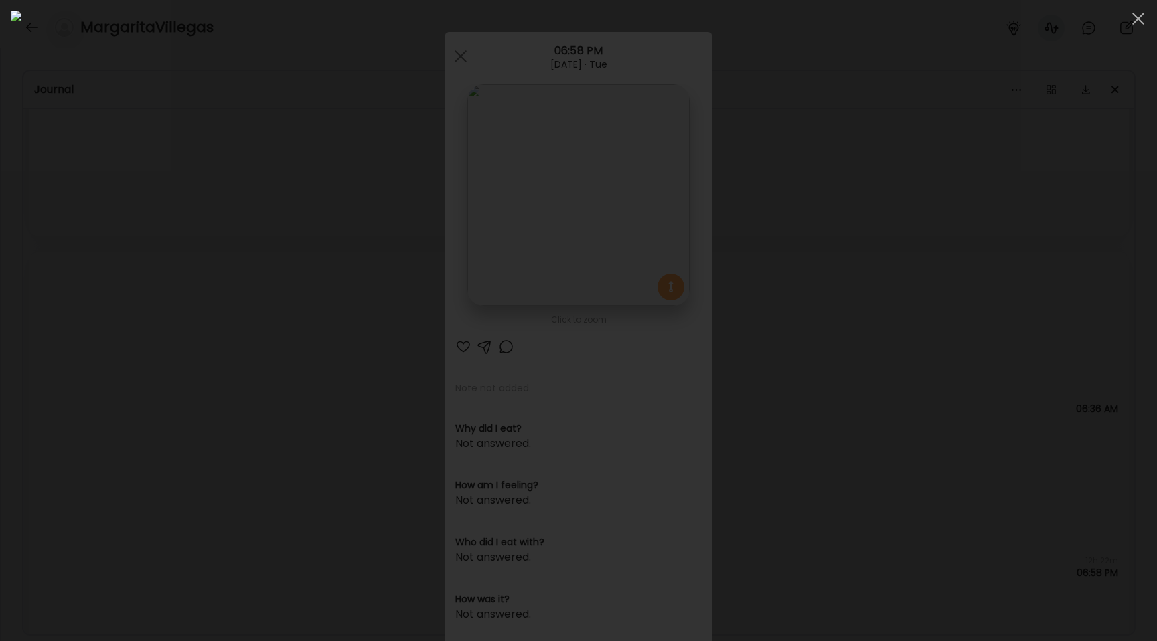
click at [162, 337] on div at bounding box center [578, 321] width 1135 height 620
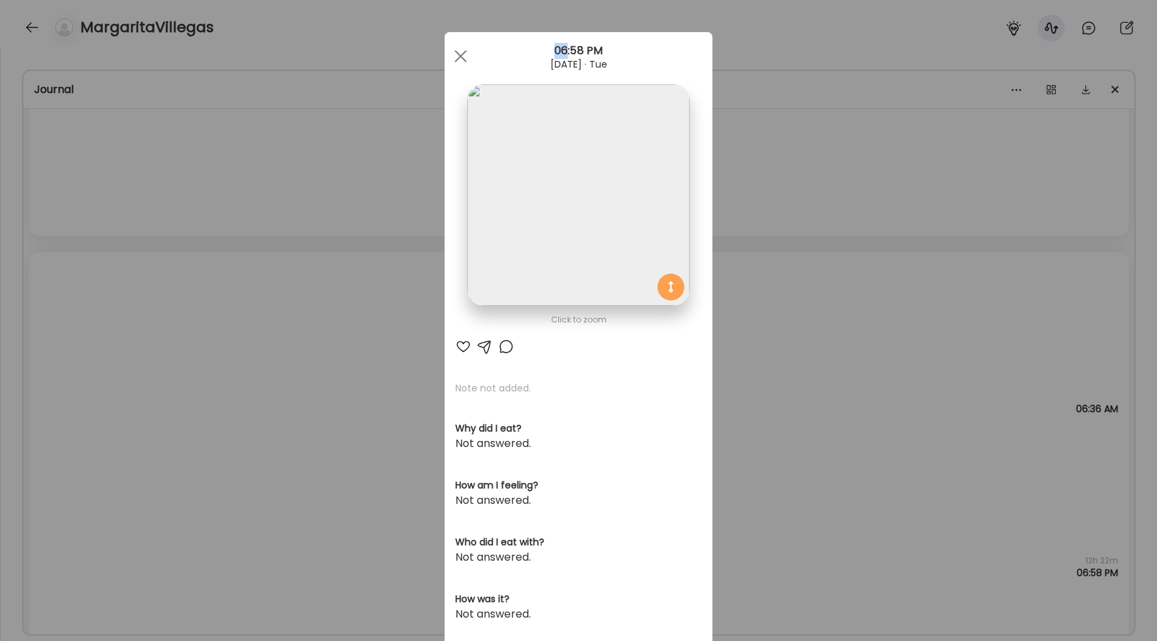
click at [162, 337] on div "Ate Coach Dashboard Wahoo! It’s official Take a moment to set up your Coach Pro…" at bounding box center [578, 320] width 1157 height 641
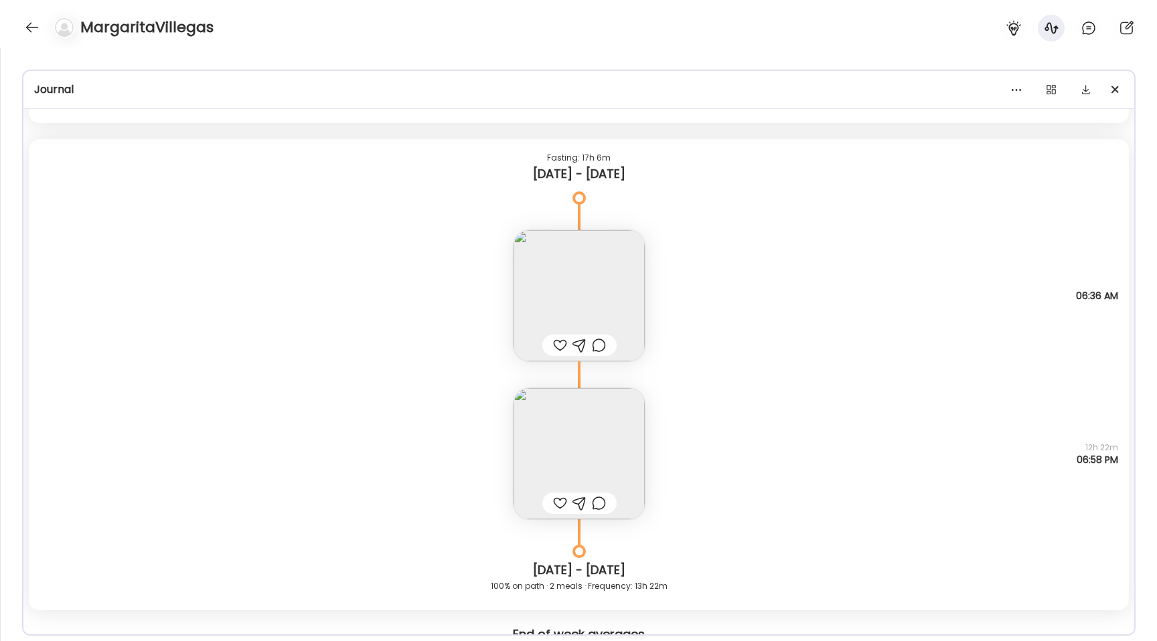
scroll to position [10829, 0]
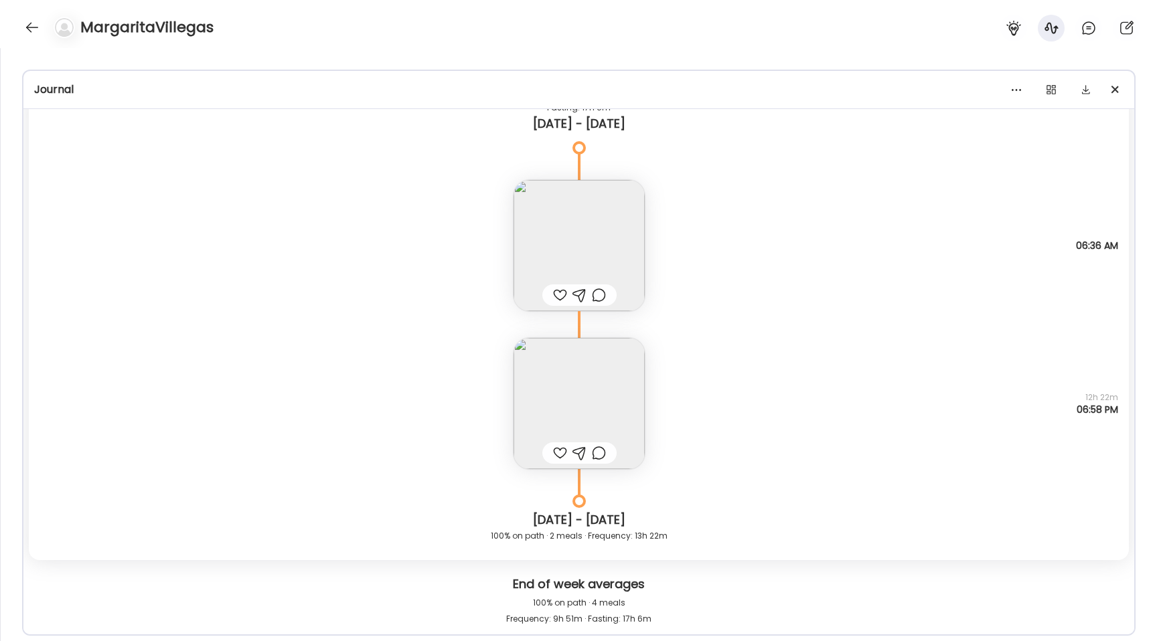
click at [563, 408] on img at bounding box center [578, 403] width 131 height 131
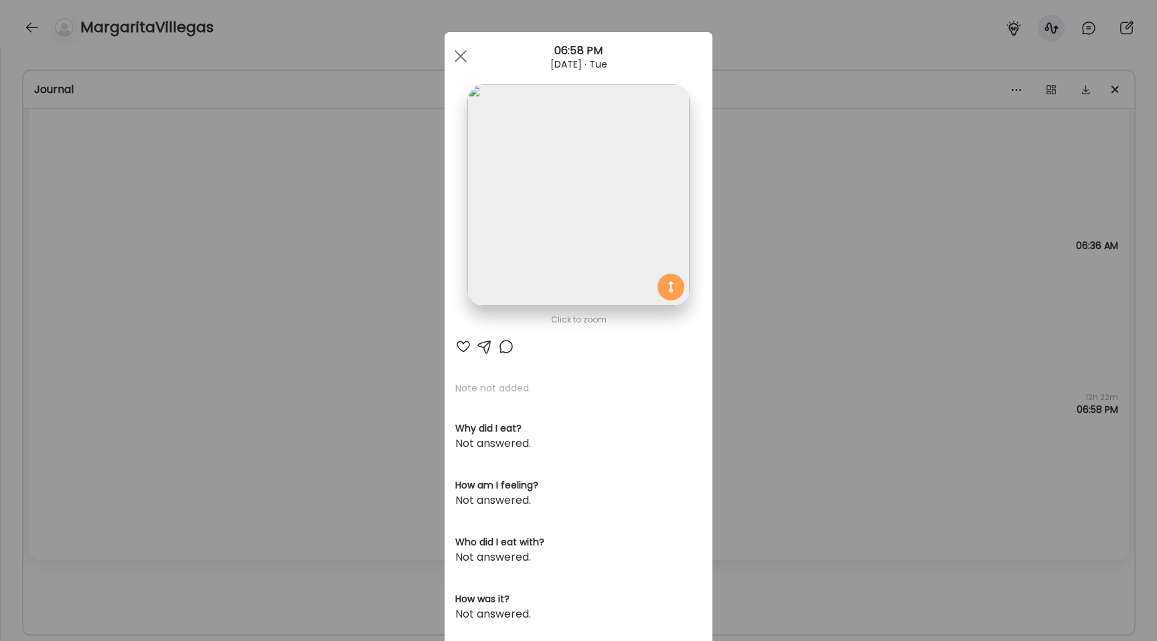
click at [513, 173] on img at bounding box center [578, 195] width 222 height 222
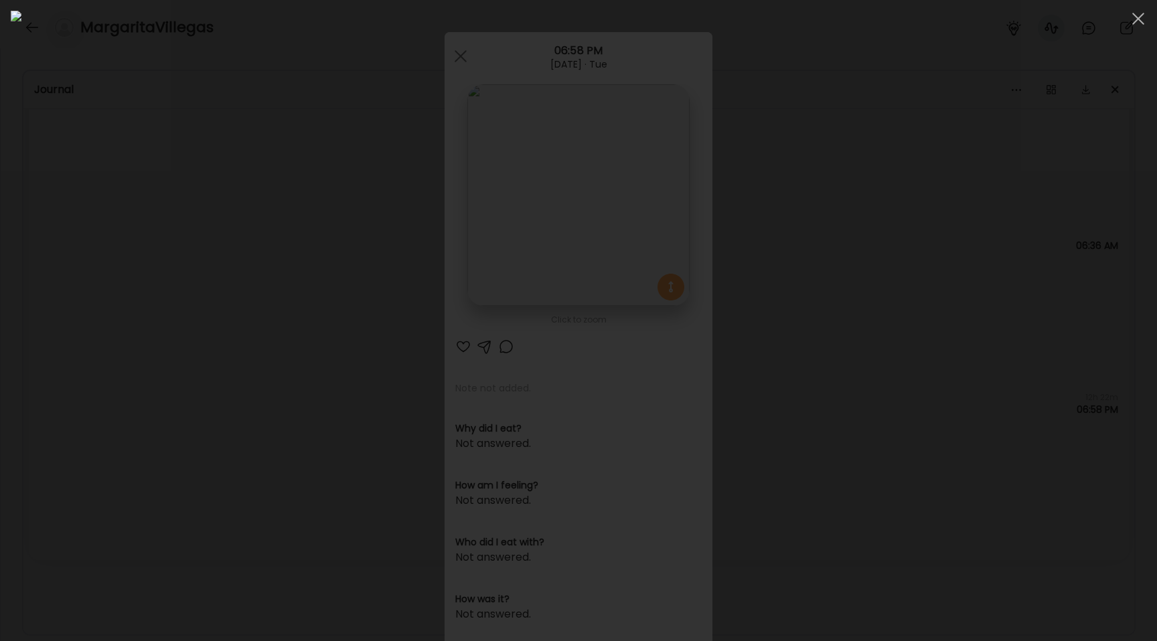
click at [95, 275] on div at bounding box center [578, 321] width 1135 height 620
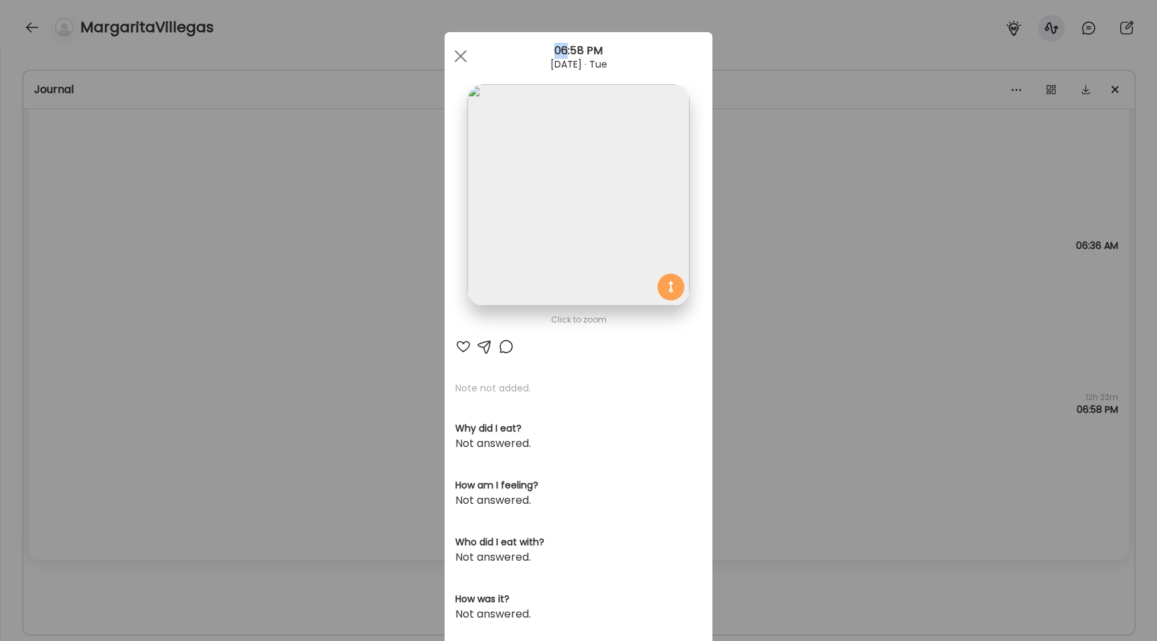
click at [95, 275] on div "Ate Coach Dashboard Wahoo! It’s official Take a moment to set up your Coach Pro…" at bounding box center [578, 320] width 1157 height 641
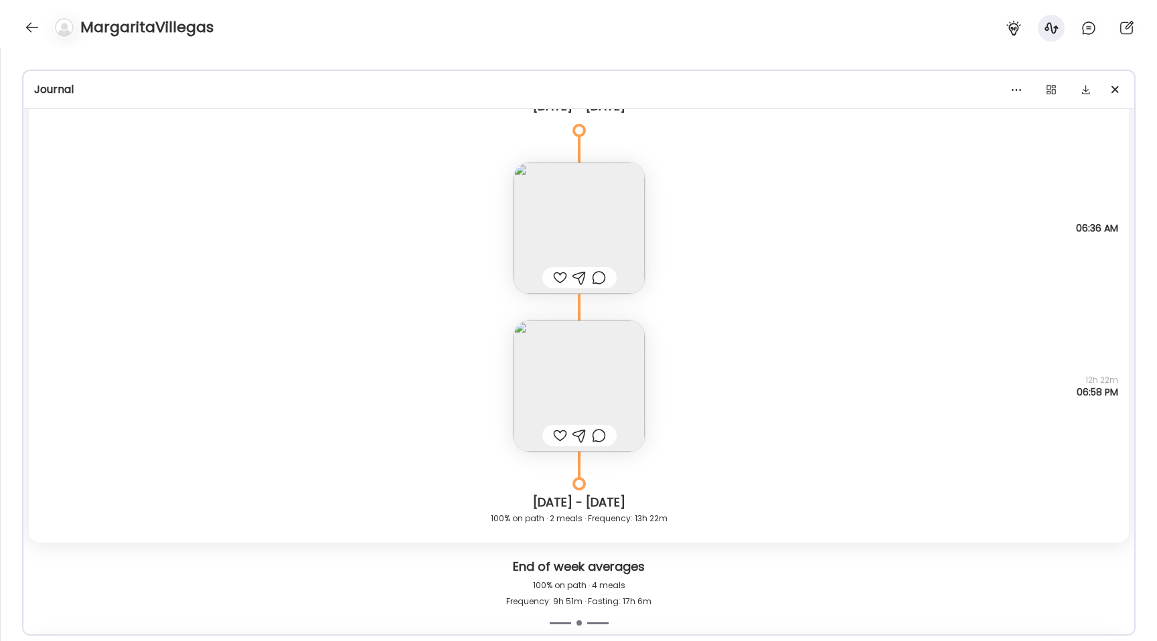
scroll to position [10847, 0]
